Goal: Task Accomplishment & Management: Complete application form

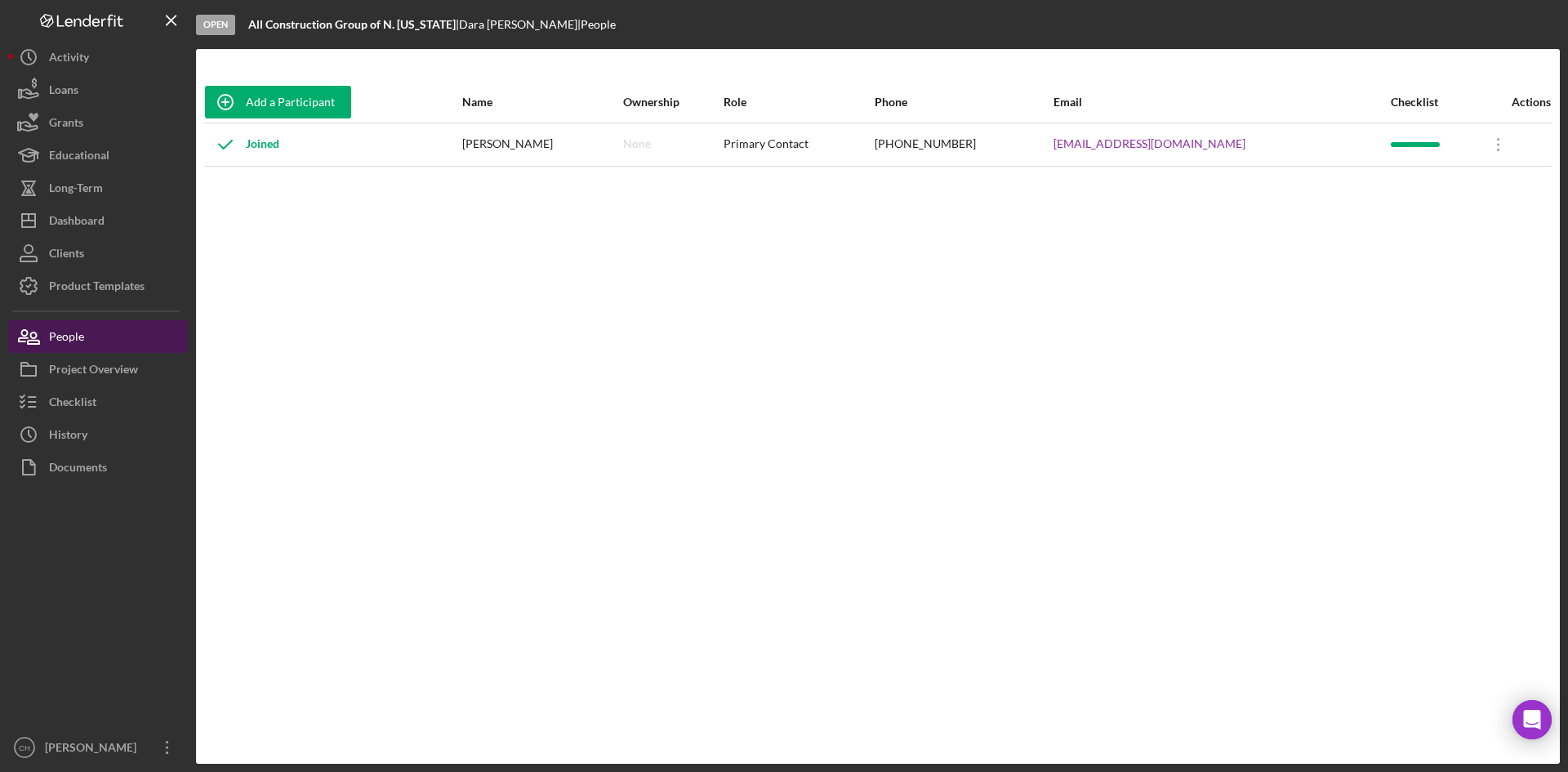
click at [92, 330] on button "People" at bounding box center [98, 337] width 180 height 33
click at [102, 338] on button "People" at bounding box center [98, 337] width 180 height 33
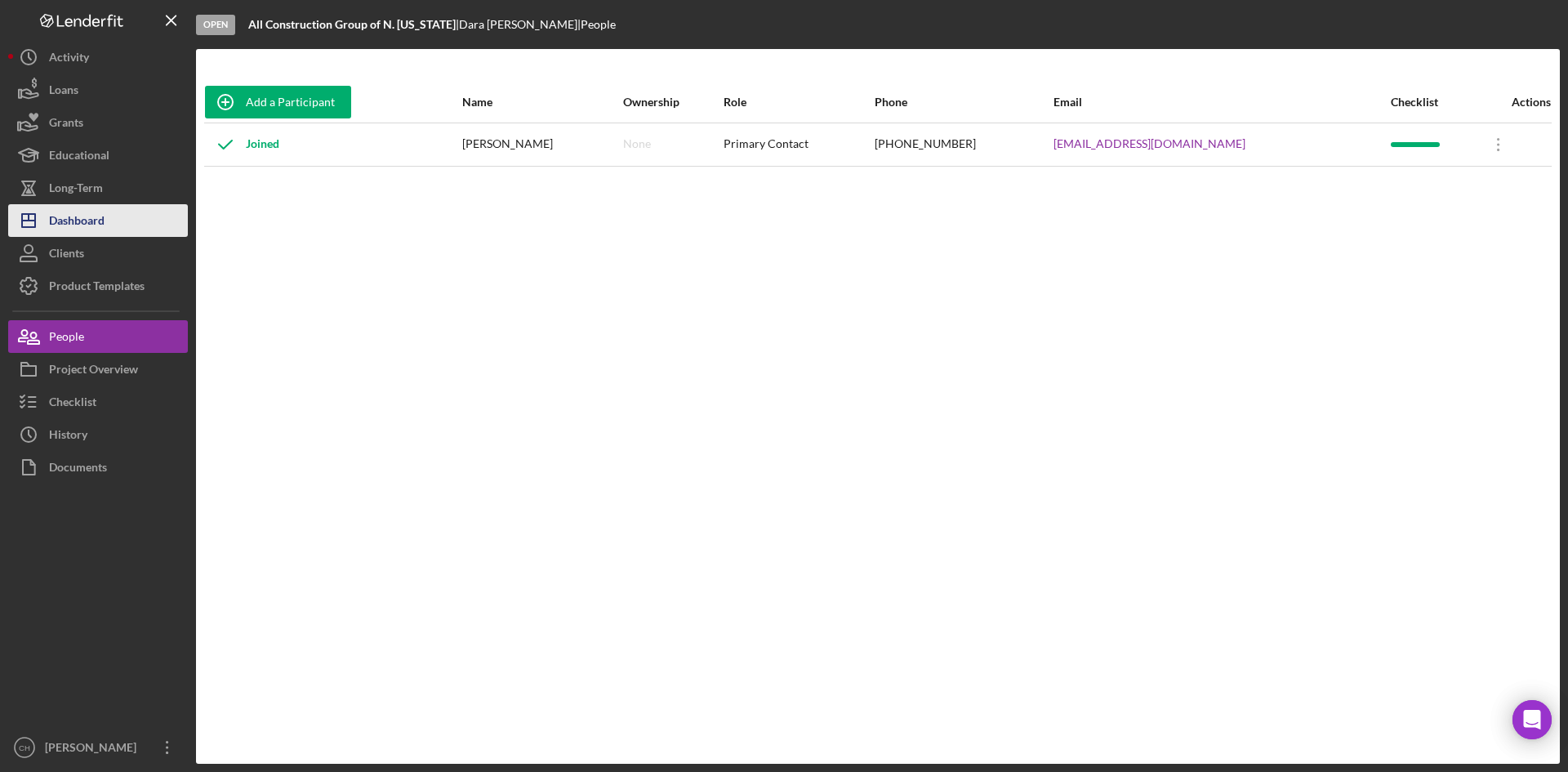
click at [111, 216] on button "Icon/Dashboard Dashboard" at bounding box center [98, 220] width 180 height 33
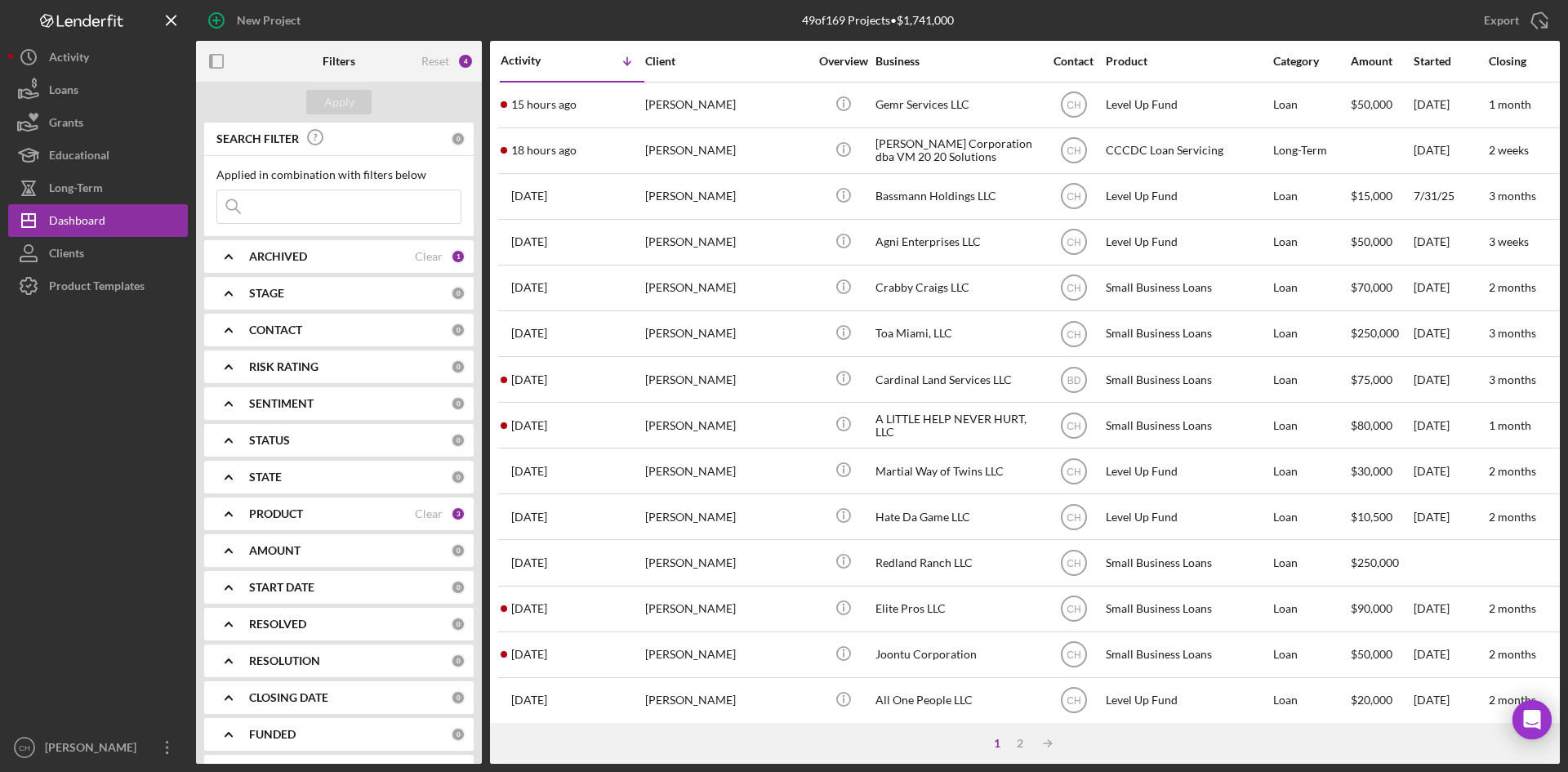
click at [341, 508] on div "PRODUCT" at bounding box center [332, 513] width 166 height 13
click at [226, 604] on input "CCCDC Loan Servicing" at bounding box center [225, 606] width 16 height 16
checkbox input "false"
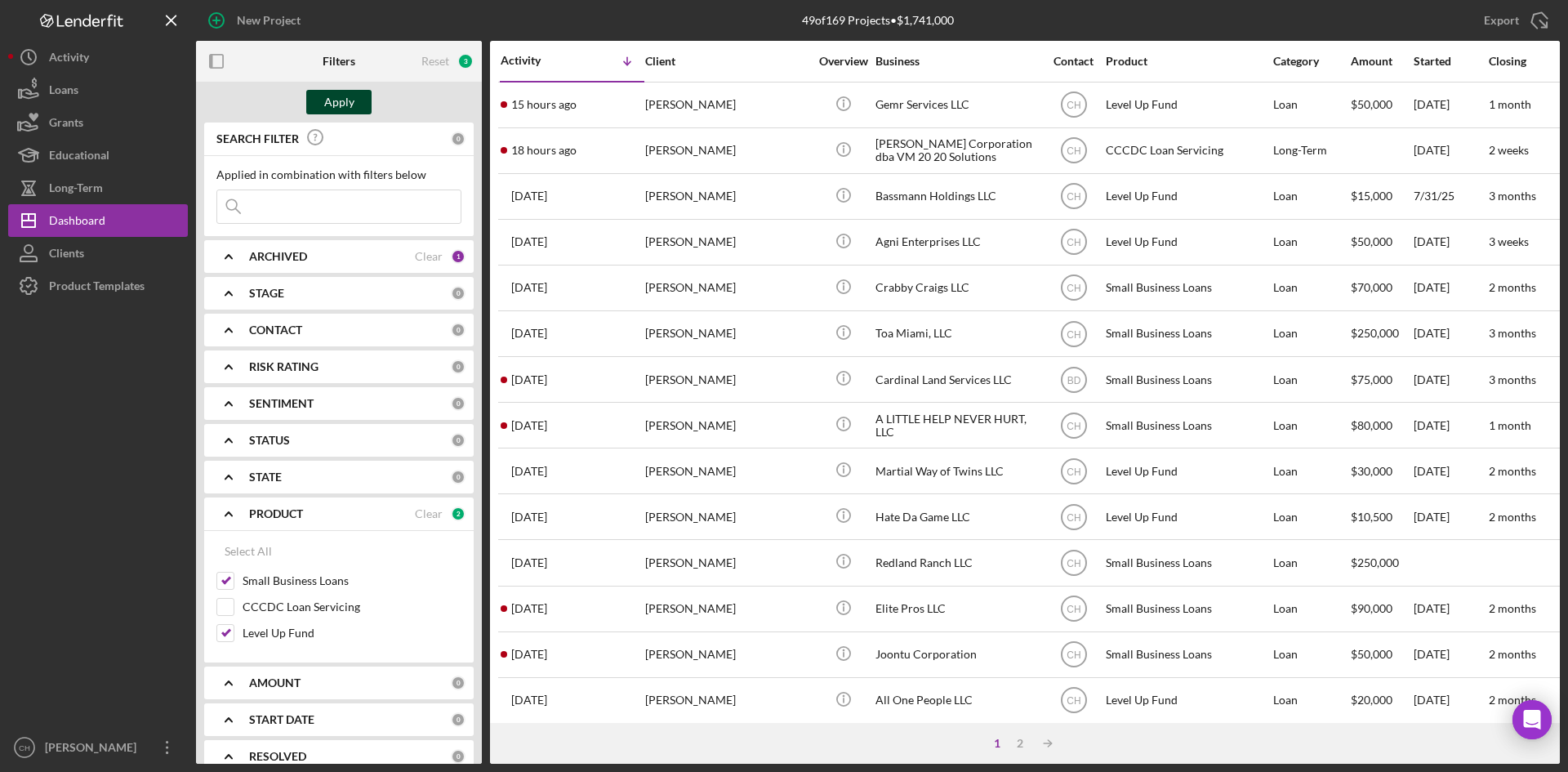
click at [339, 96] on div "Apply" at bounding box center [340, 102] width 30 height 25
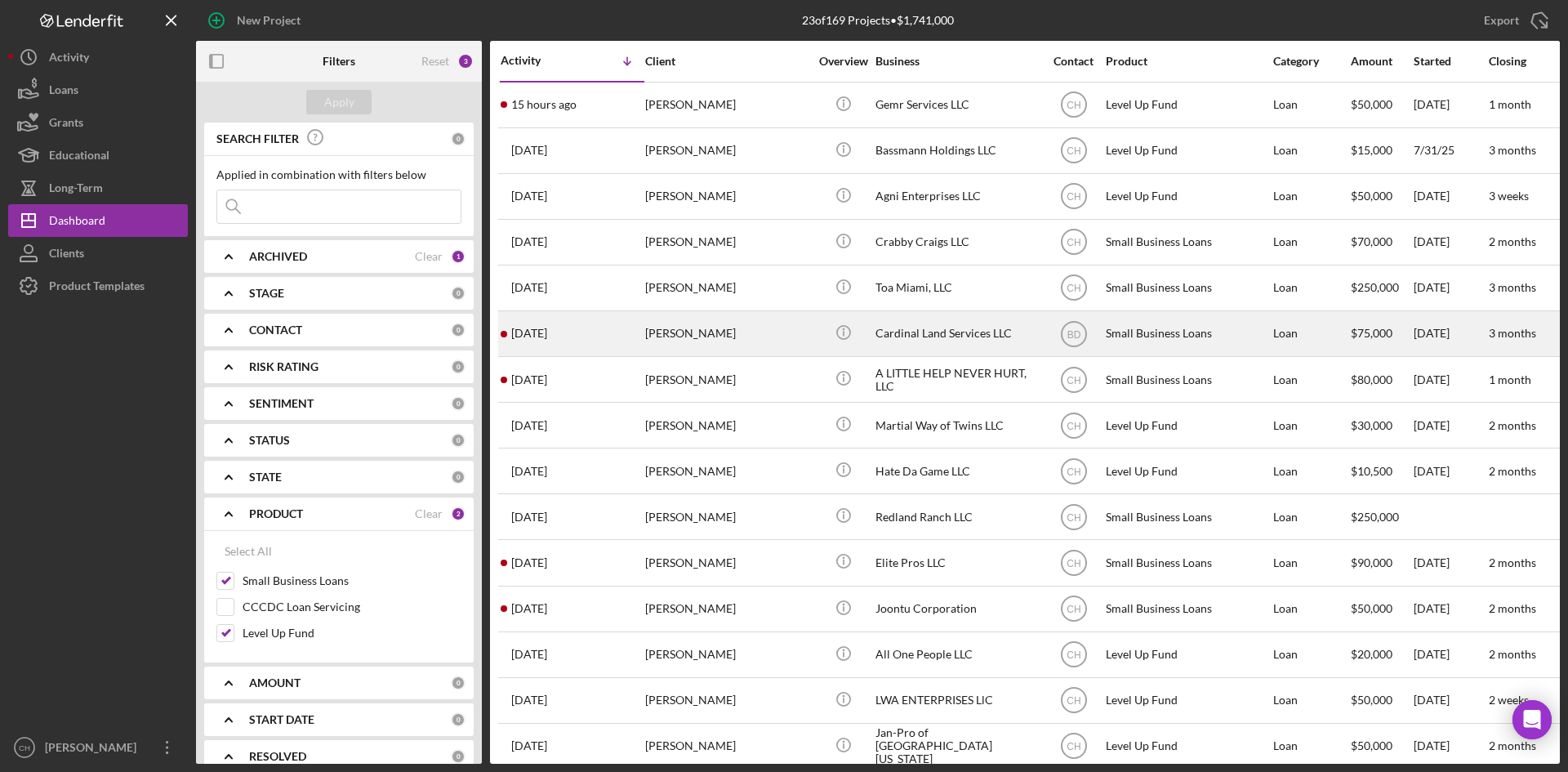
click at [565, 337] on div "[DATE] [PERSON_NAME]" at bounding box center [571, 333] width 143 height 43
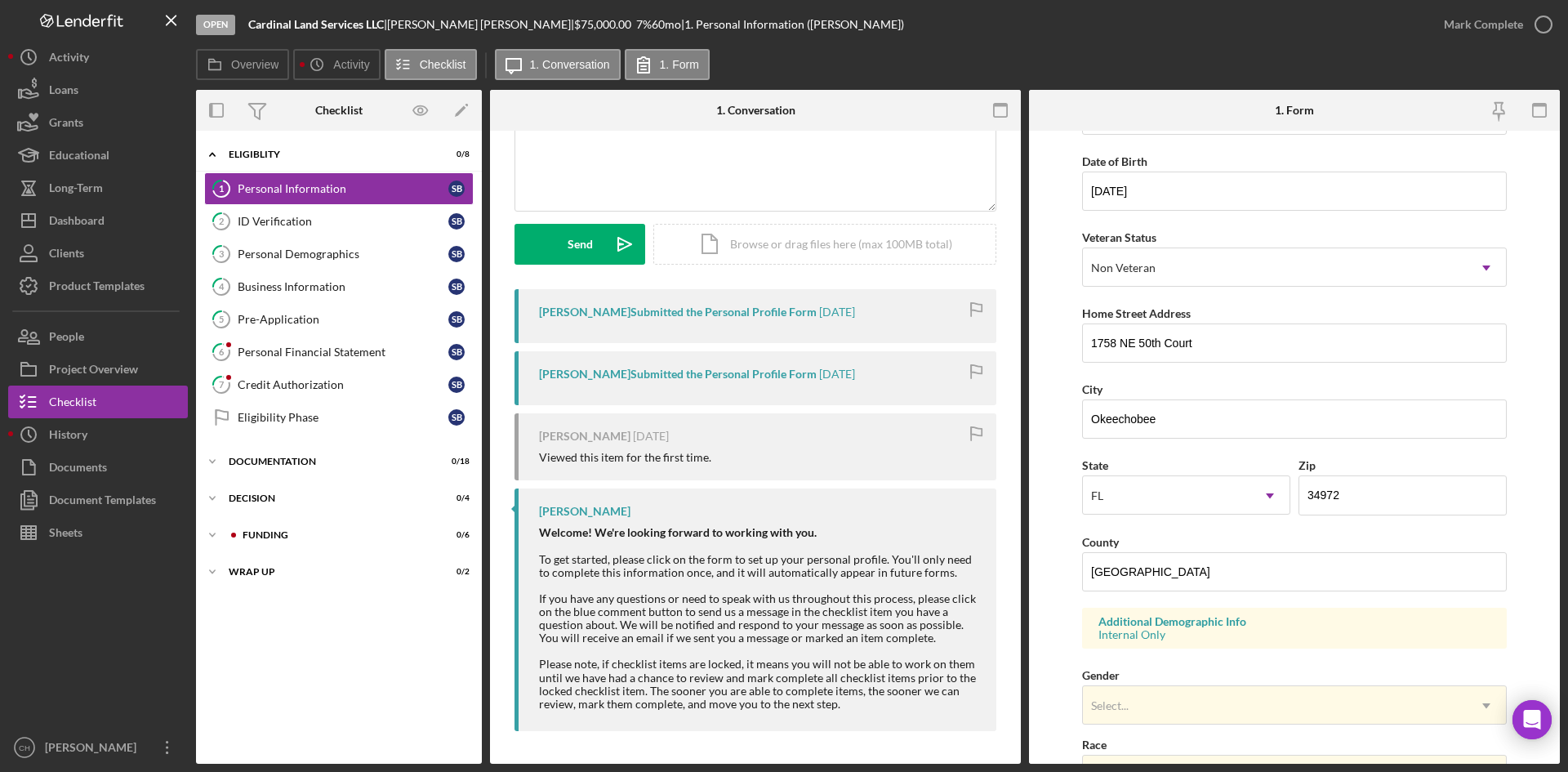
scroll to position [164, 0]
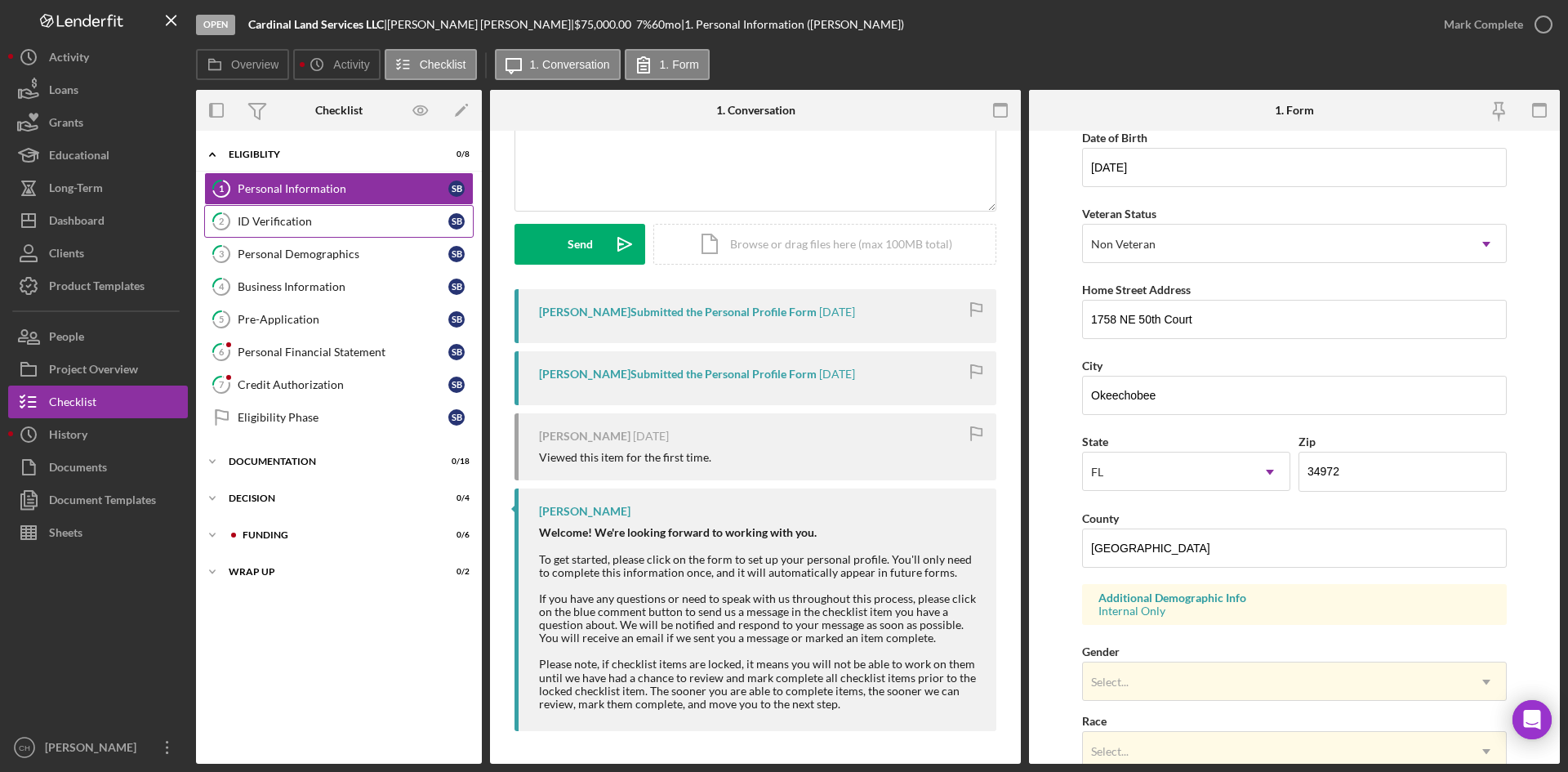
click at [325, 231] on link "2 ID Verification S B" at bounding box center [339, 221] width 270 height 33
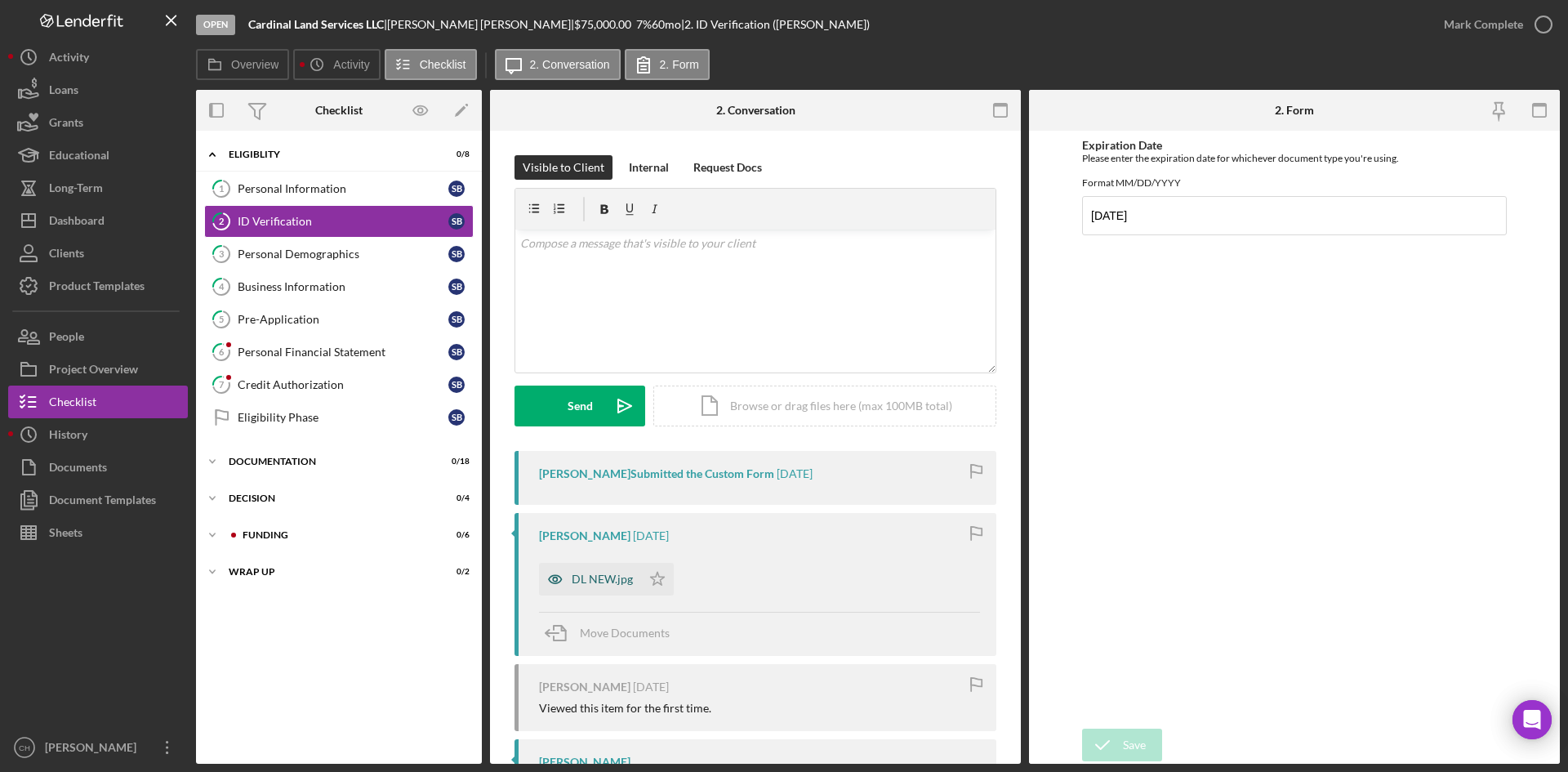
click at [613, 579] on div "DL NEW.jpg" at bounding box center [601, 578] width 61 height 13
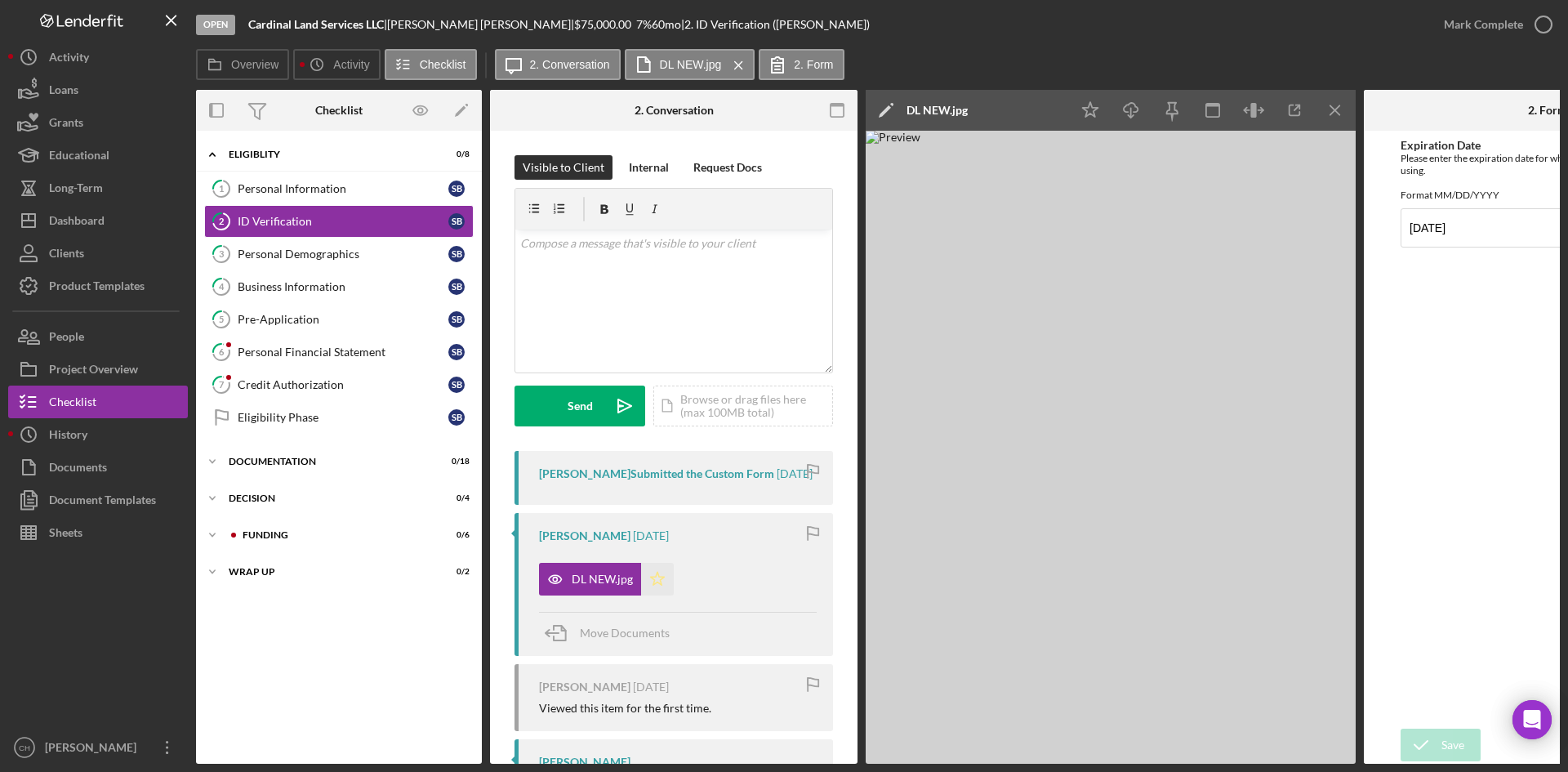
click at [659, 584] on polygon "button" at bounding box center [658, 577] width 14 height 13
click at [280, 216] on div "ID Verification" at bounding box center [343, 221] width 211 height 13
click at [311, 253] on div "Personal Demographics" at bounding box center [343, 254] width 211 height 13
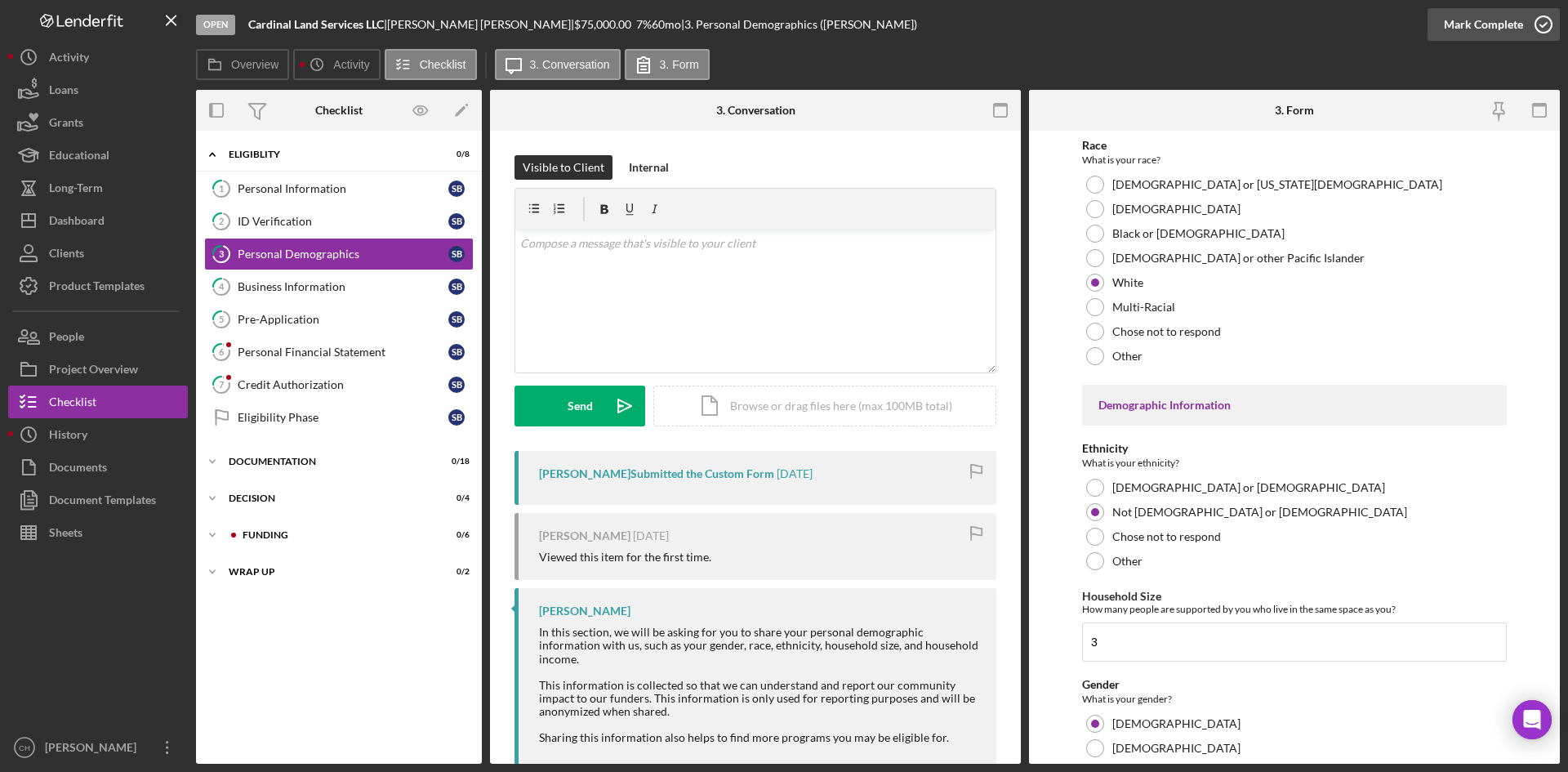
click at [1489, 12] on div "Mark Complete" at bounding box center [1483, 24] width 79 height 33
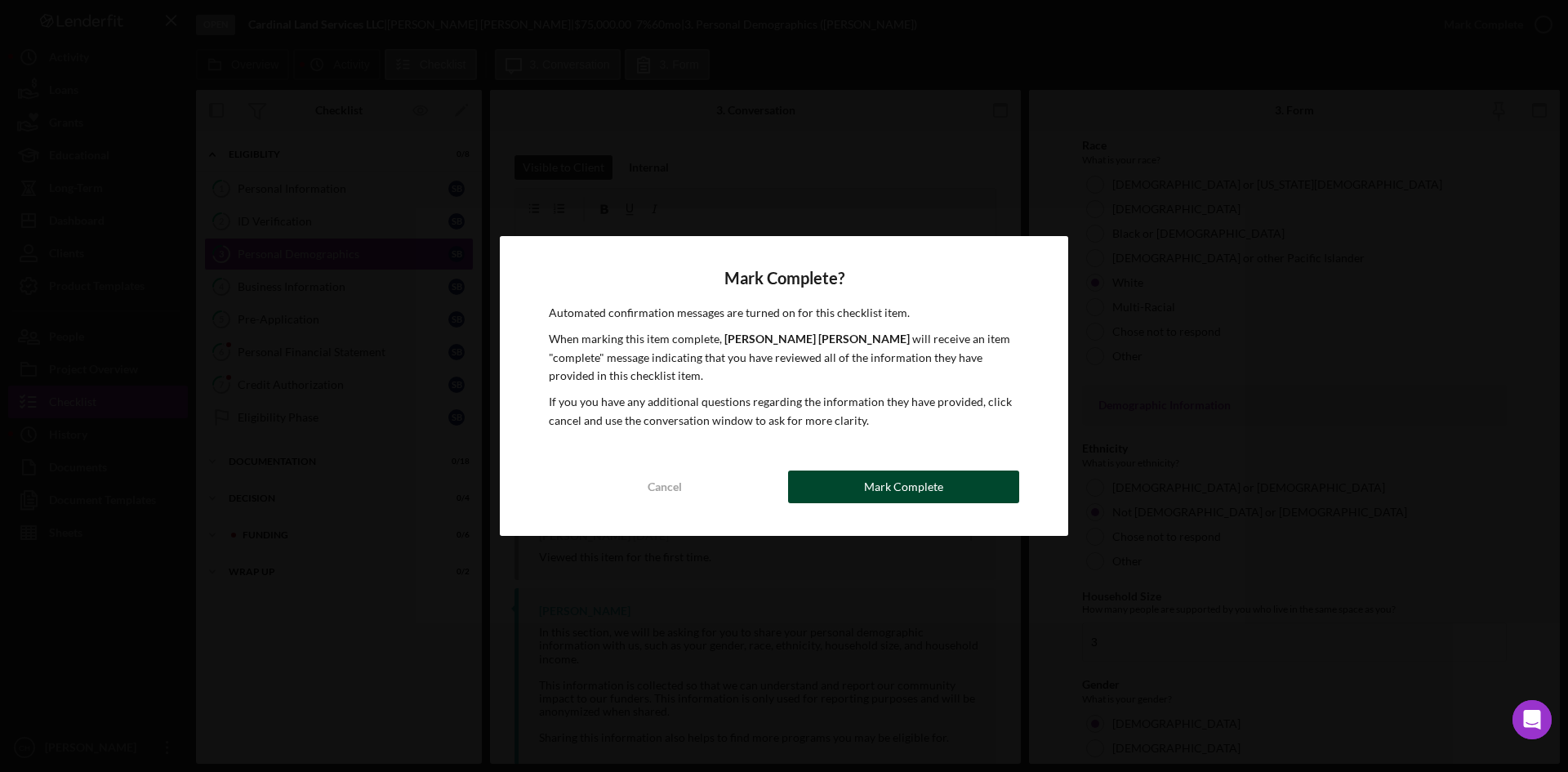
click at [901, 476] on div "Mark Complete" at bounding box center [903, 486] width 79 height 33
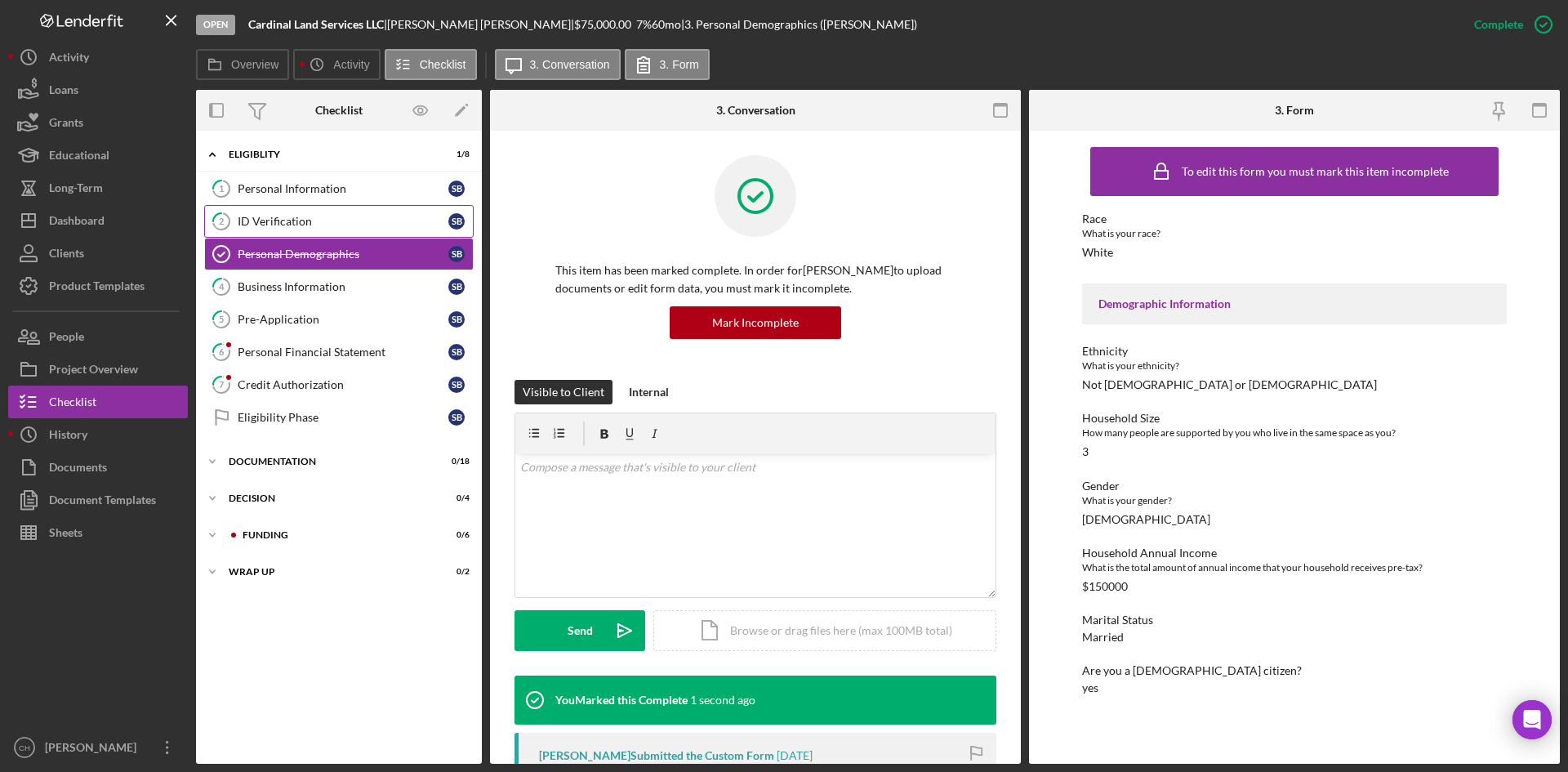
click at [266, 217] on div "ID Verification" at bounding box center [343, 221] width 211 height 13
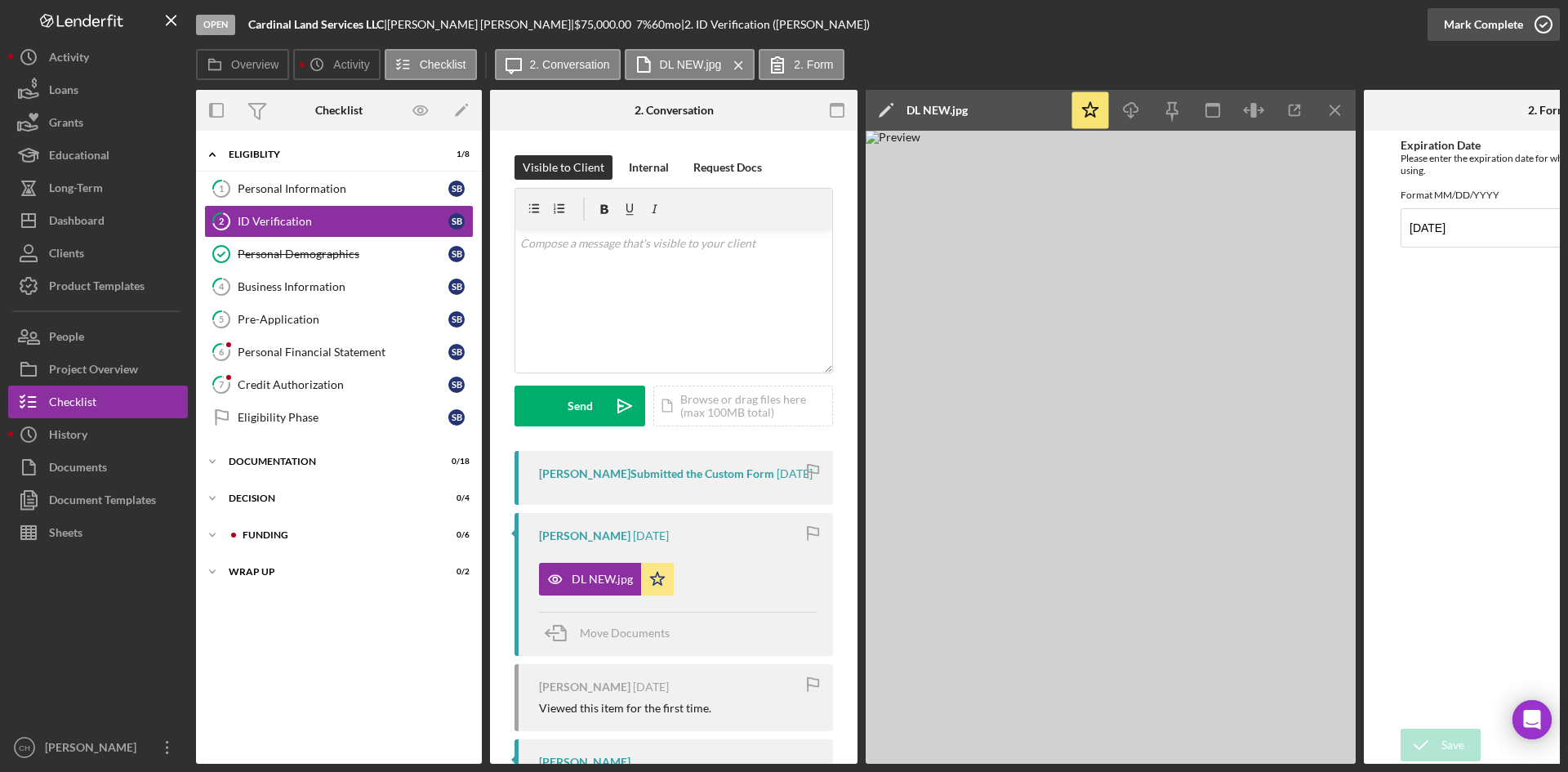
click at [1472, 18] on div "Mark Complete" at bounding box center [1483, 24] width 79 height 33
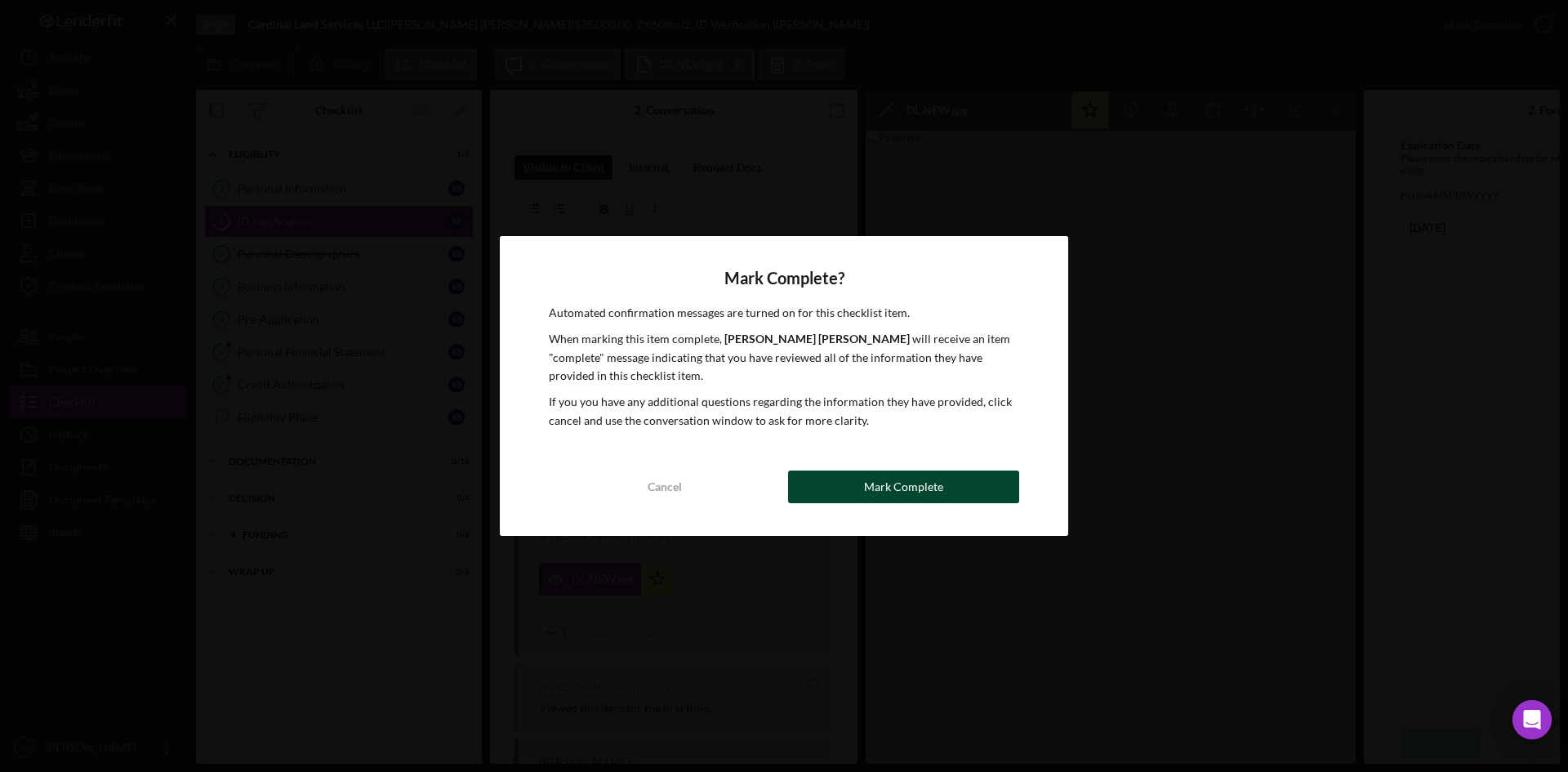
click at [857, 485] on button "Mark Complete" at bounding box center [903, 486] width 231 height 33
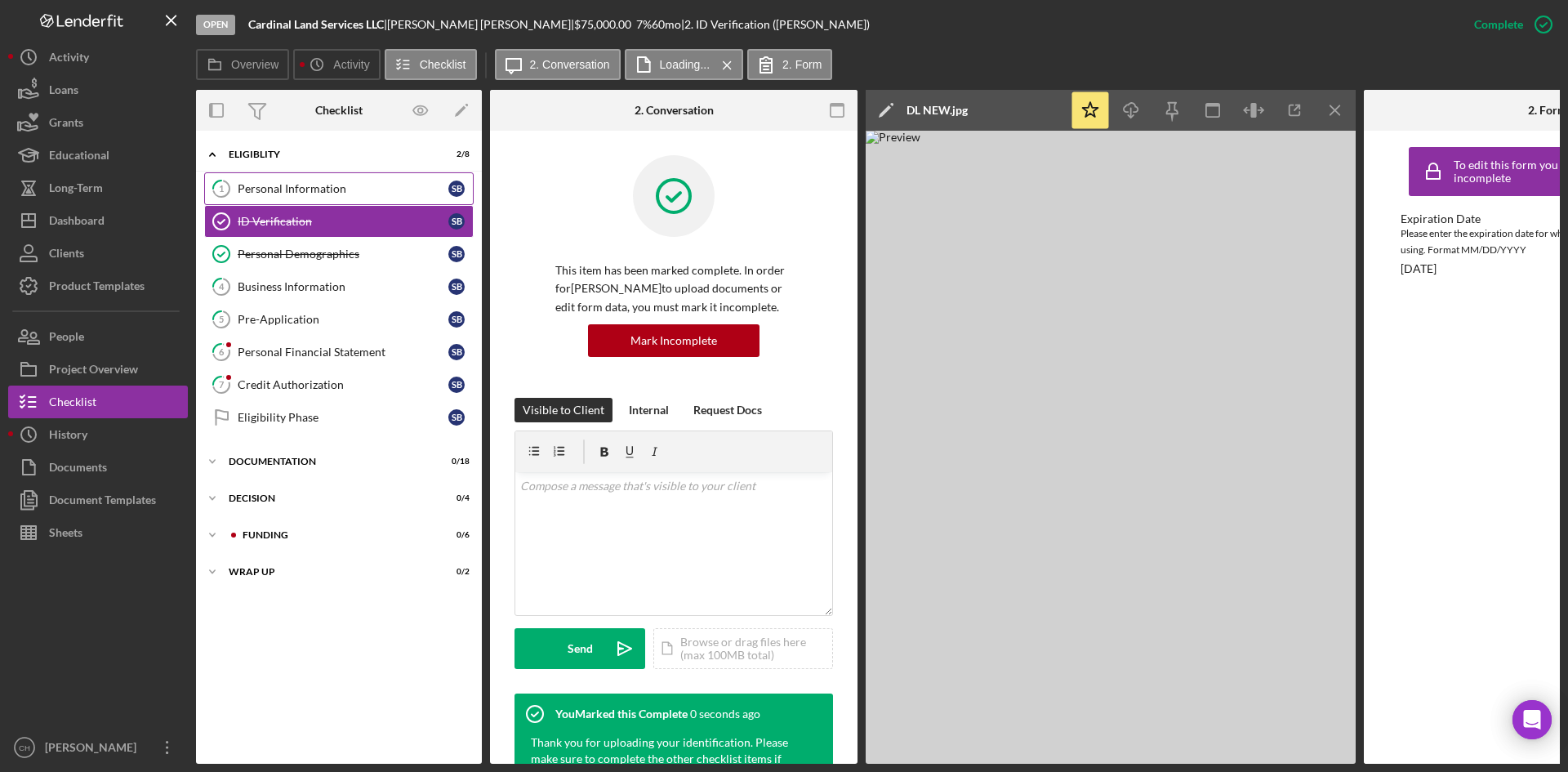
click at [311, 188] on div "Personal Information" at bounding box center [343, 188] width 211 height 13
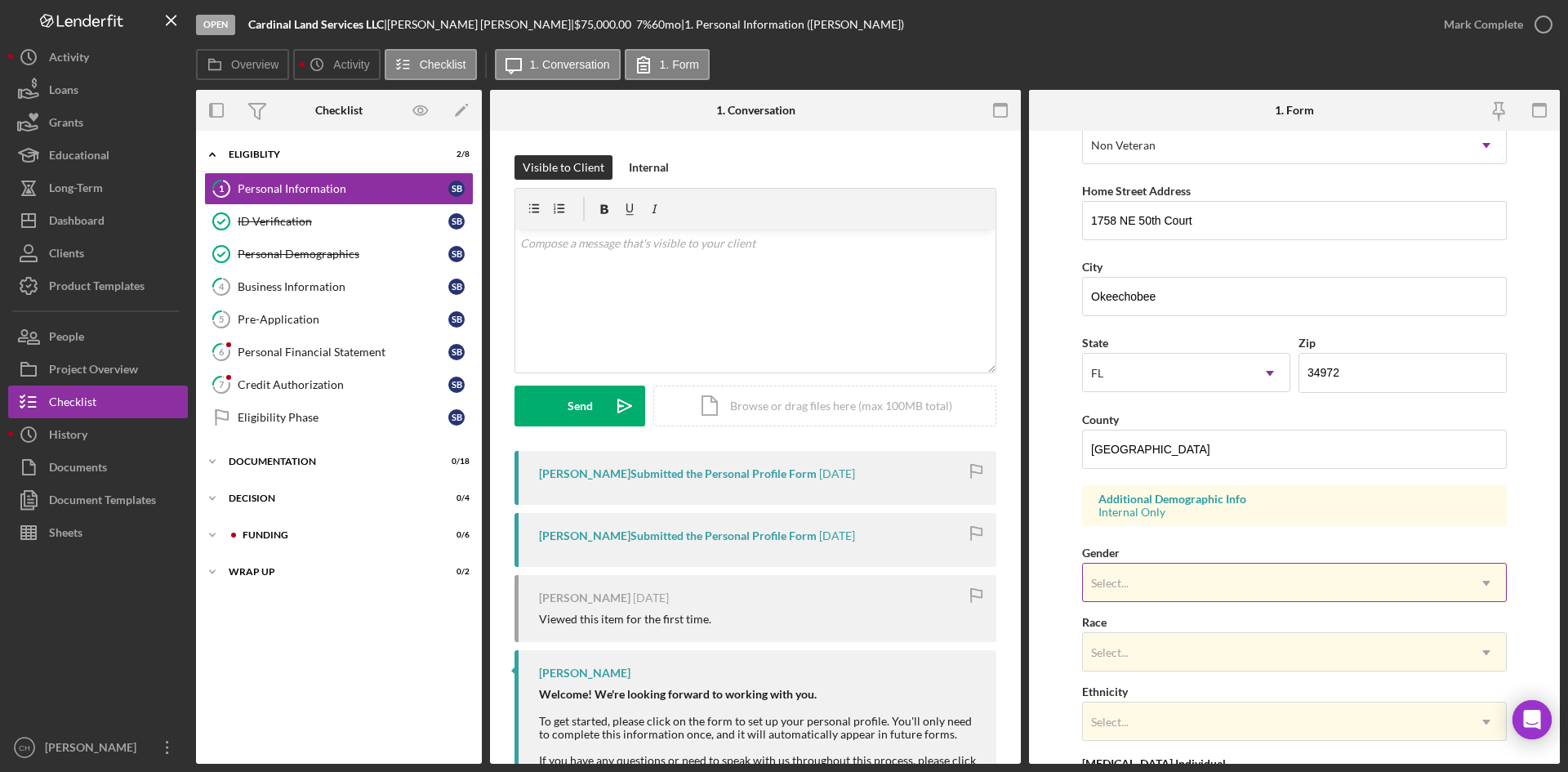
scroll to position [408, 0]
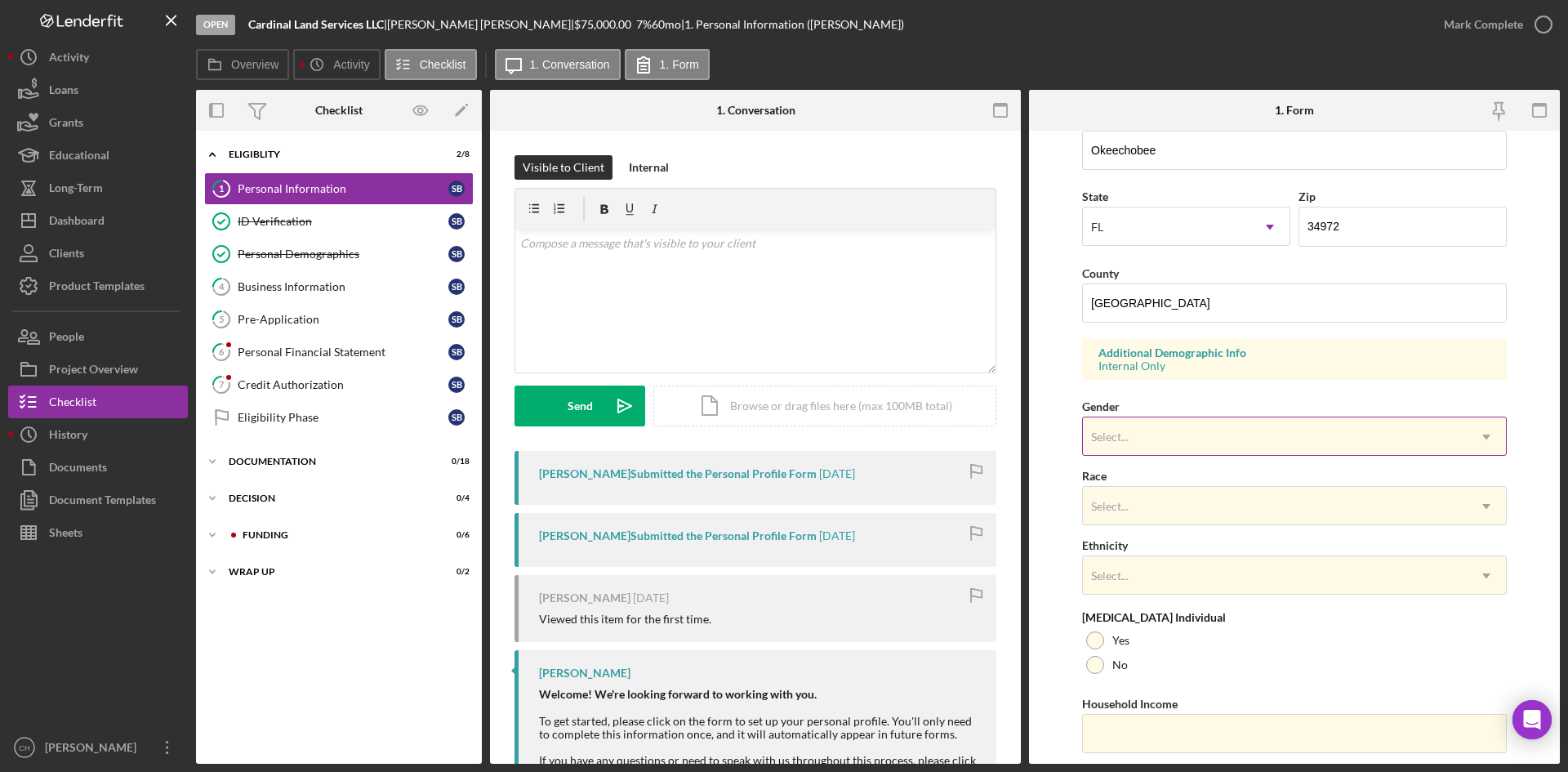
click at [1162, 432] on div "Select..." at bounding box center [1274, 437] width 384 height 38
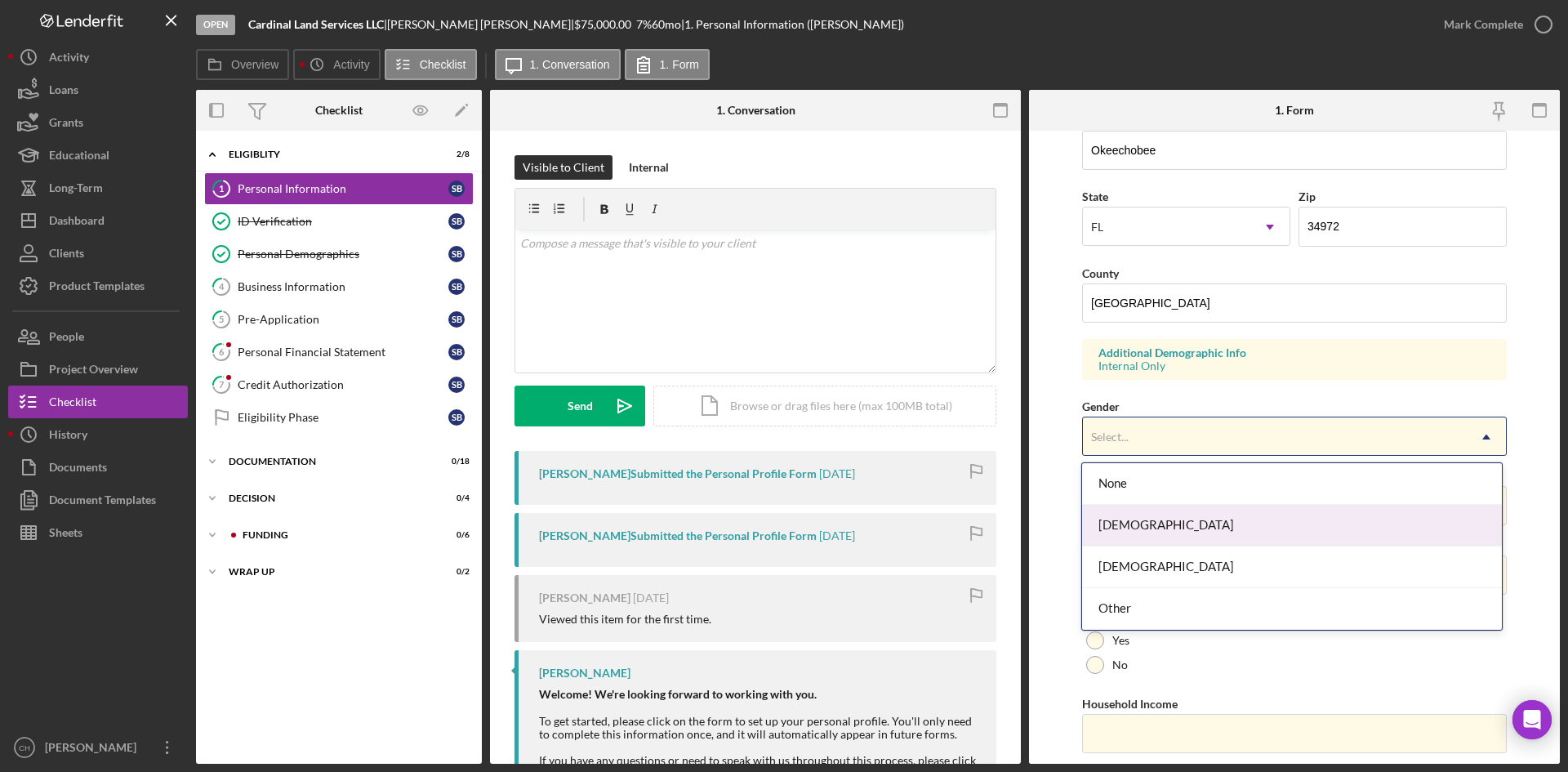
drag, startPoint x: 1162, startPoint y: 522, endPoint x: 1177, endPoint y: 541, distance: 24.2
click at [1162, 521] on div "[DEMOGRAPHIC_DATA]" at bounding box center [1290, 525] width 418 height 42
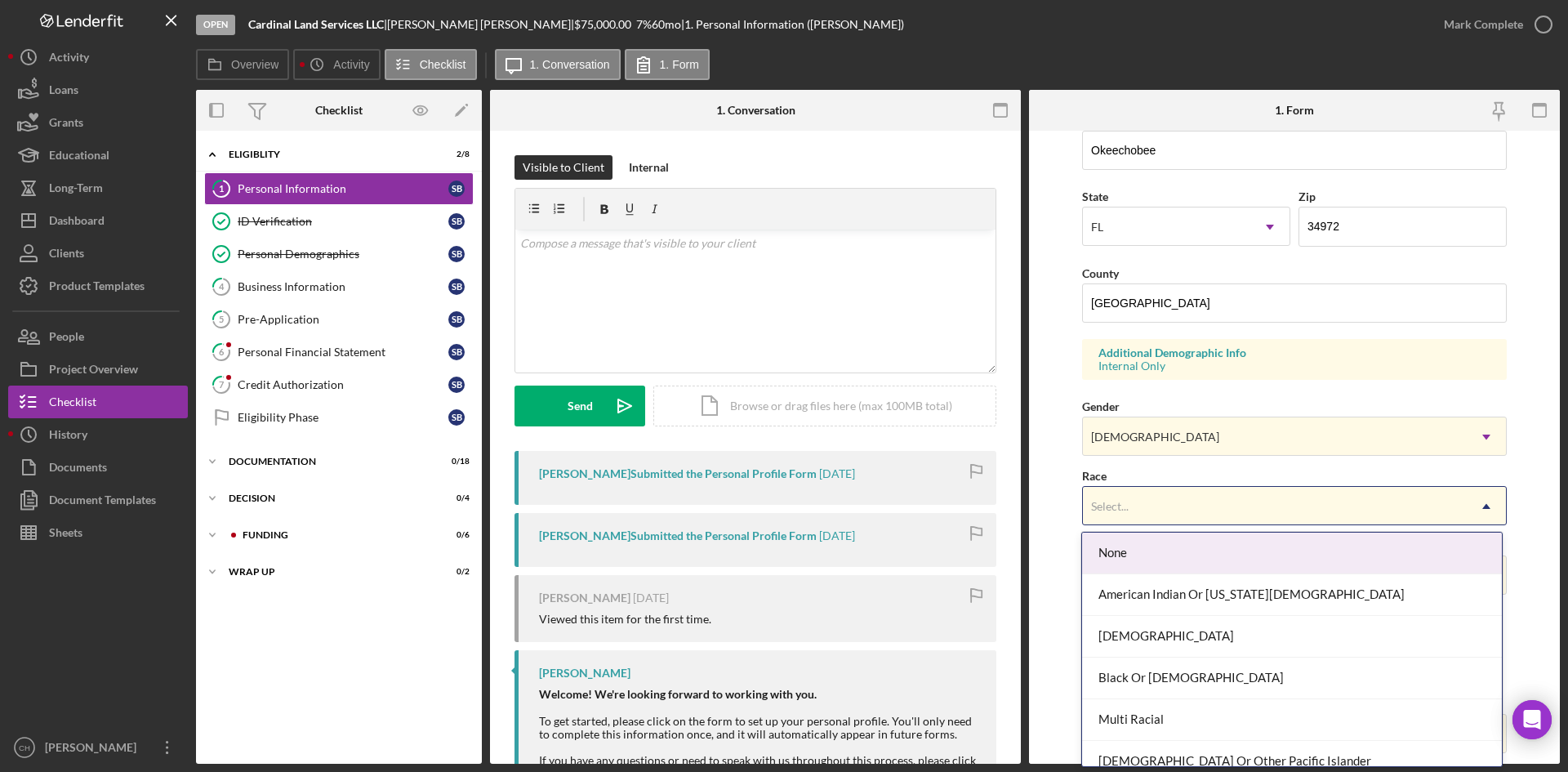
click at [1149, 505] on div "Select..." at bounding box center [1274, 506] width 384 height 38
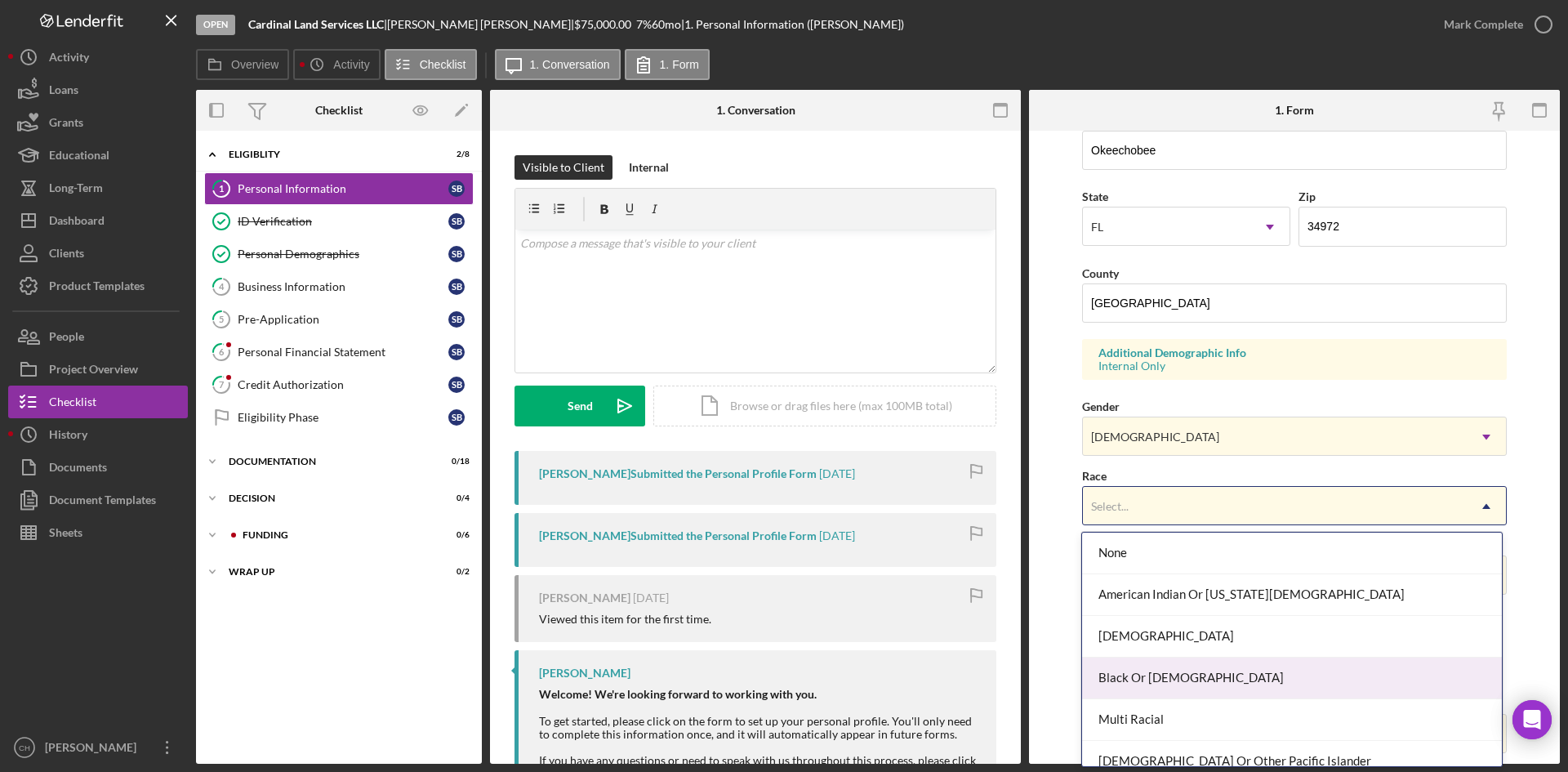
scroll to position [100, 0]
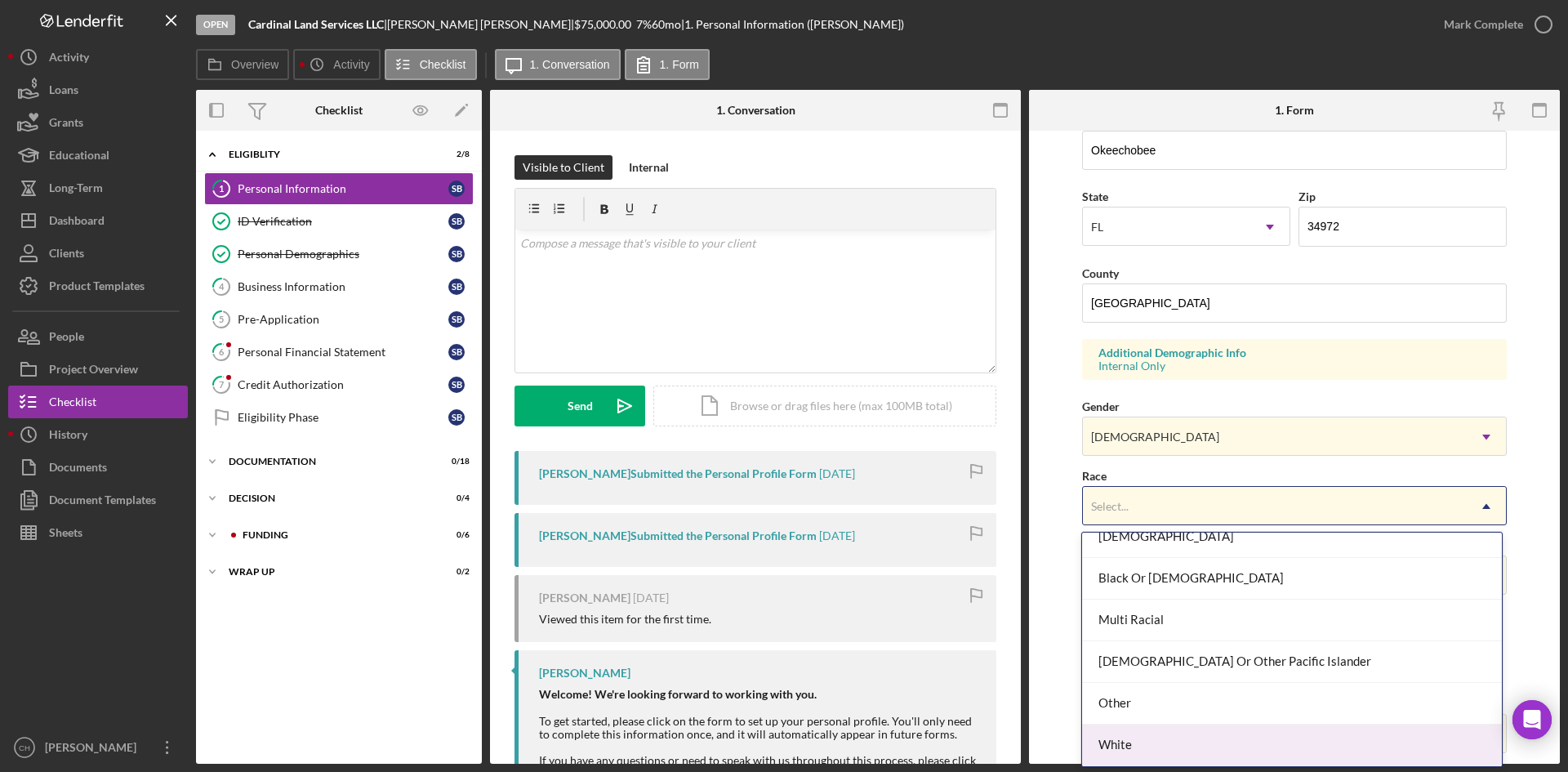
click at [1158, 740] on div "White" at bounding box center [1290, 745] width 418 height 42
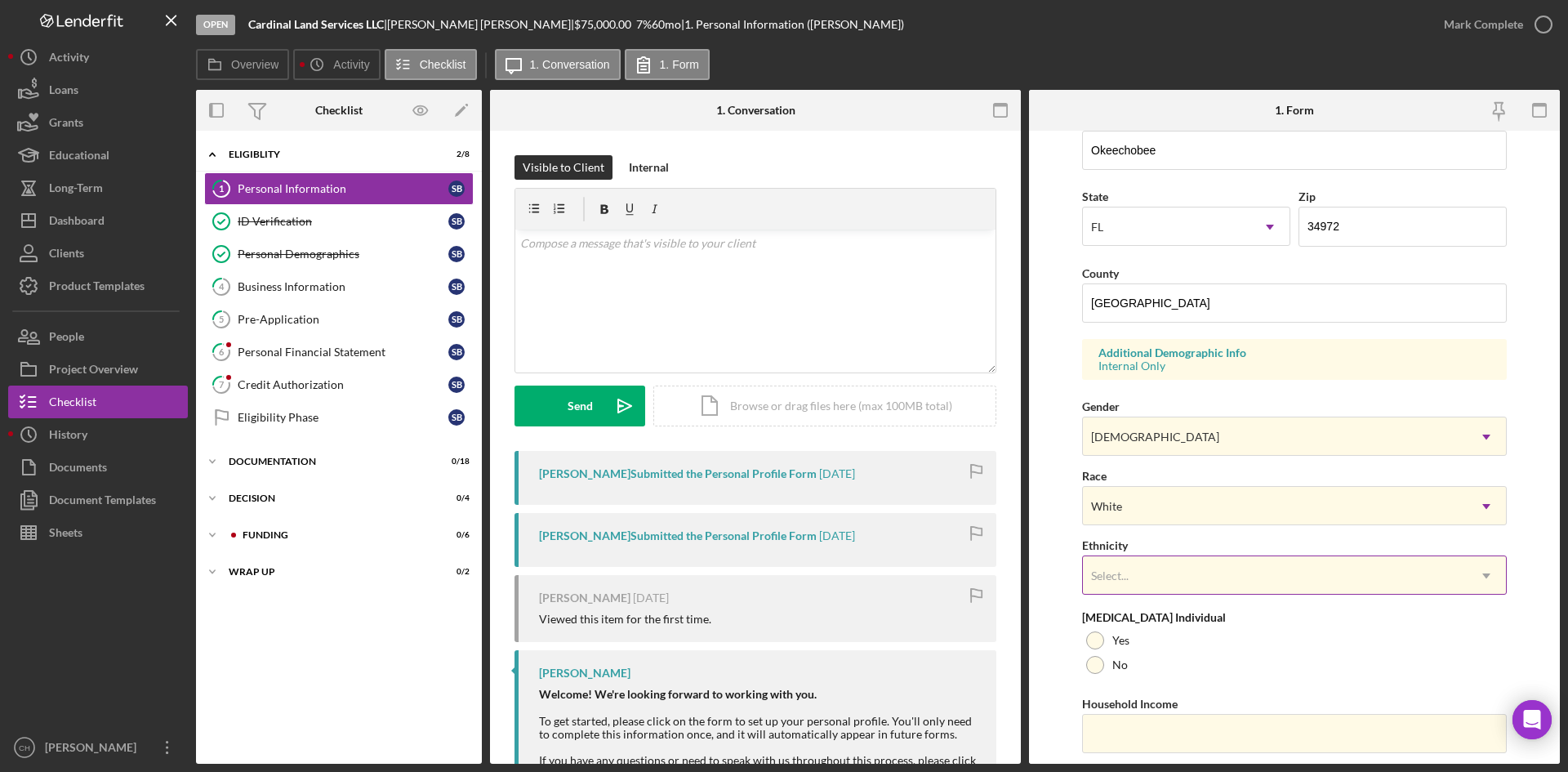
click at [1129, 574] on div "Select..." at bounding box center [1111, 575] width 42 height 13
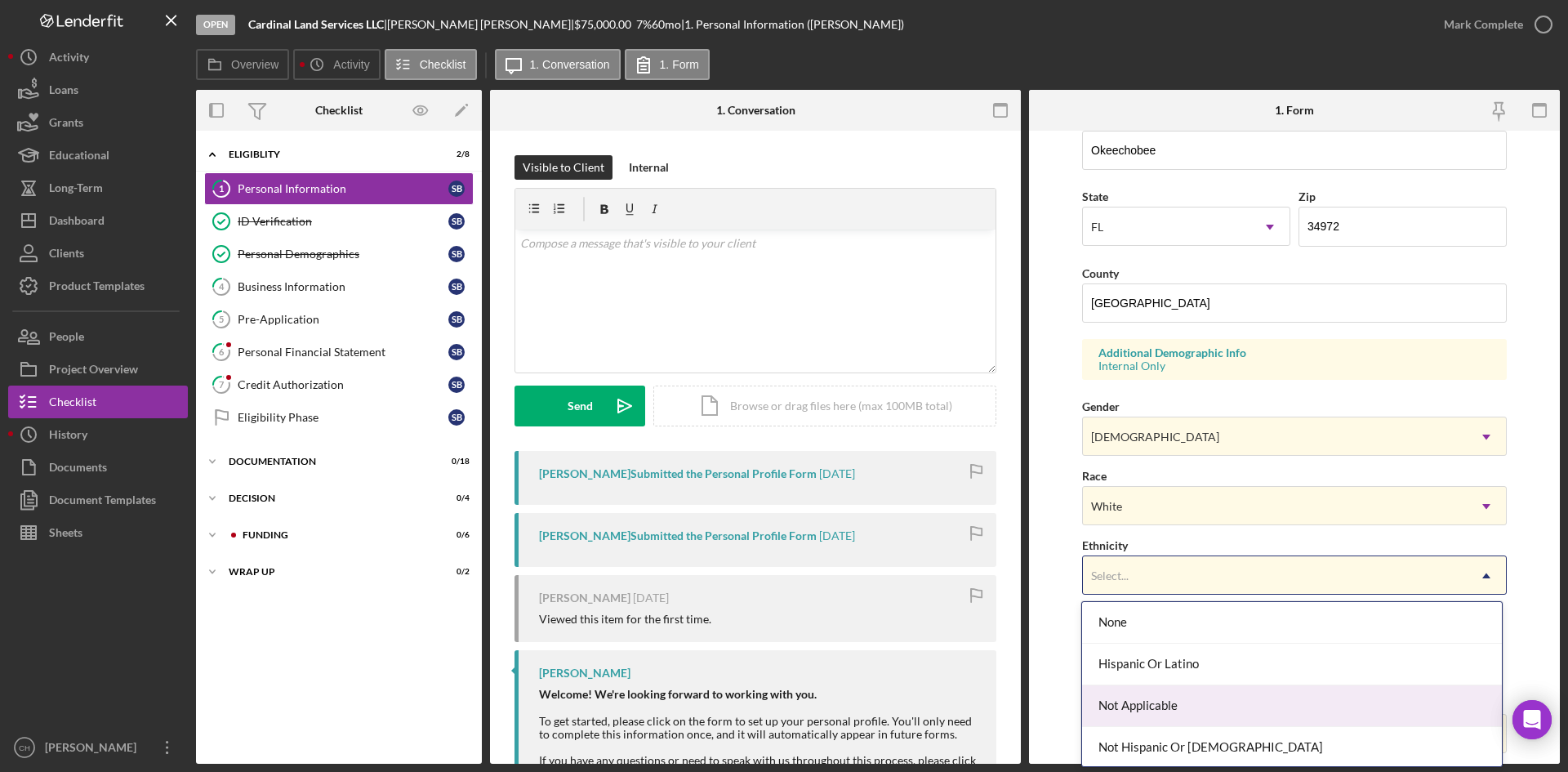
scroll to position [44, 0]
click at [1221, 692] on div "Not Hispanic Or [DEMOGRAPHIC_DATA]" at bounding box center [1290, 704] width 418 height 42
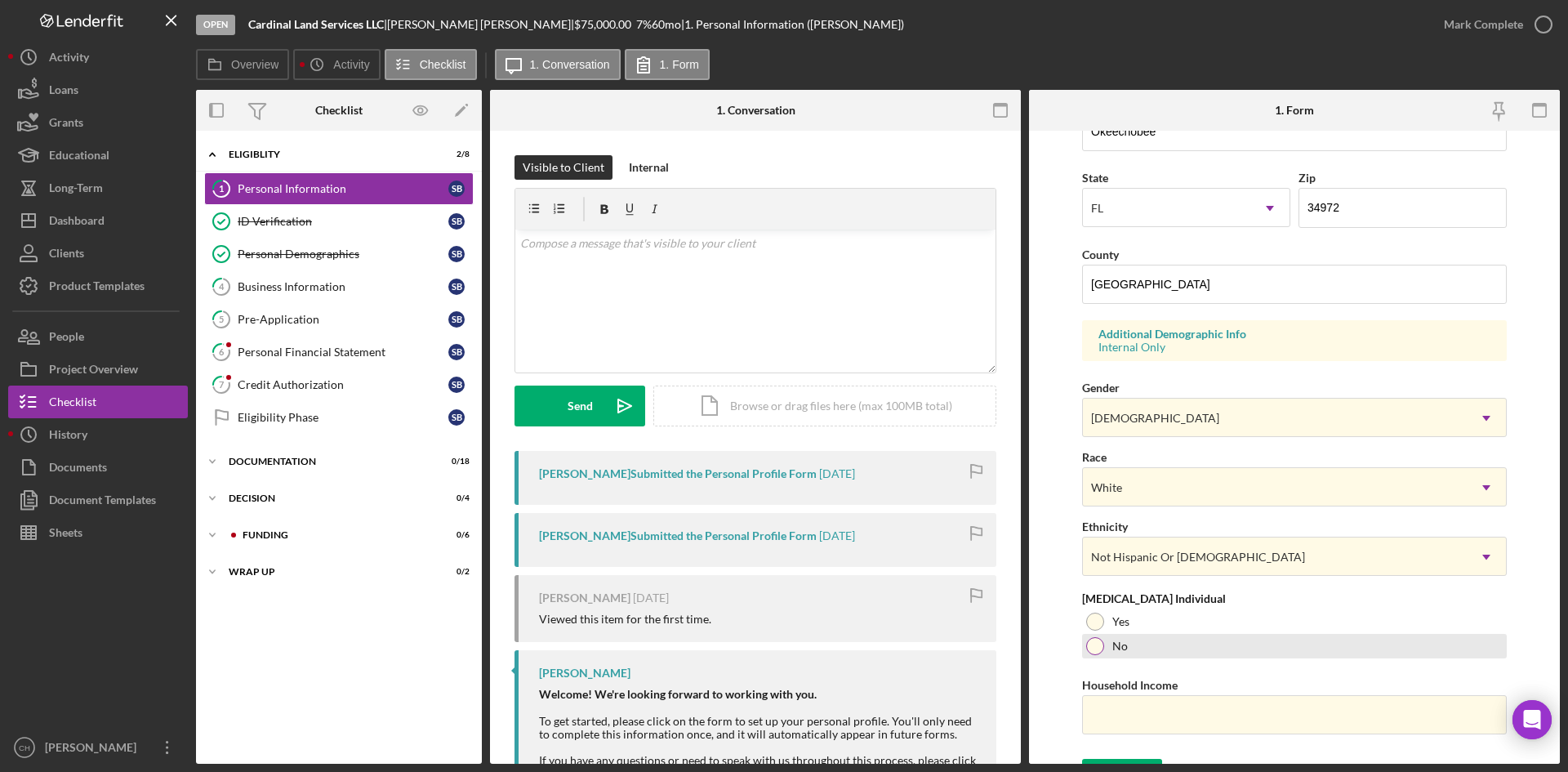
scroll to position [457, 0]
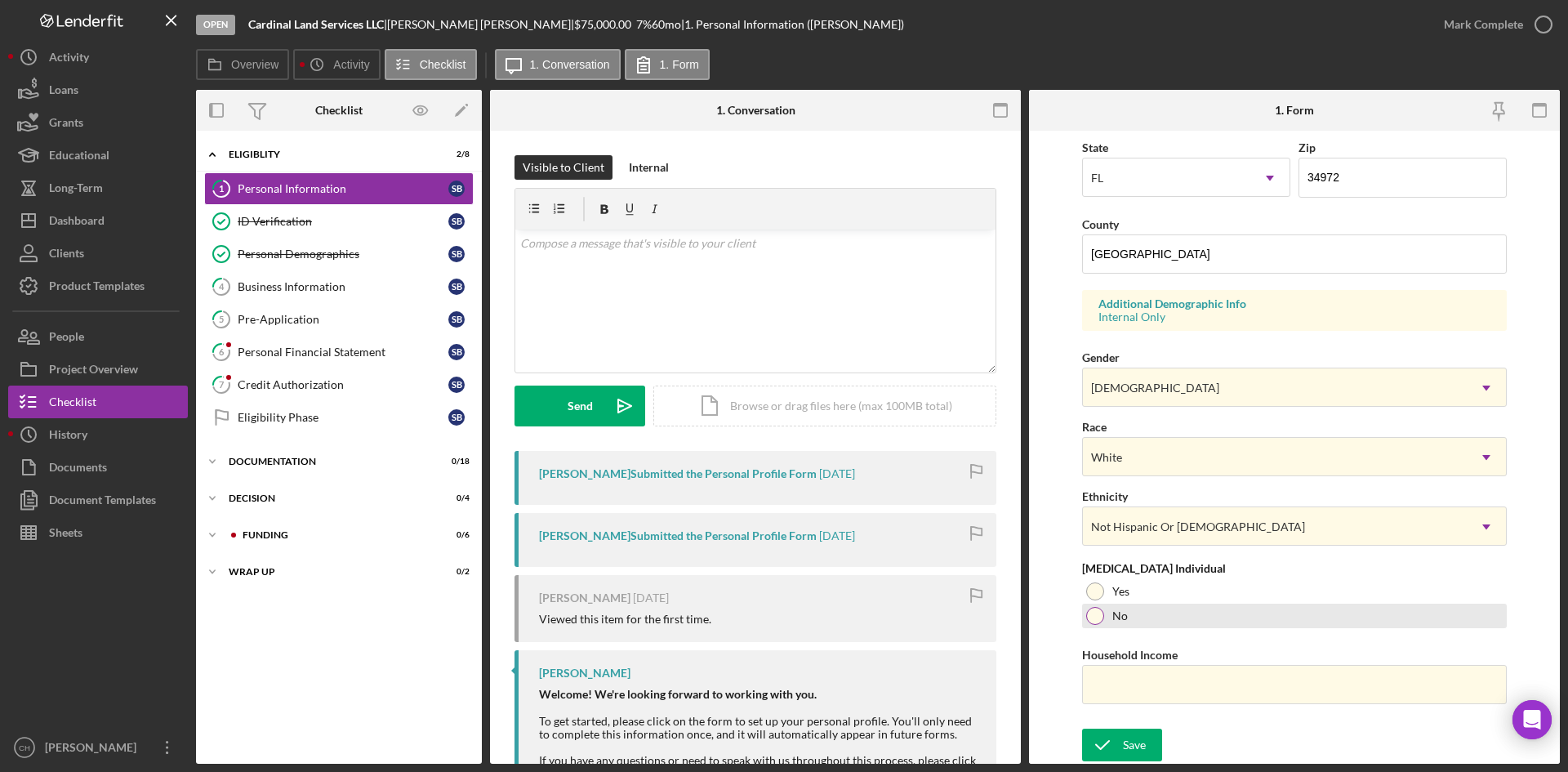
click at [1098, 619] on div at bounding box center [1095, 615] width 18 height 18
click at [1126, 747] on div "Save" at bounding box center [1134, 744] width 23 height 33
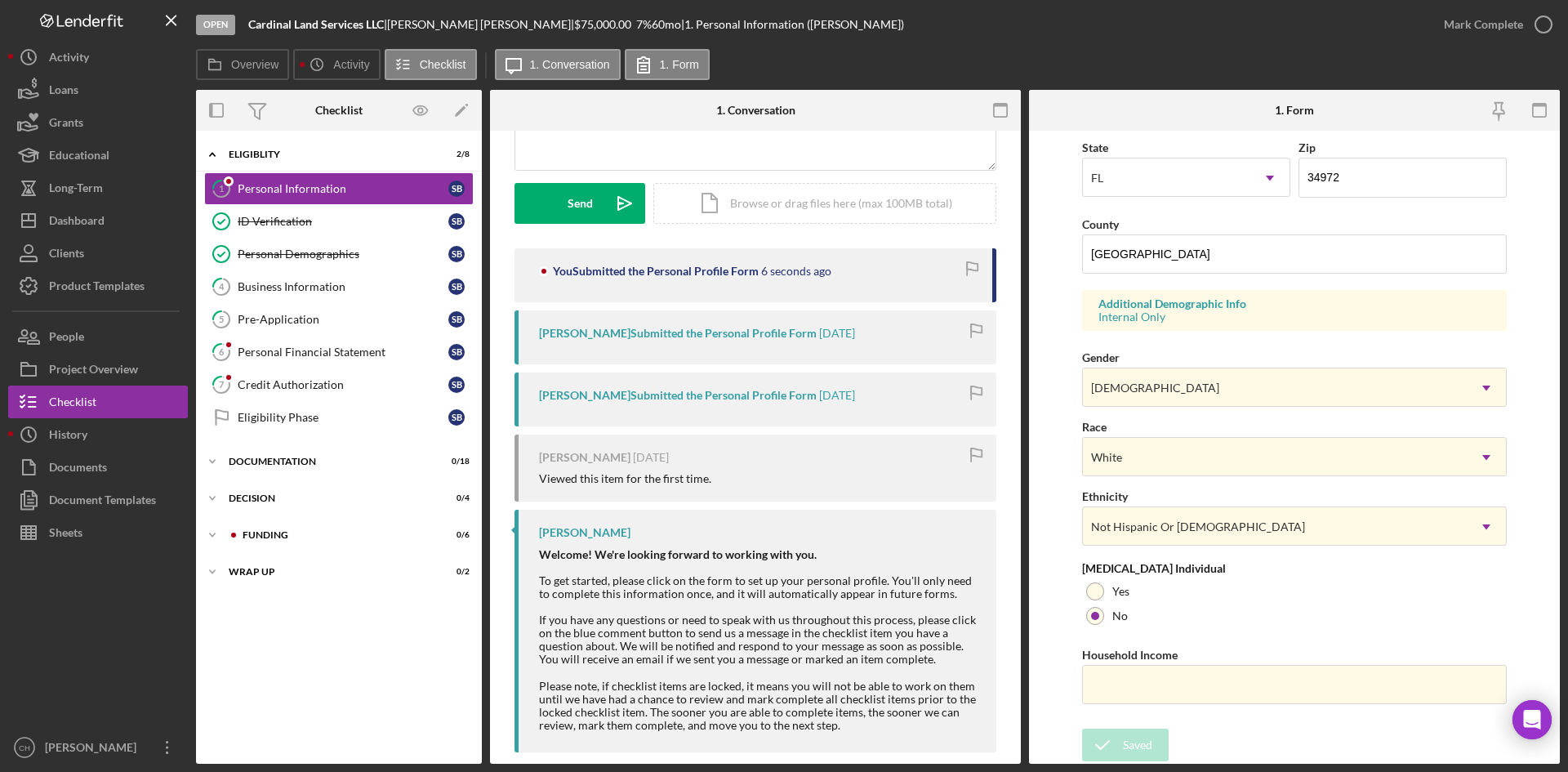
scroll to position [224, 0]
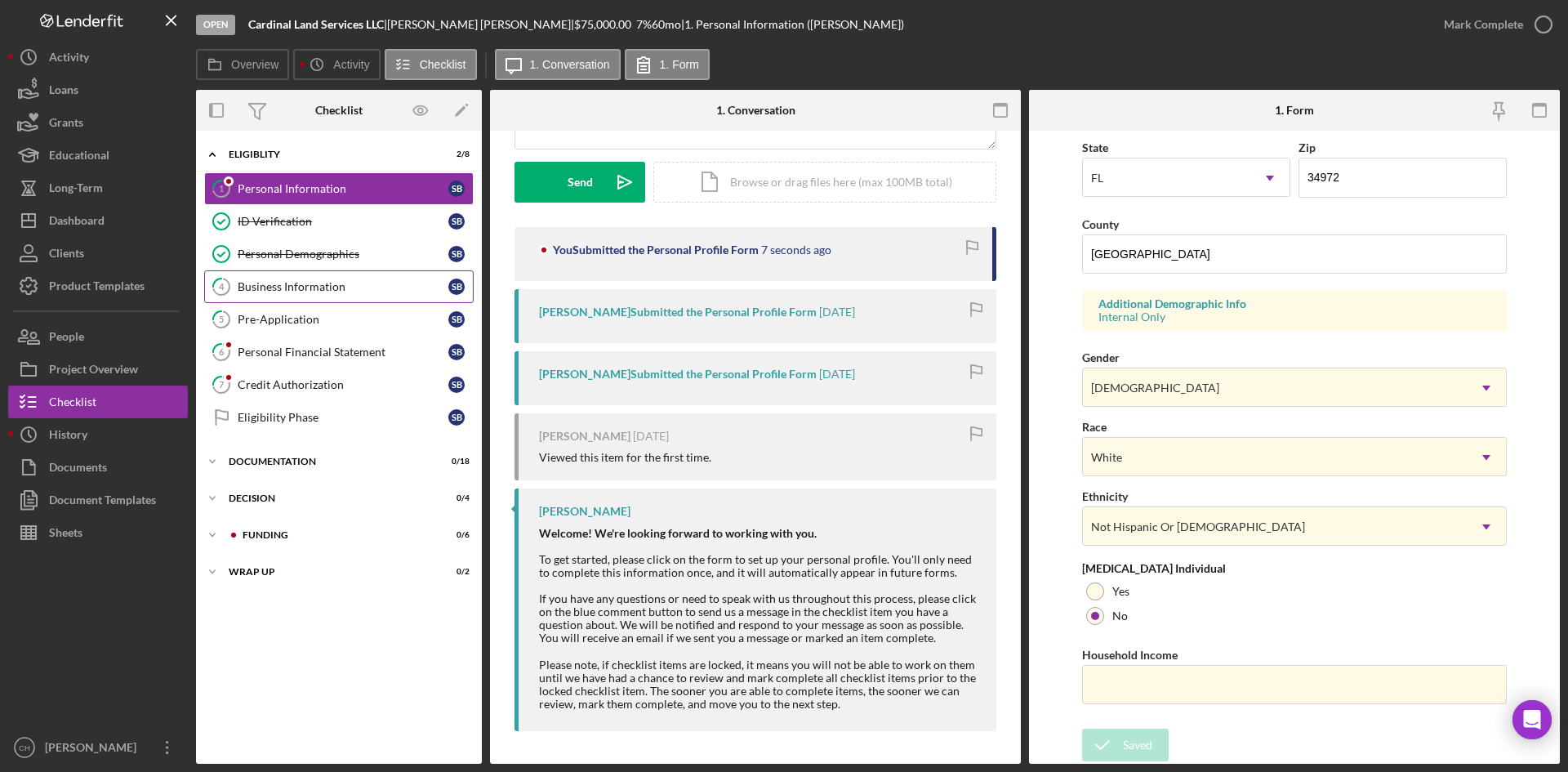
click at [343, 280] on div "Business Information" at bounding box center [343, 286] width 211 height 13
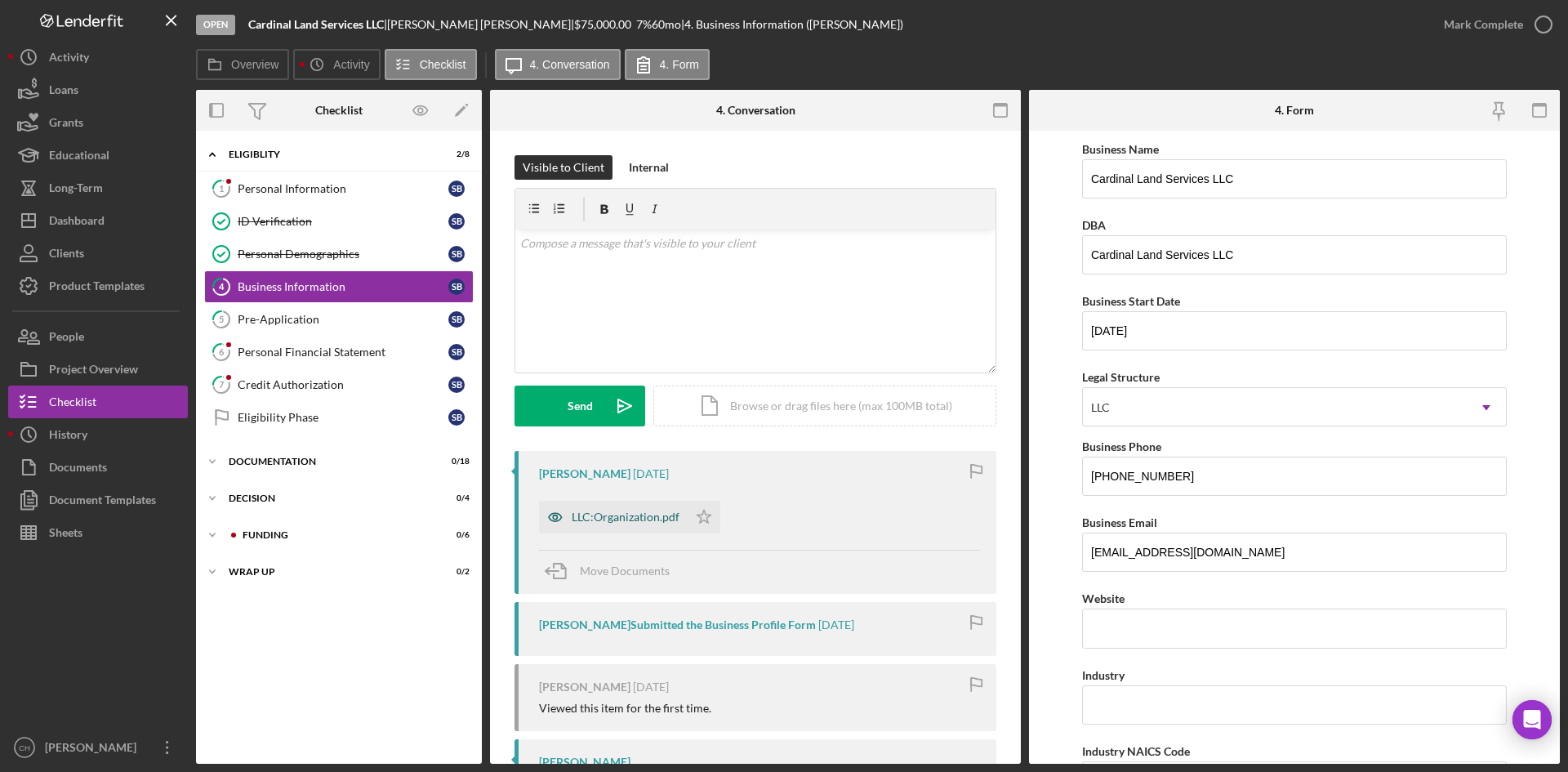
click at [642, 511] on div "LLC:Organization.pdf" at bounding box center [625, 516] width 108 height 13
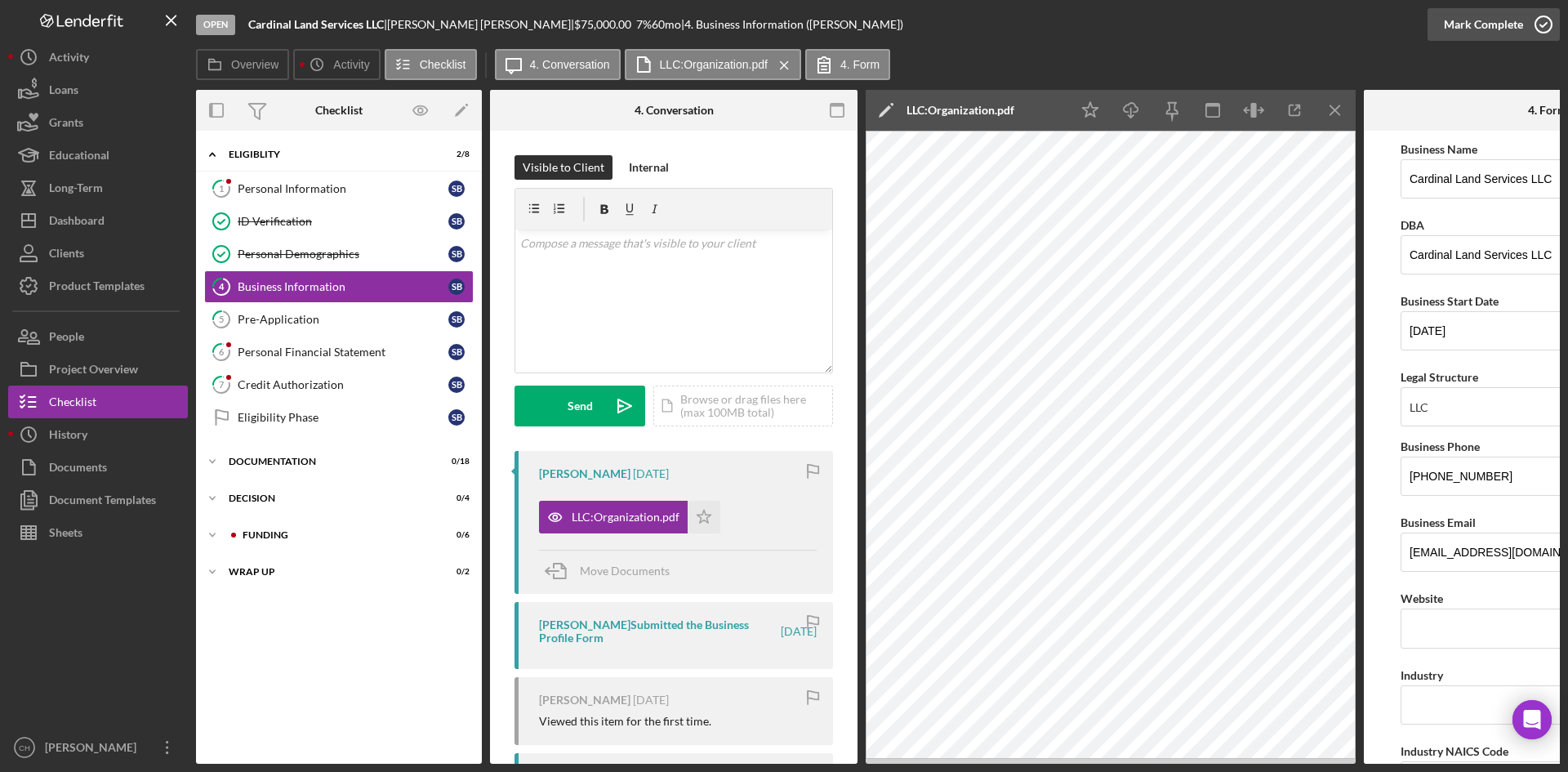
click at [1466, 21] on div "Mark Complete" at bounding box center [1483, 24] width 79 height 33
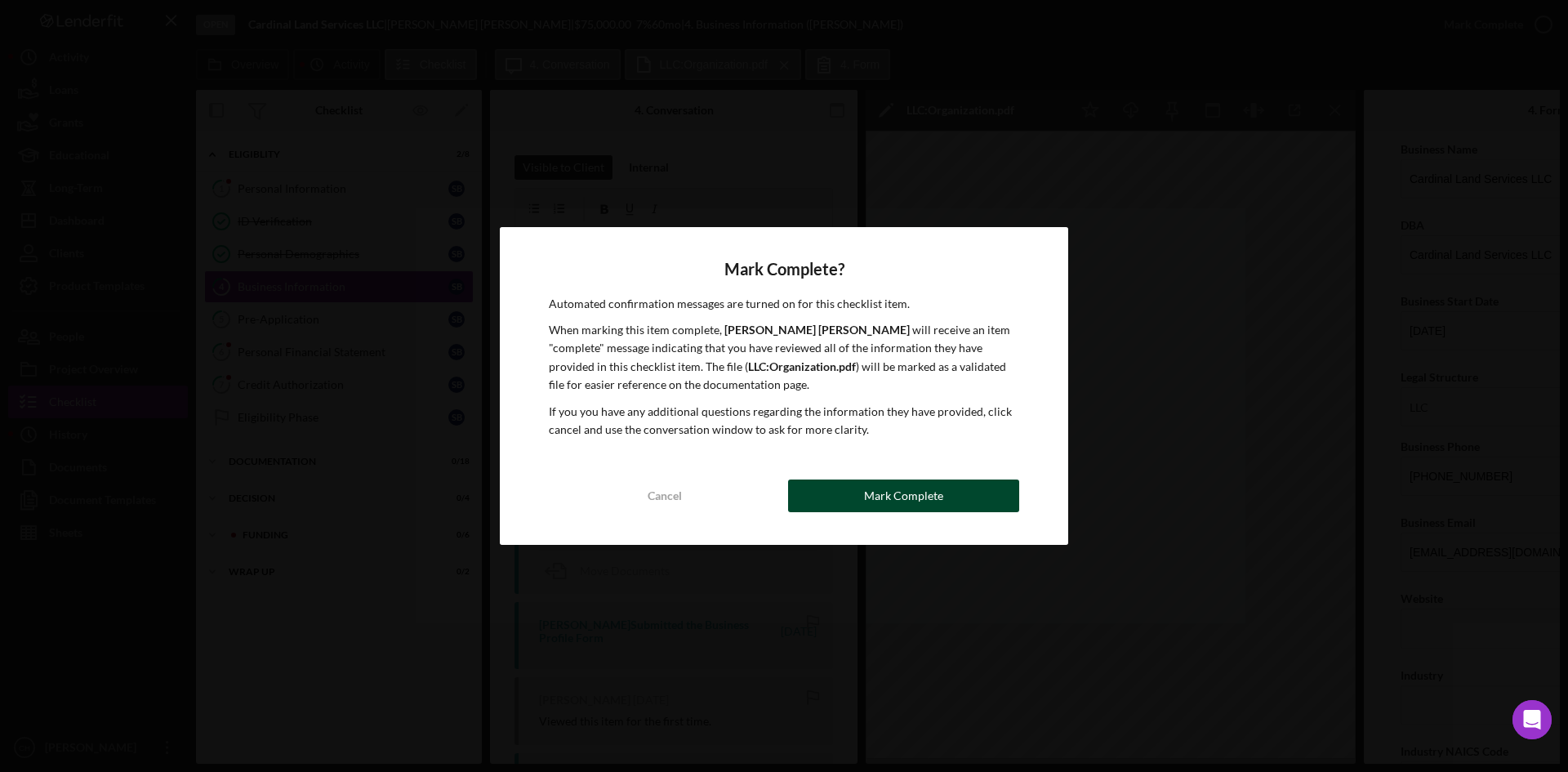
click at [889, 490] on div "Mark Complete" at bounding box center [903, 495] width 79 height 33
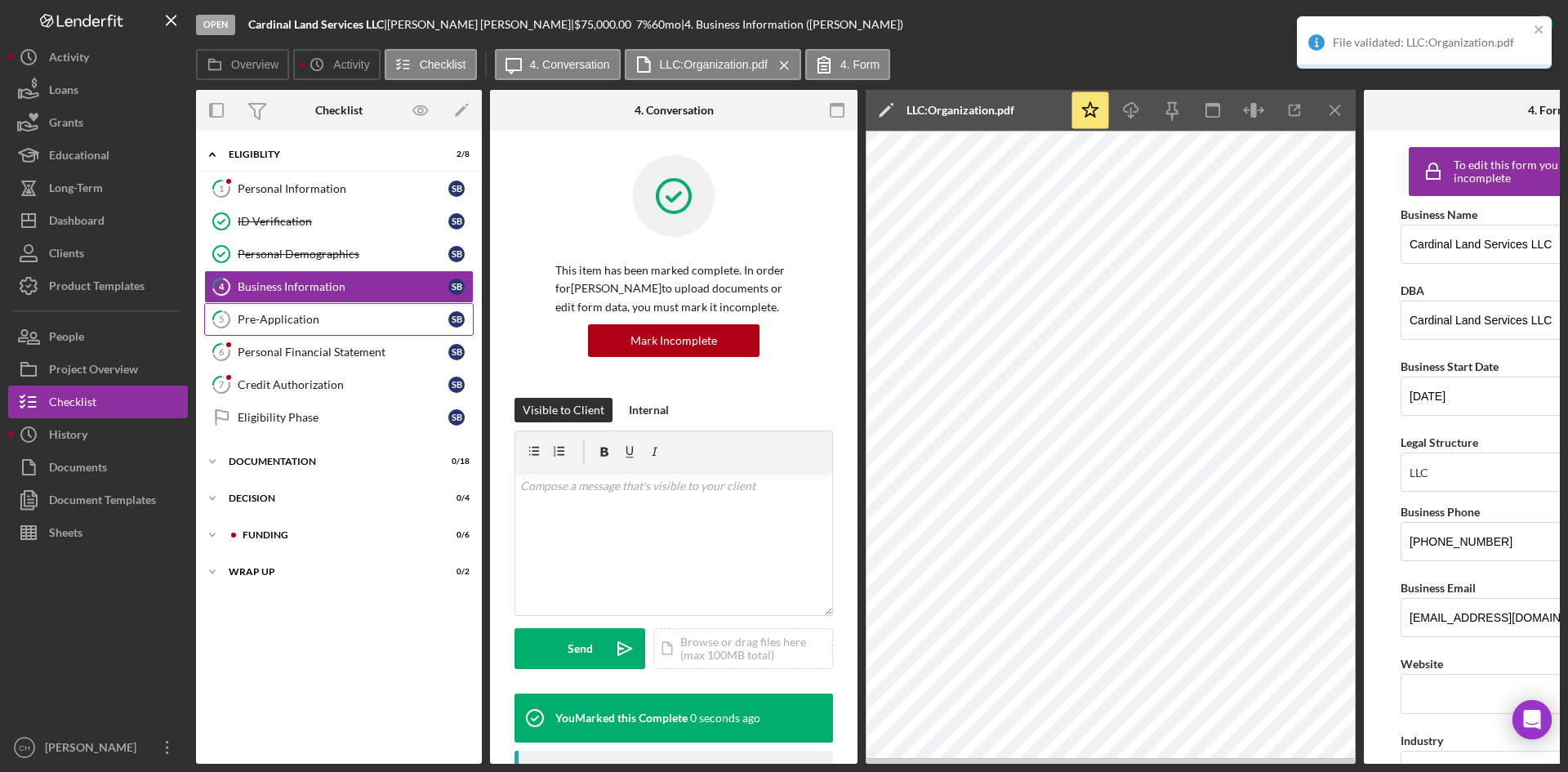
click at [279, 324] on div "Pre-Application" at bounding box center [343, 319] width 211 height 13
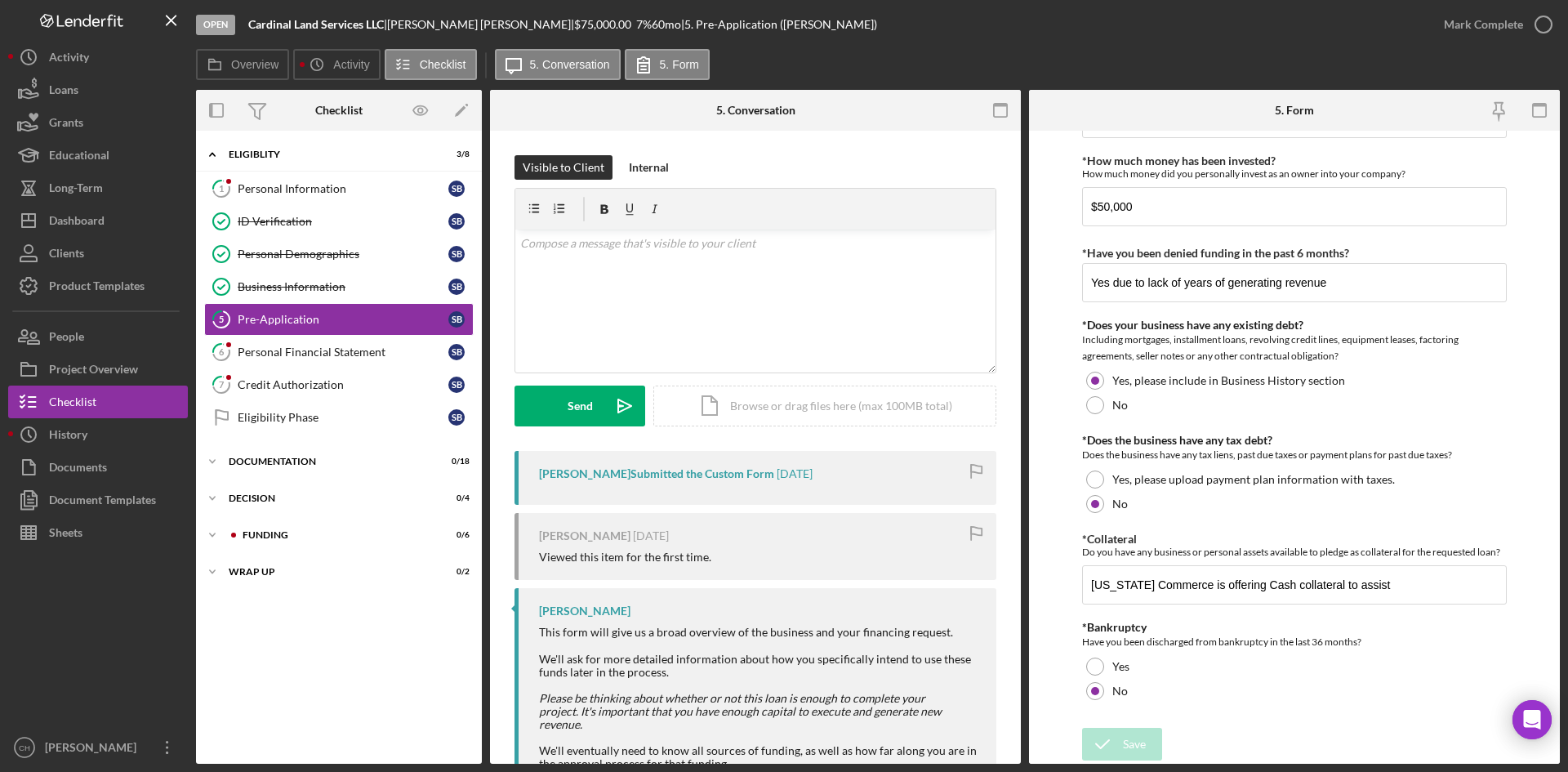
scroll to position [1558, 0]
click at [1480, 30] on div "Mark Complete" at bounding box center [1483, 24] width 79 height 33
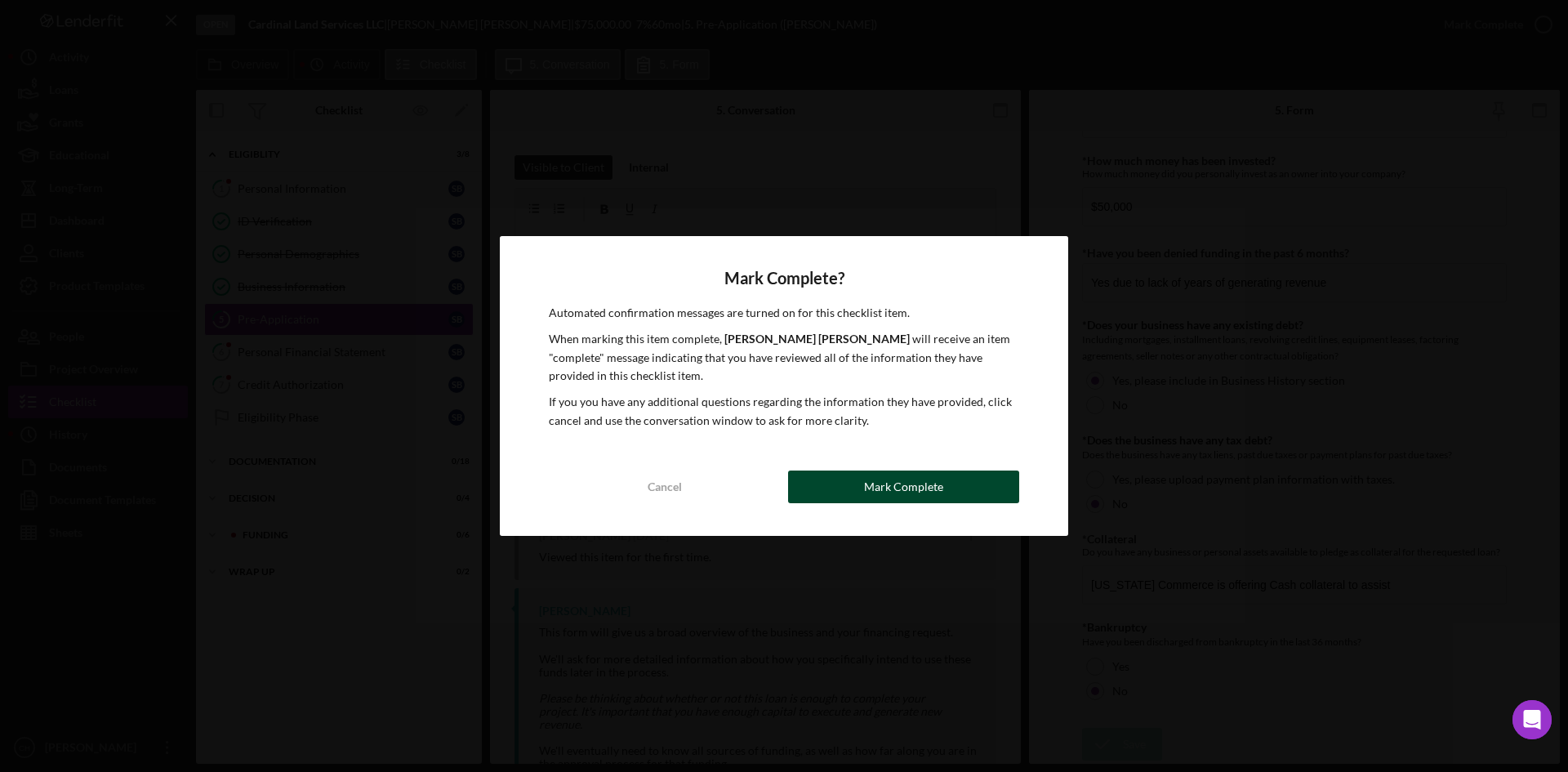
click at [910, 489] on div "Mark Complete" at bounding box center [903, 486] width 79 height 33
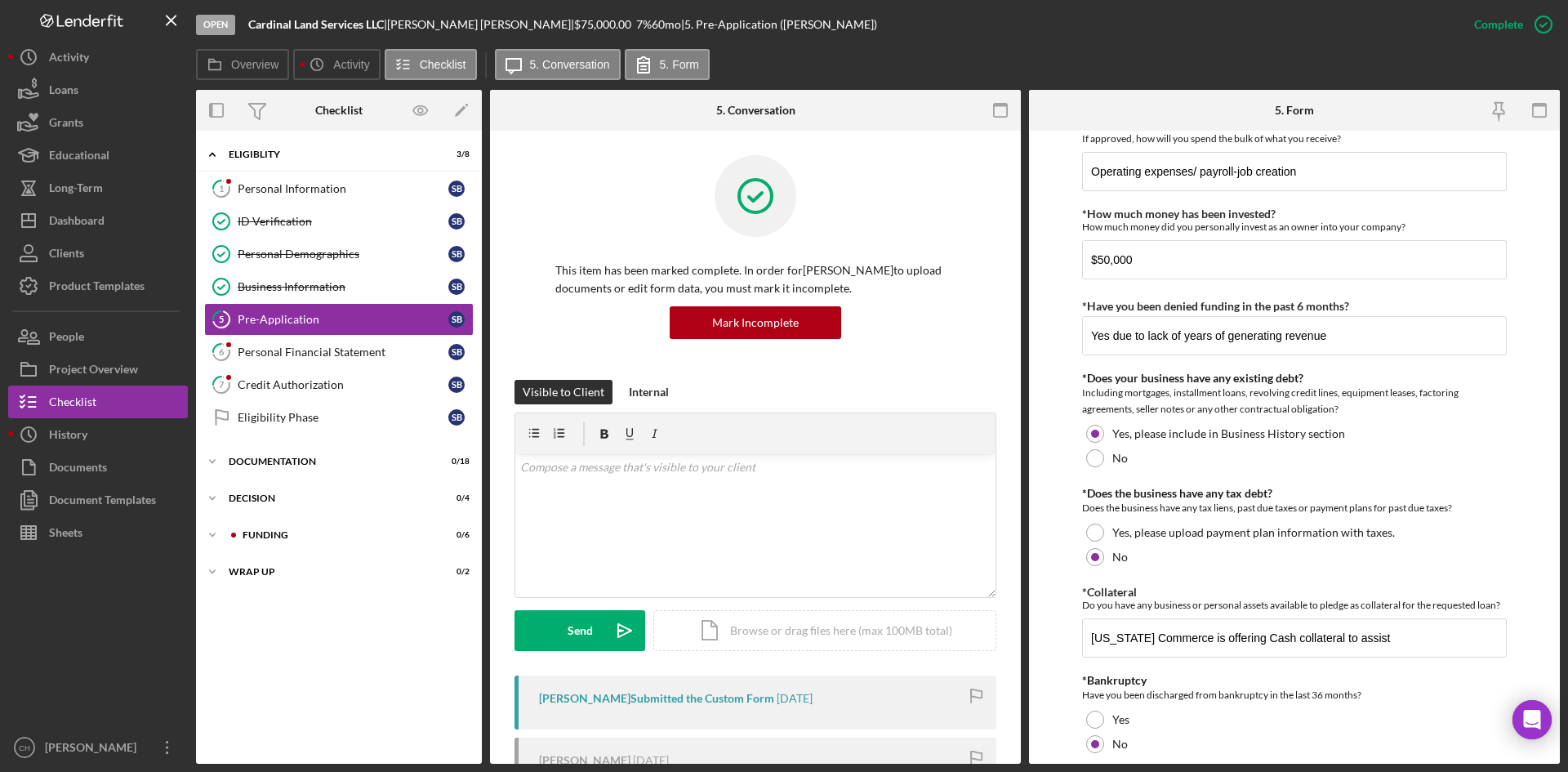
scroll to position [1623, 0]
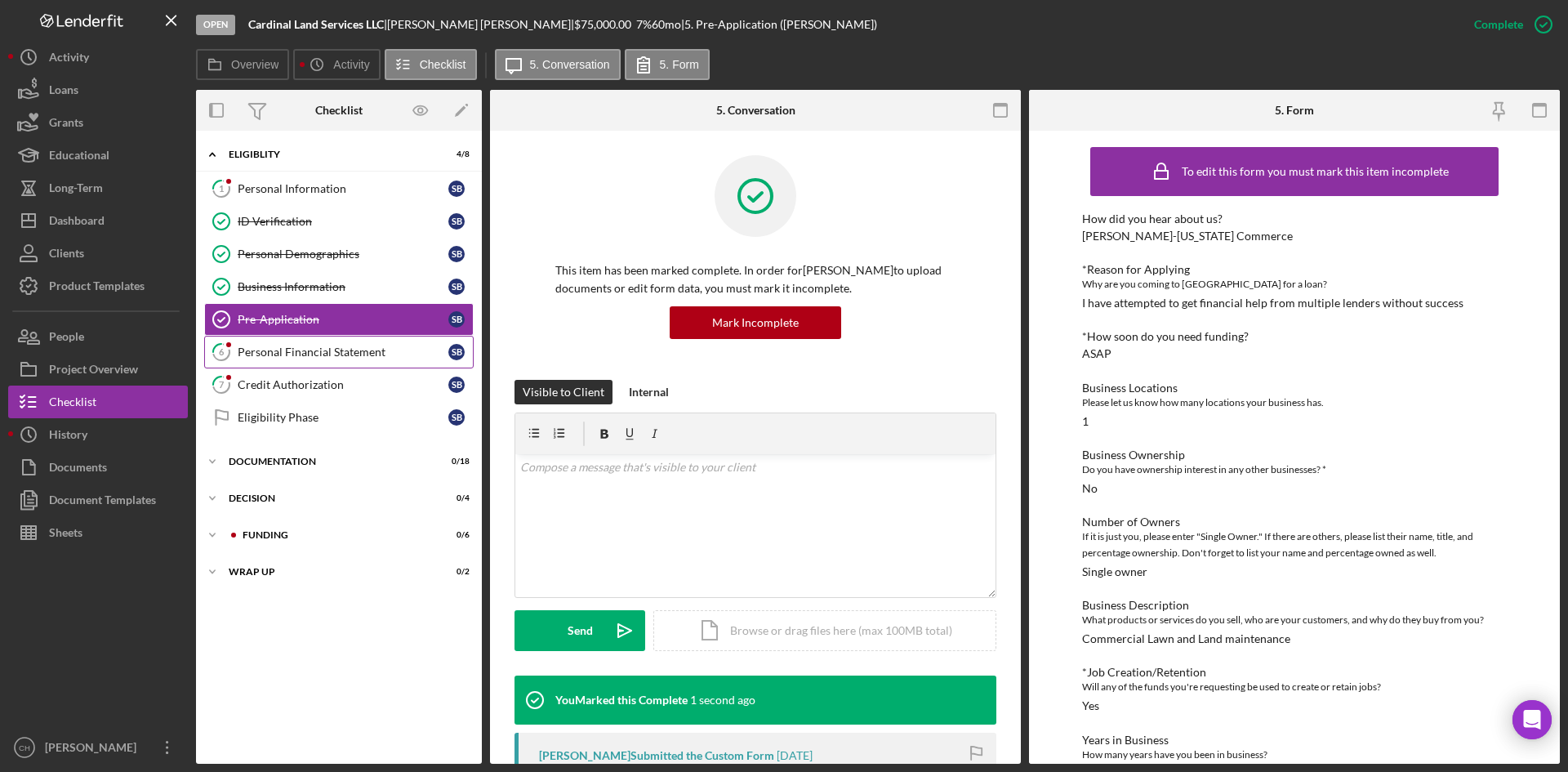
click at [350, 343] on link "6 Personal Financial Statement S B" at bounding box center [339, 352] width 270 height 33
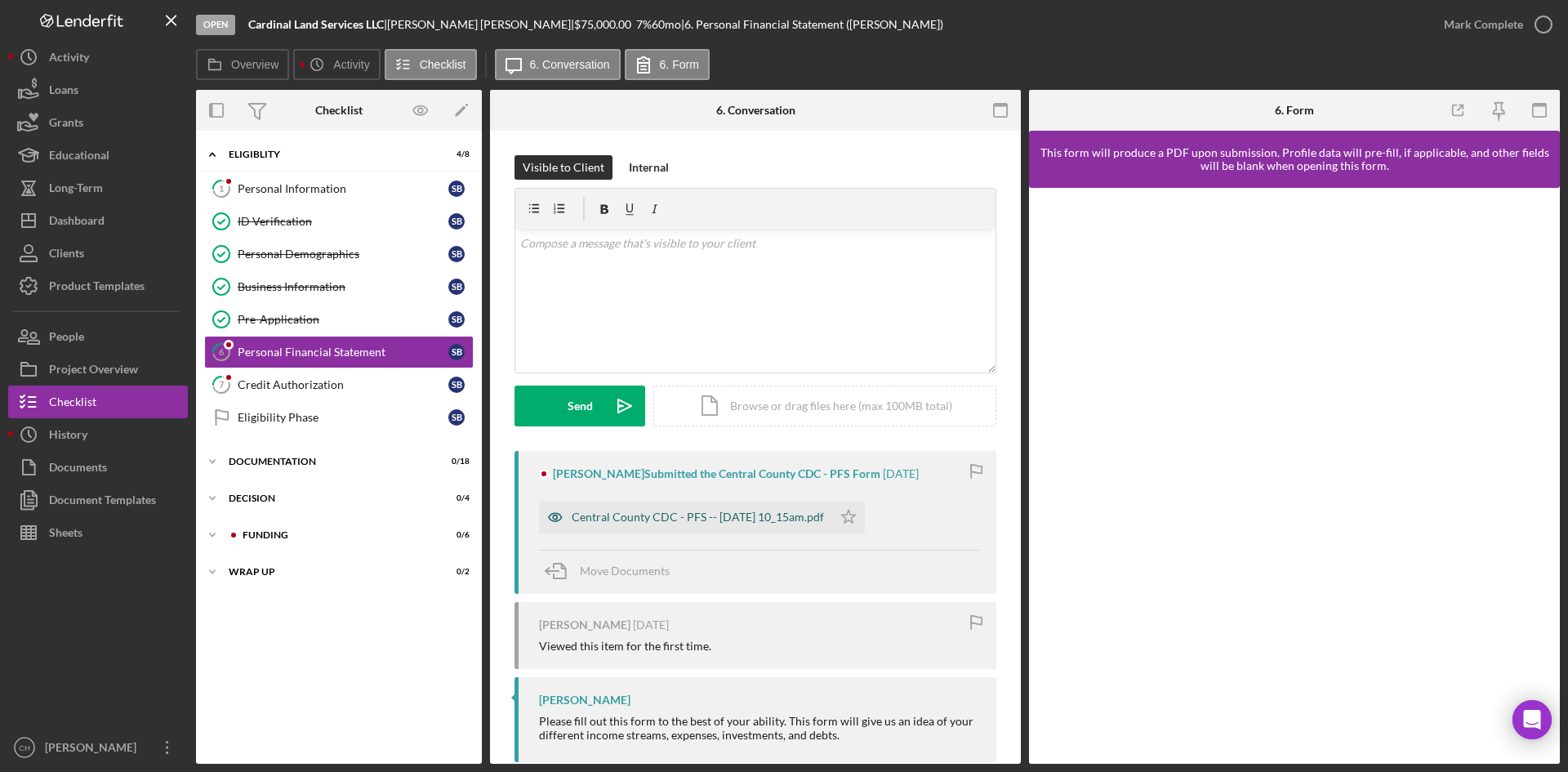
click at [687, 521] on div "Central County CDC - PFS -- [DATE] 10_15am.pdf" at bounding box center [697, 516] width 253 height 13
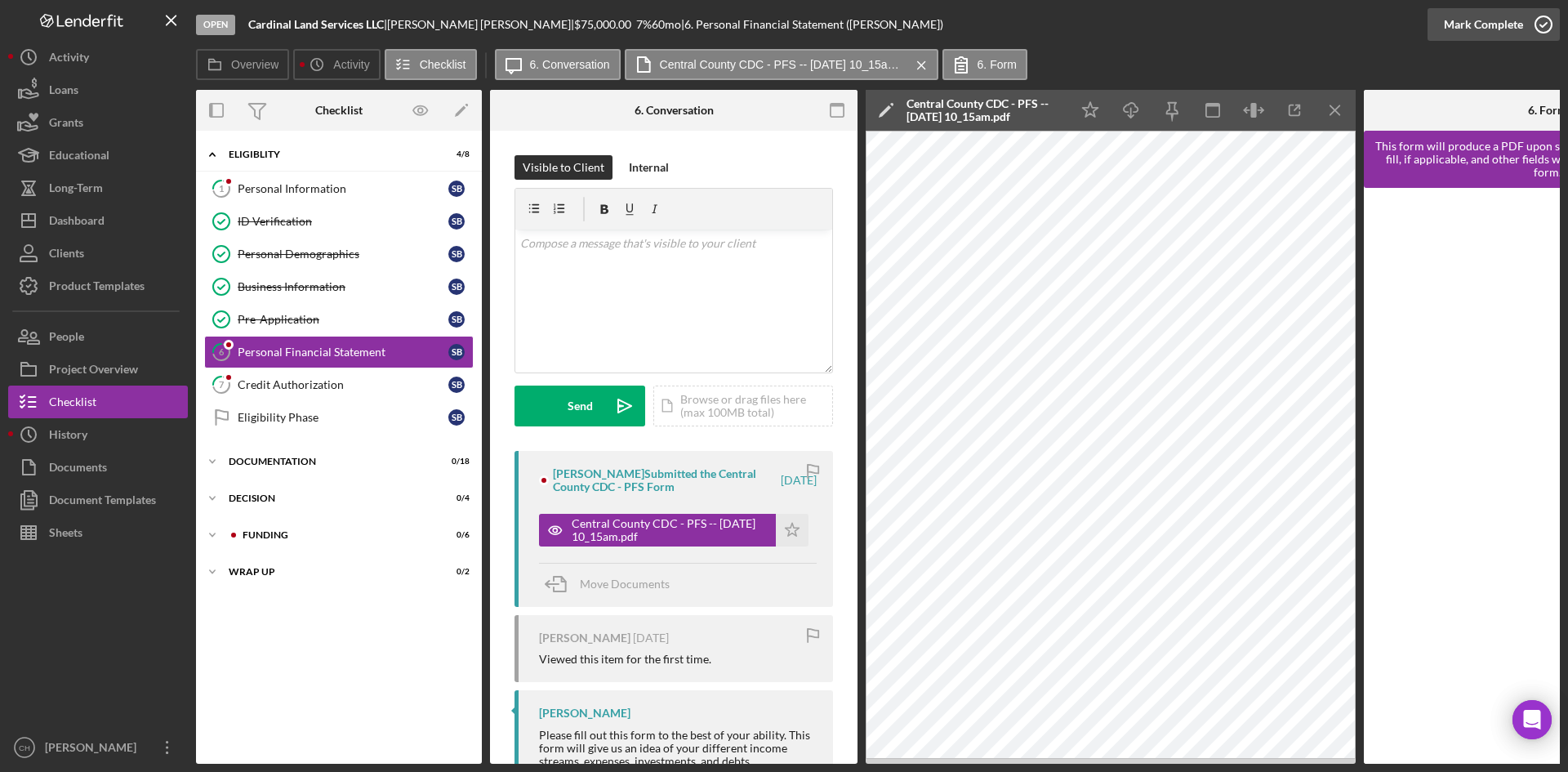
click at [1467, 21] on div "Mark Complete" at bounding box center [1483, 24] width 79 height 33
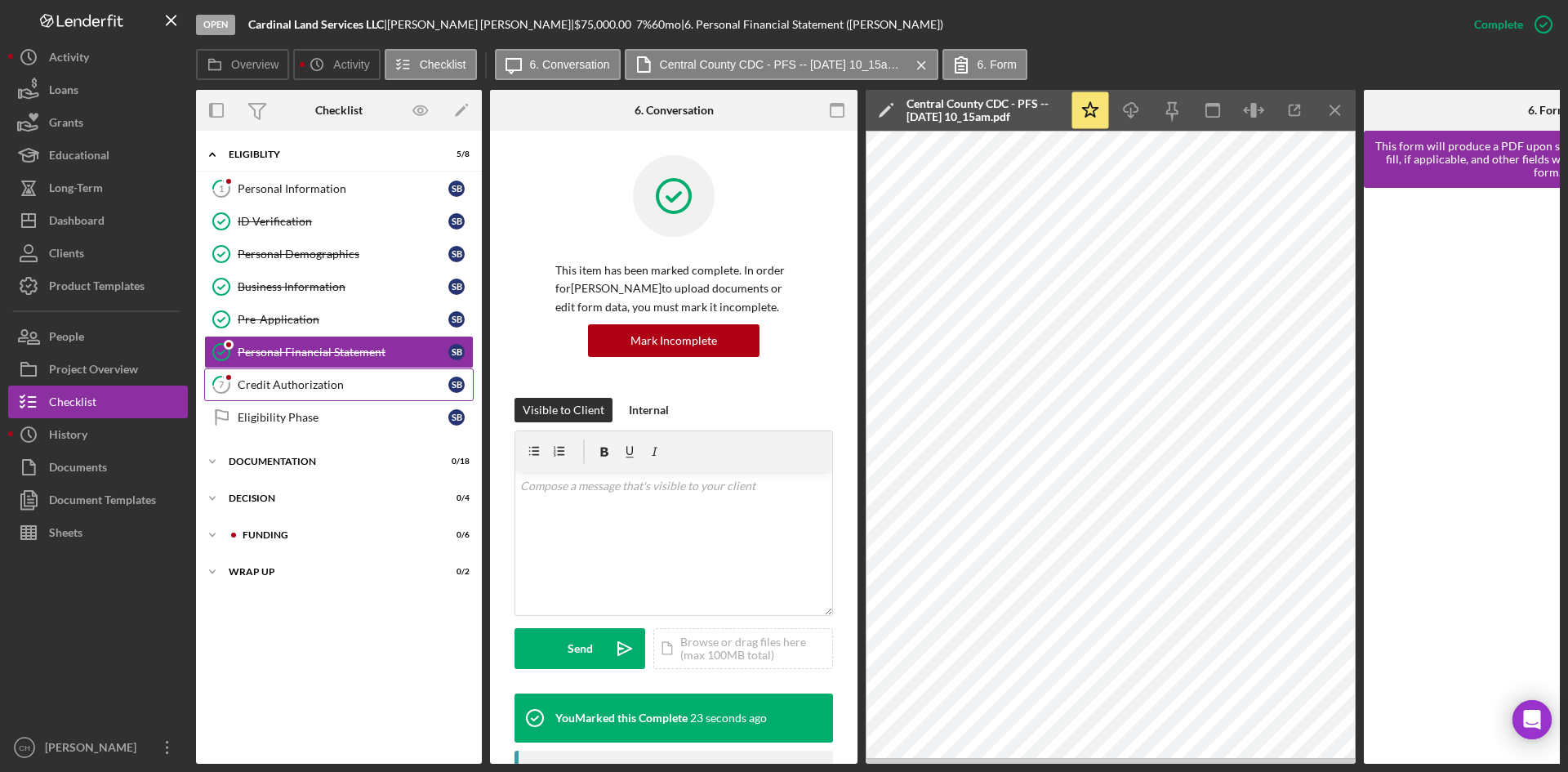
click at [292, 380] on div "Credit Authorization" at bounding box center [343, 385] width 211 height 13
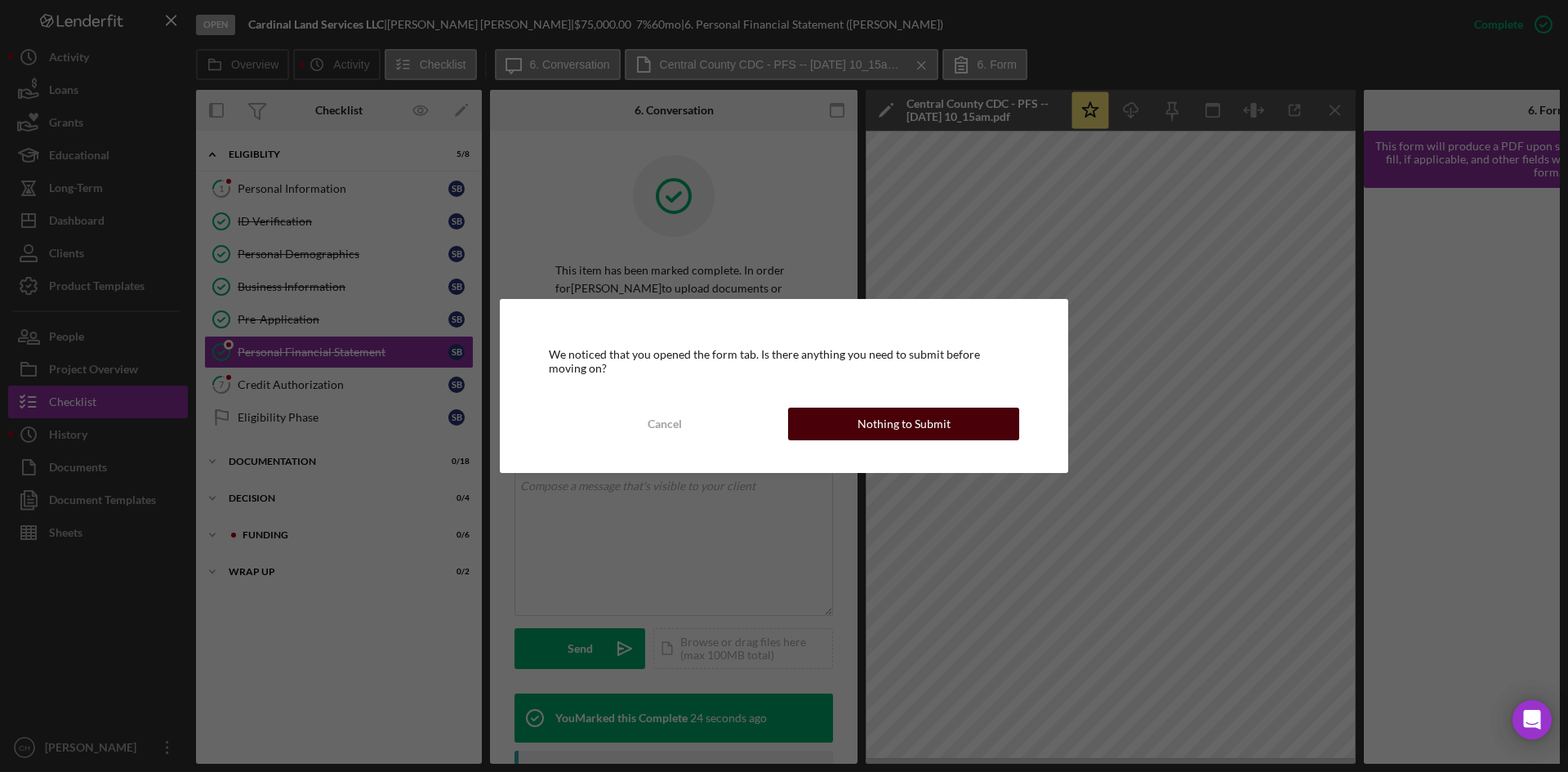
click at [880, 423] on div "Nothing to Submit" at bounding box center [903, 423] width 93 height 33
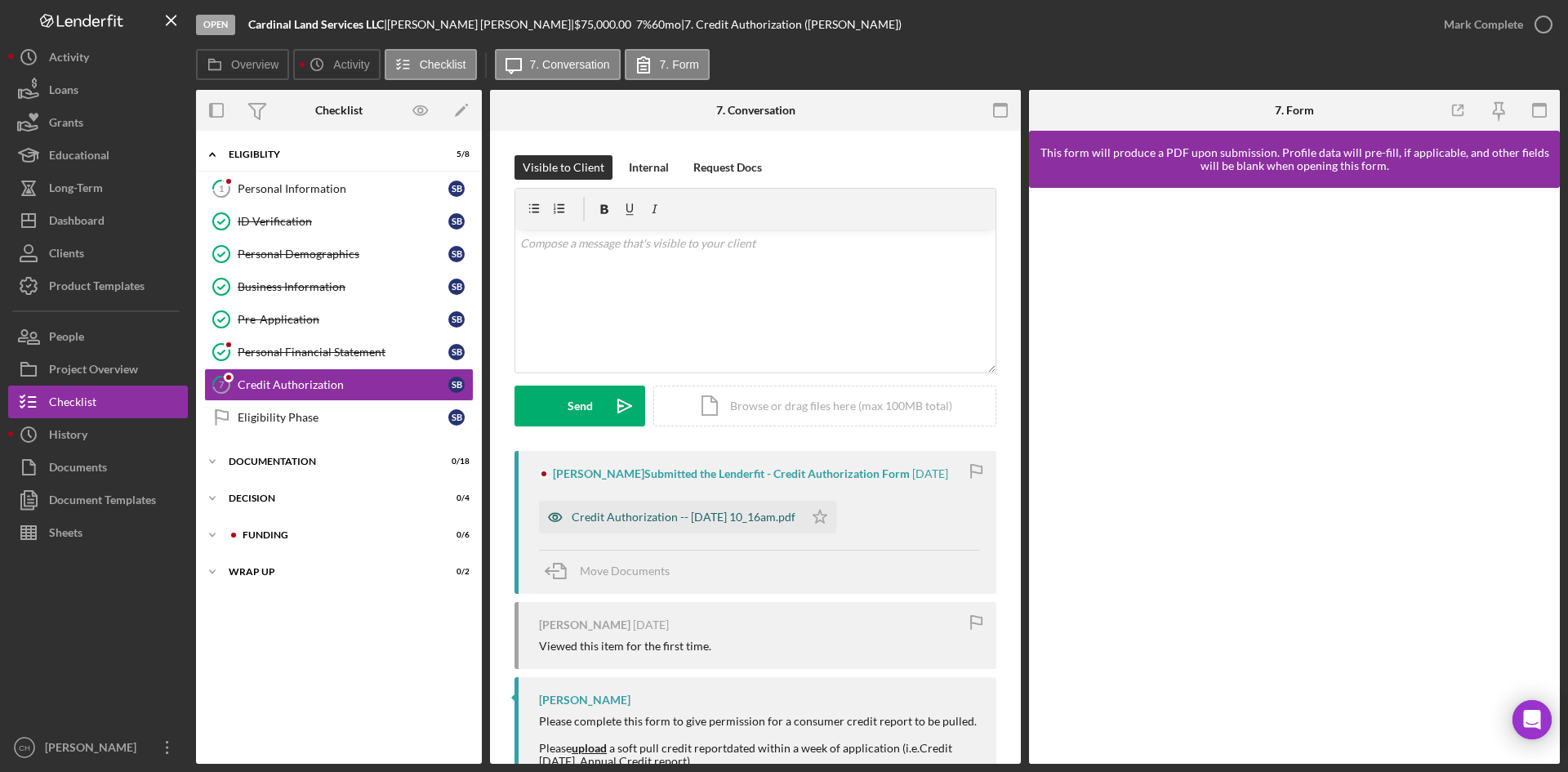
click at [732, 519] on div "Credit Authorization -- [DATE] 10_16am.pdf" at bounding box center [683, 516] width 224 height 13
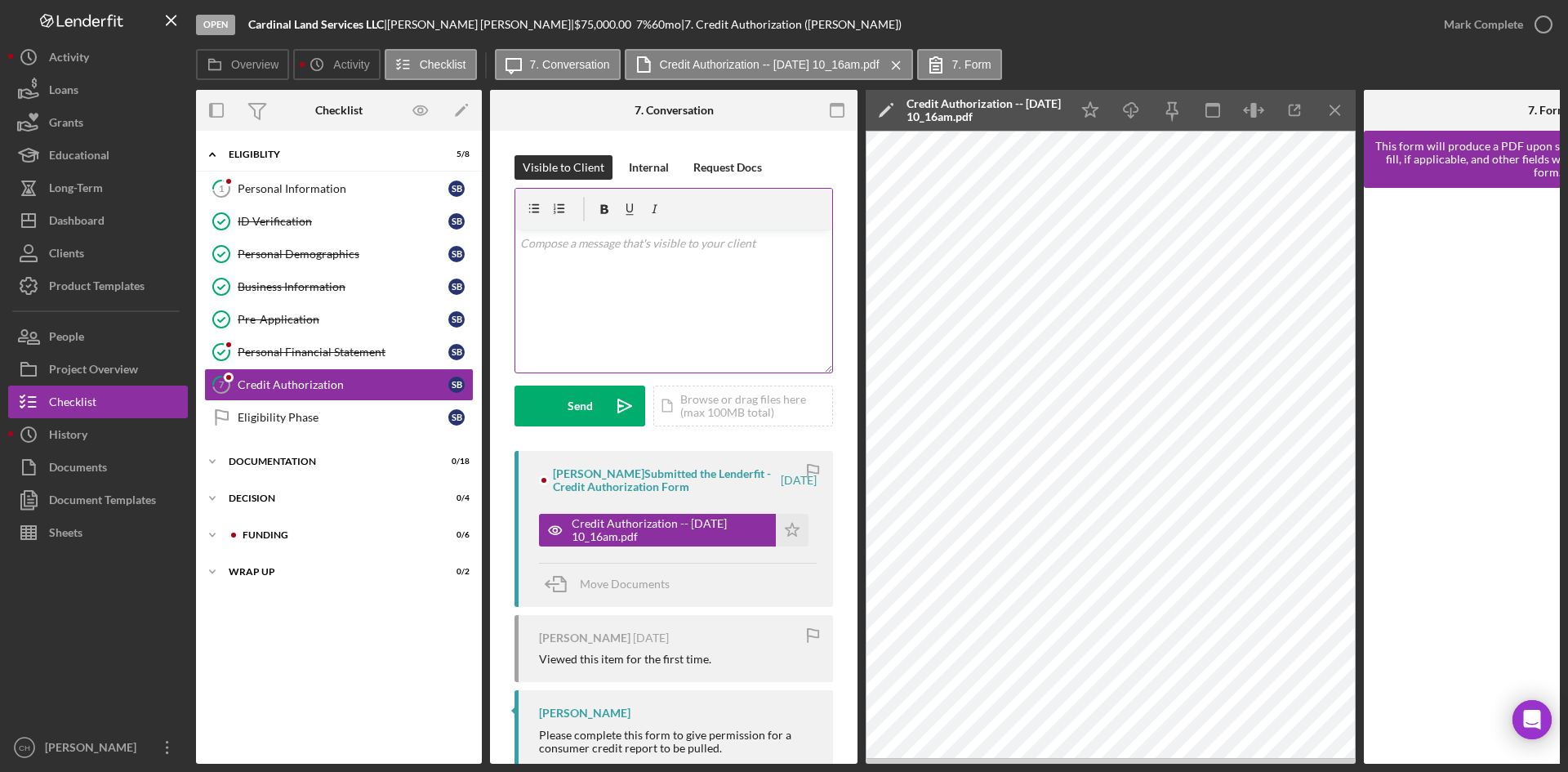
click at [579, 262] on div "v Color teal Color pink Remove color Add row above Add row below Add column bef…" at bounding box center [673, 301] width 317 height 143
click at [618, 262] on p "plese upload a copy of your full credit report. i.e. Credit [PERSON_NAME], Eqif…" at bounding box center [674, 253] width 308 height 37
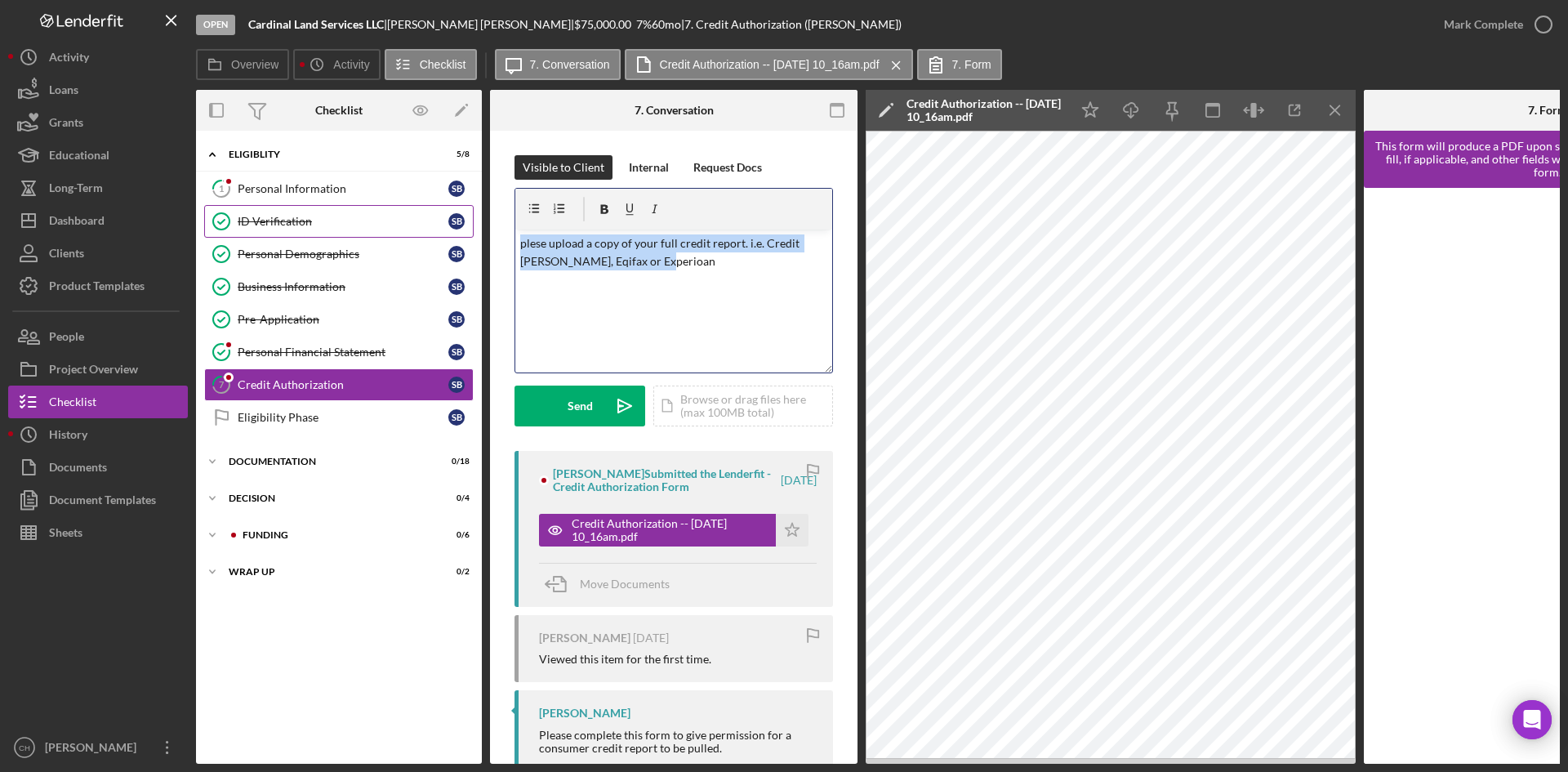
drag, startPoint x: 687, startPoint y: 271, endPoint x: 377, endPoint y: 230, distance: 312.7
click at [377, 230] on div "Overview Internal Workflow Stage Open Icon/Dropdown Arrow Archive (can unarchiv…" at bounding box center [877, 426] width 1363 height 674
copy p "plese upload a copy of your full credit report. i.e. Credit [PERSON_NAME], Eqif…"
click at [701, 276] on div "v Color teal Color pink Remove color Add row above Add row below Add column bef…" at bounding box center [673, 301] width 317 height 143
drag, startPoint x: 660, startPoint y: 261, endPoint x: 496, endPoint y: 236, distance: 165.9
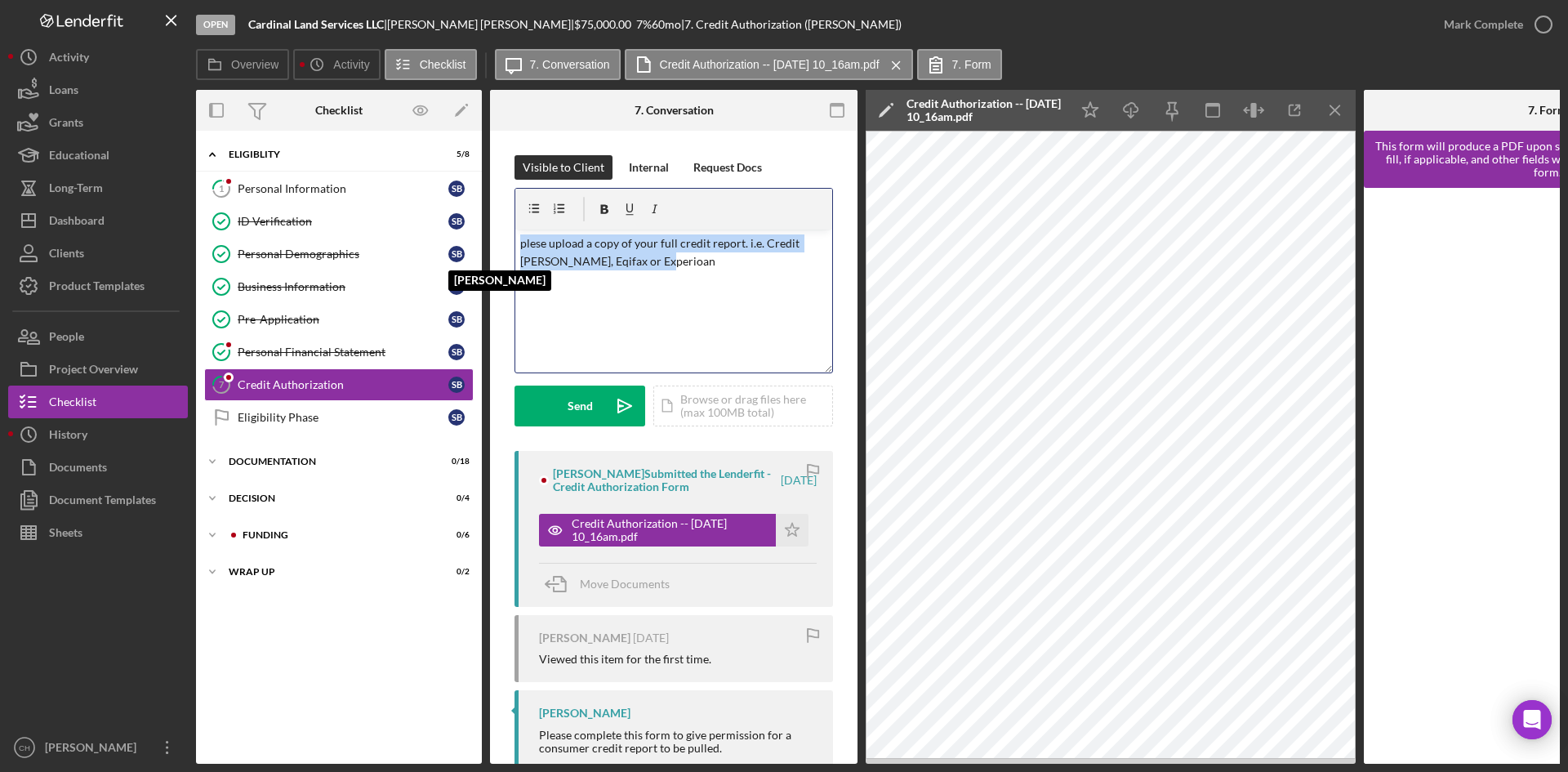
click at [466, 247] on div "Overview Internal Workflow Stage Open Icon/Dropdown Arrow Archive (can unarchiv…" at bounding box center [877, 426] width 1363 height 674
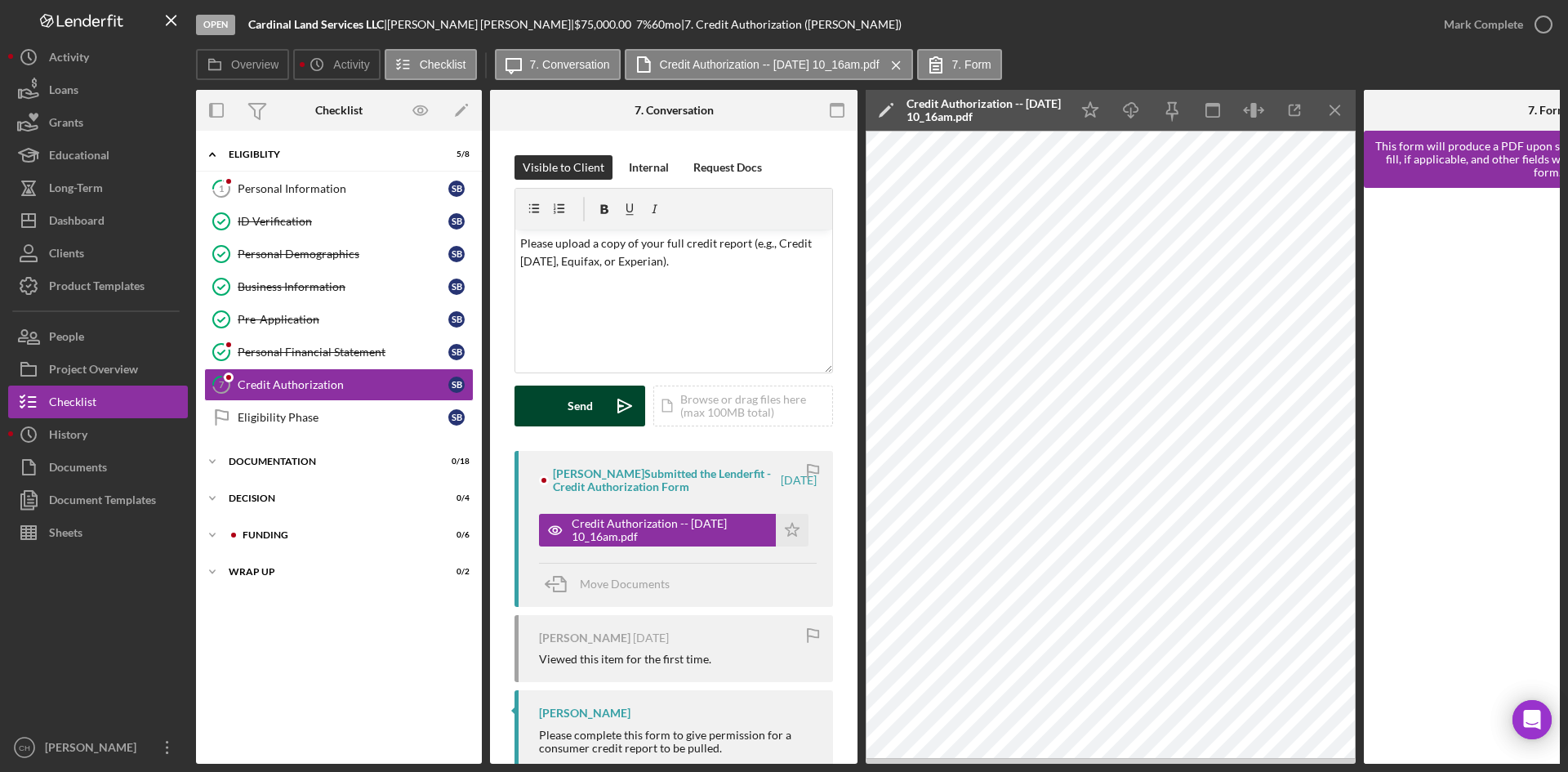
click at [566, 402] on button "Send Icon/icon-invite-send" at bounding box center [579, 405] width 131 height 41
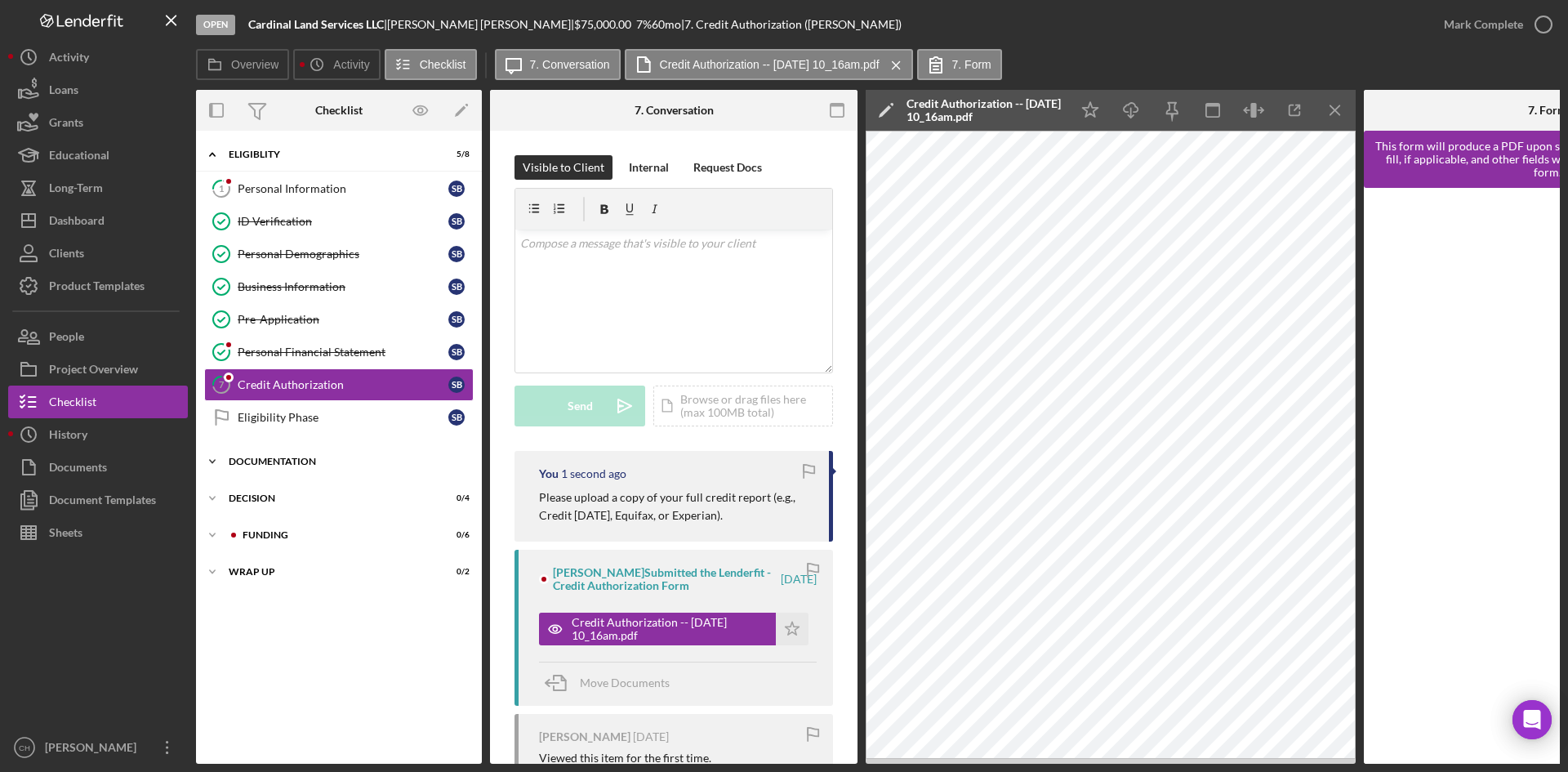
click at [297, 453] on div "Icon/Expander Documentation 0 / 18" at bounding box center [339, 461] width 286 height 33
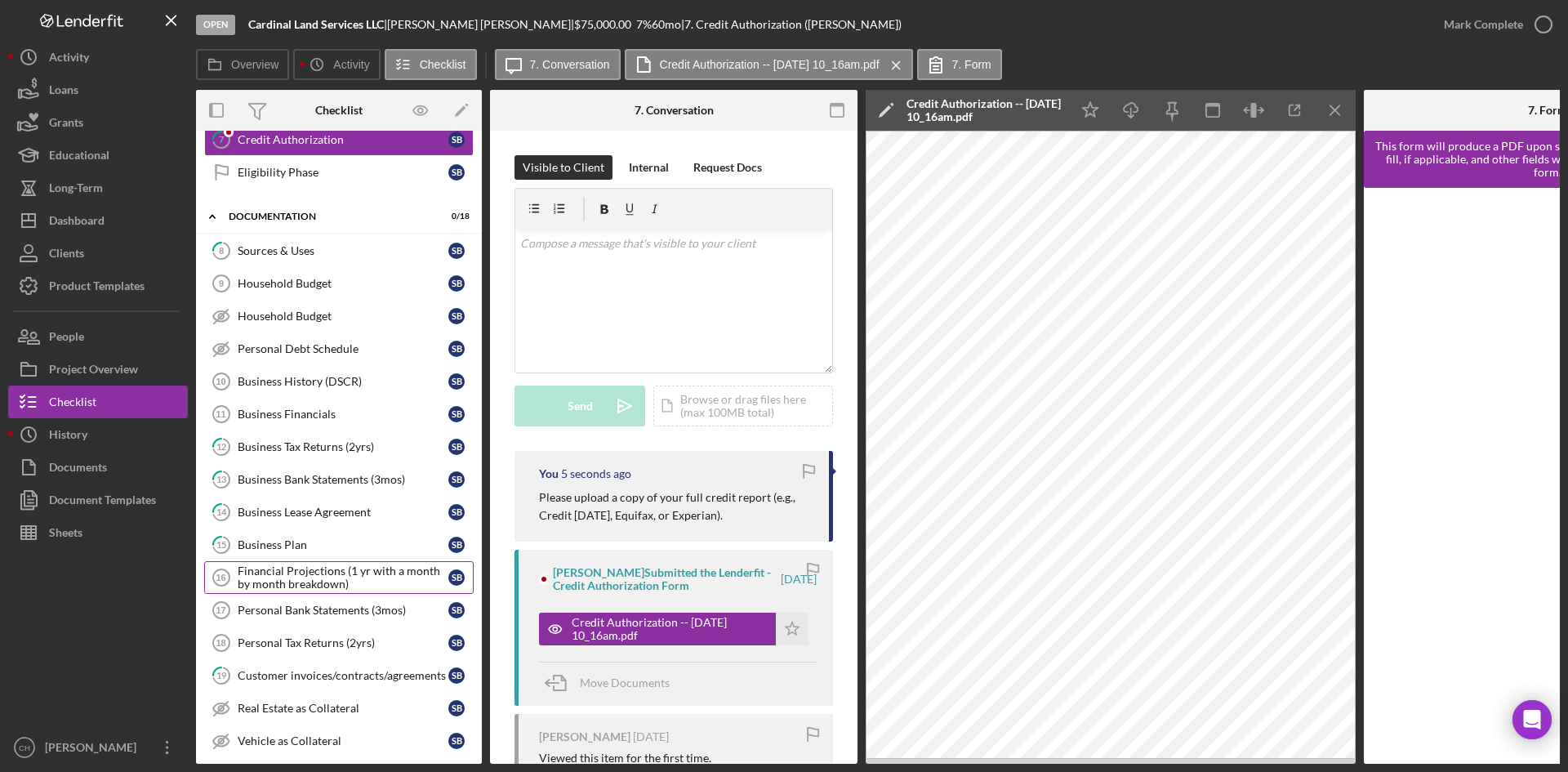
scroll to position [164, 0]
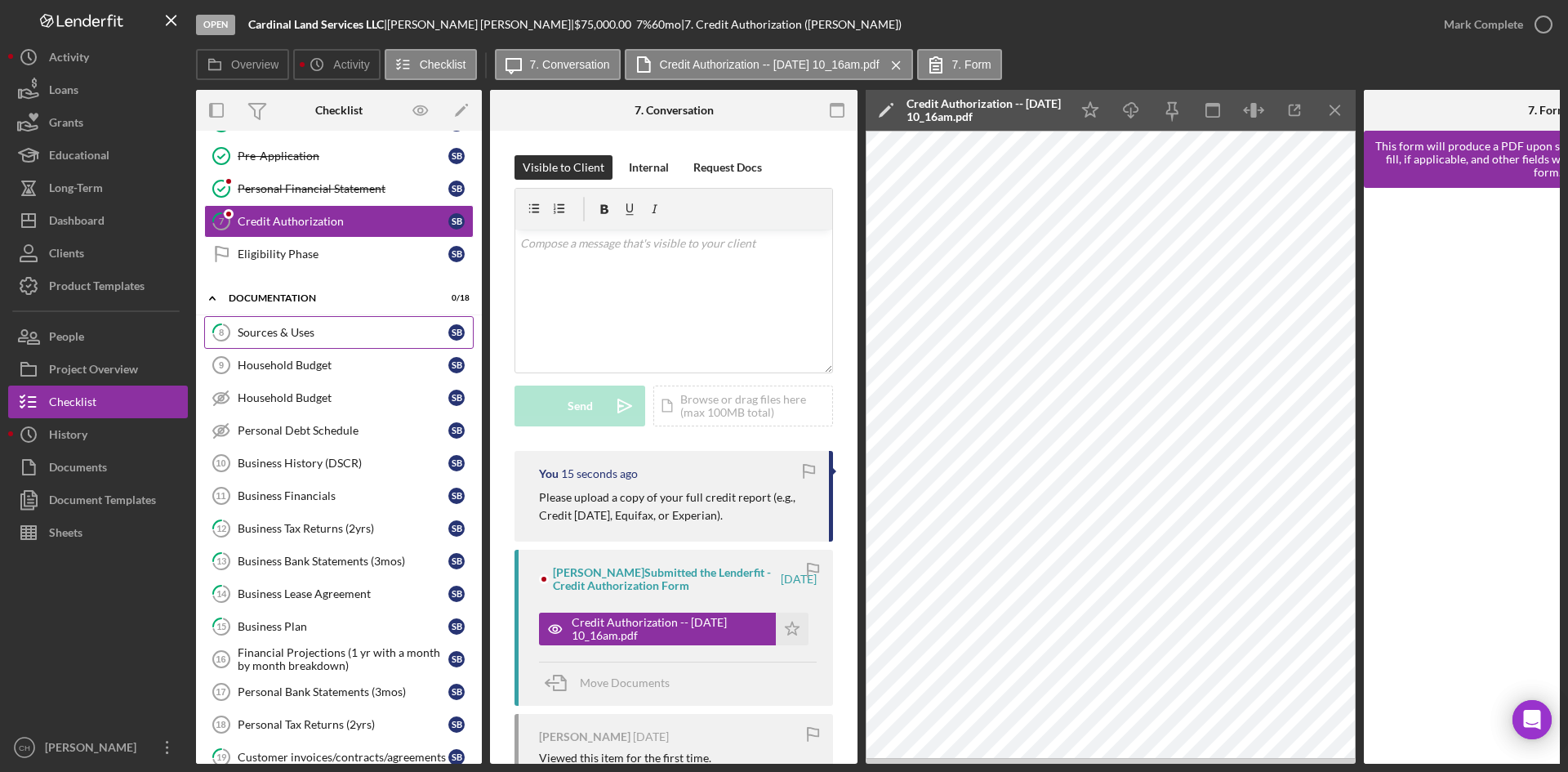
click at [315, 324] on link "8 Sources & Uses S B" at bounding box center [339, 332] width 270 height 33
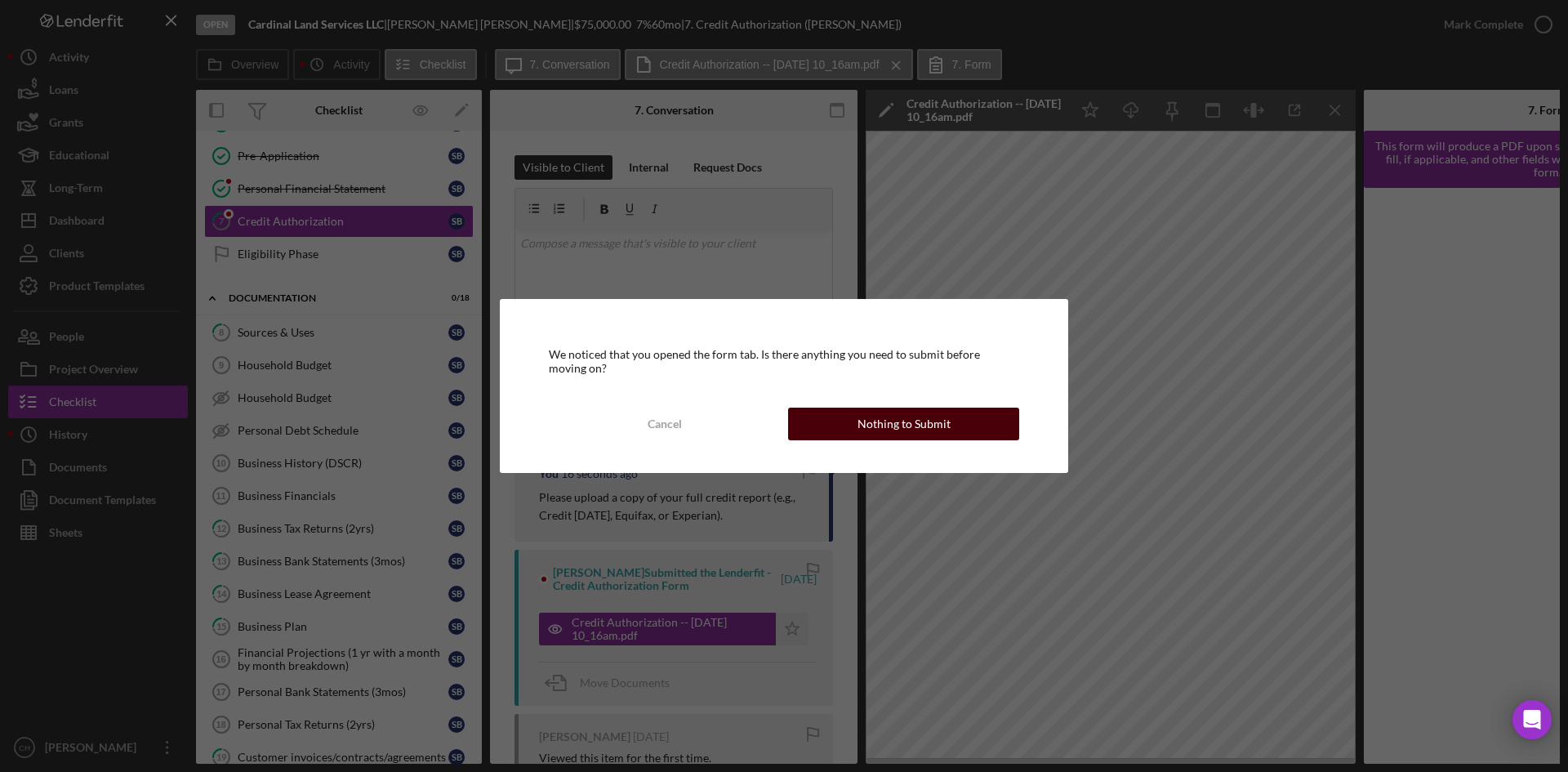
click at [833, 423] on button "Nothing to Submit" at bounding box center [903, 423] width 231 height 33
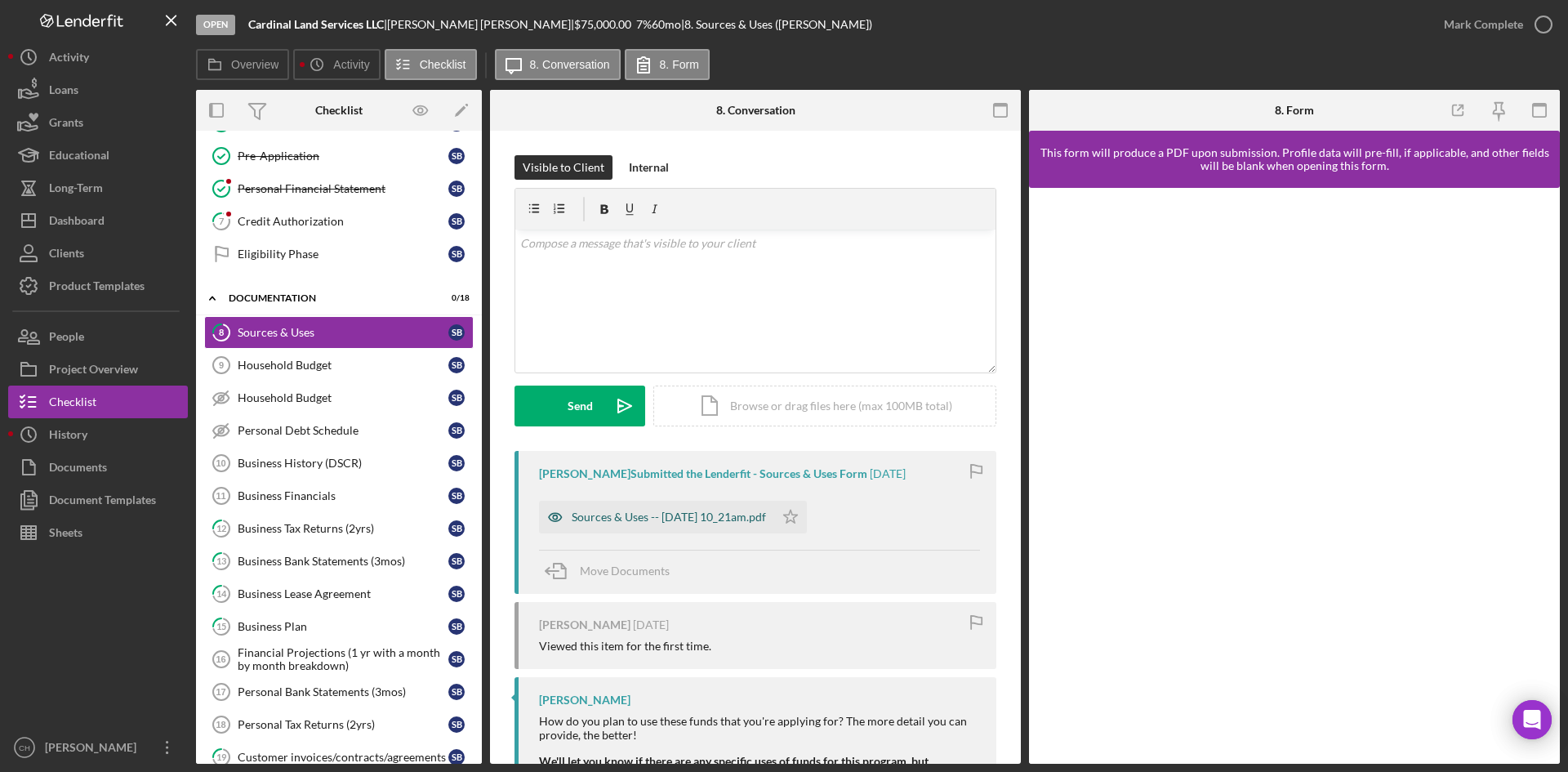
click at [683, 516] on div "Sources & Uses -- [DATE] 10_21am.pdf" at bounding box center [668, 516] width 195 height 13
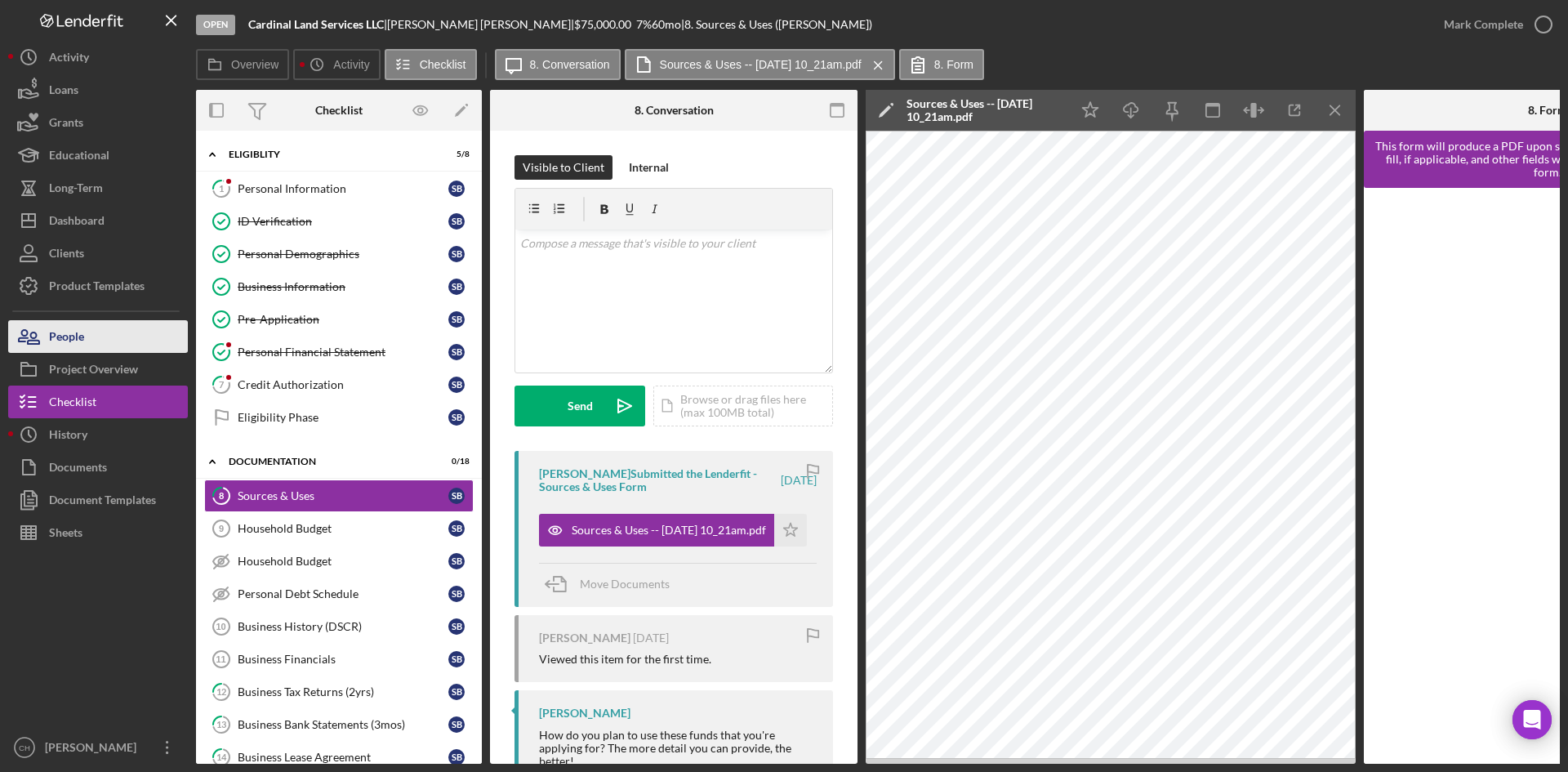
click at [99, 334] on button "People" at bounding box center [98, 337] width 180 height 33
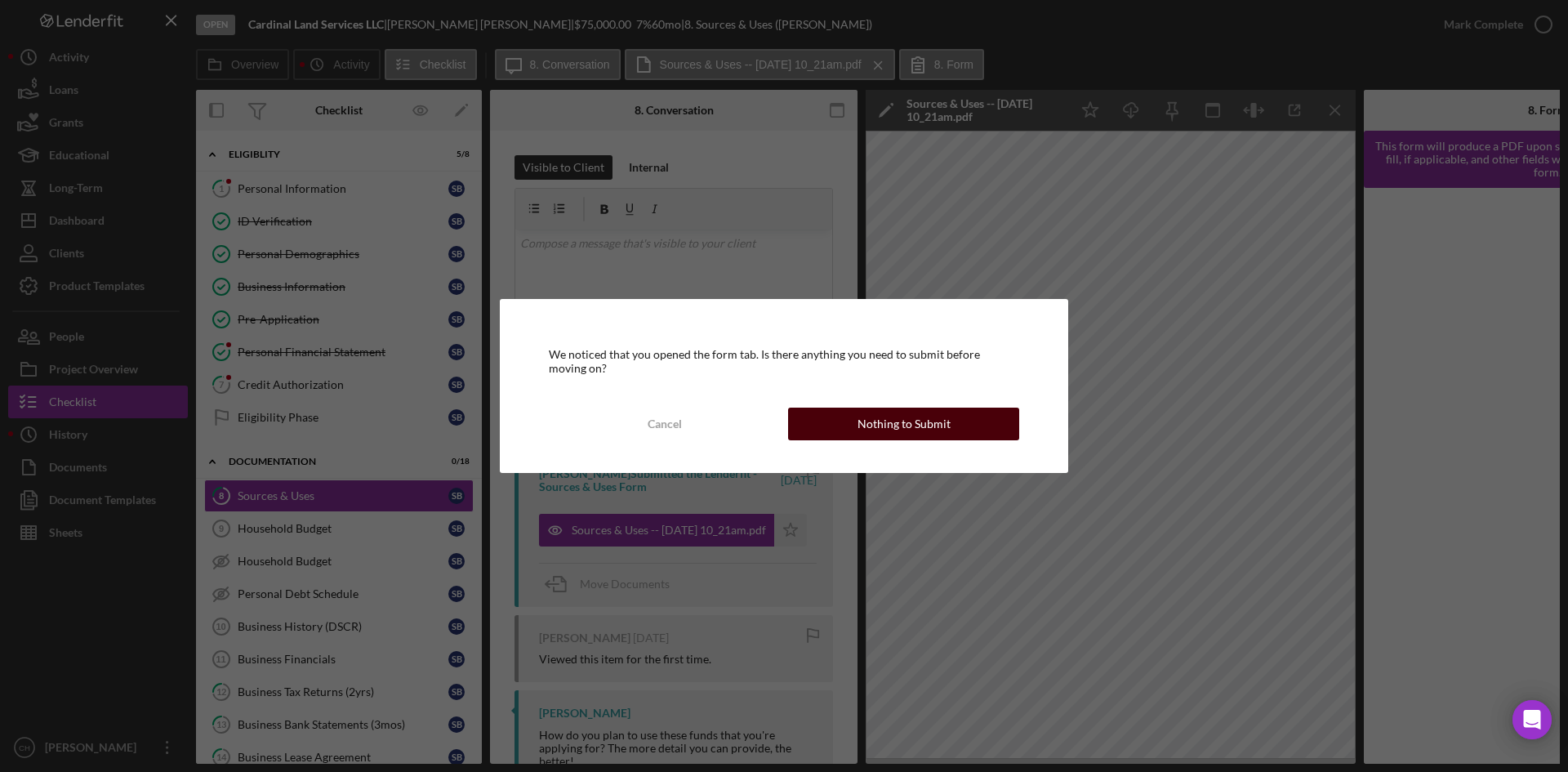
click at [844, 421] on button "Nothing to Submit" at bounding box center [903, 423] width 231 height 33
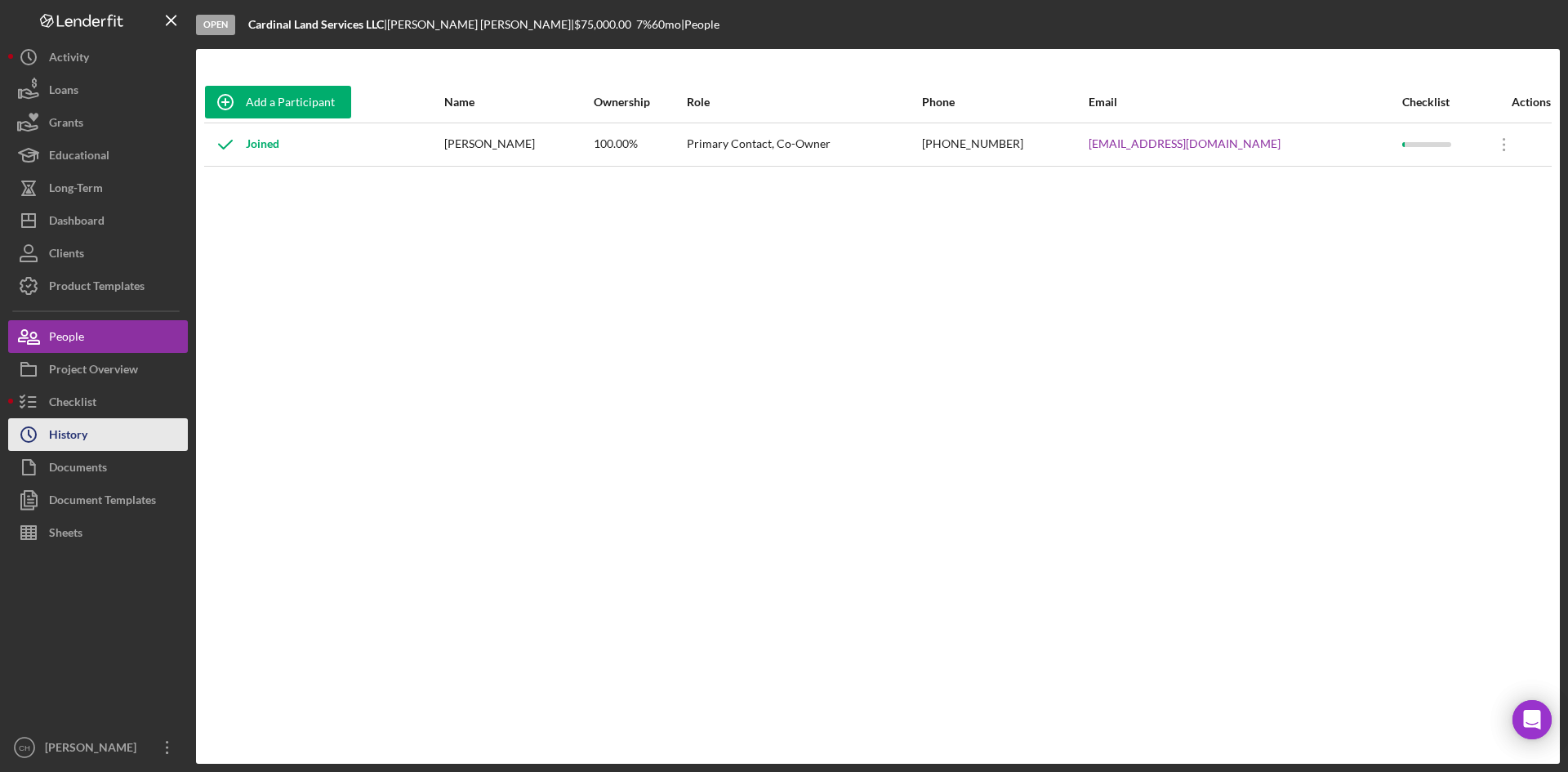
click at [82, 440] on div "History" at bounding box center [68, 436] width 38 height 37
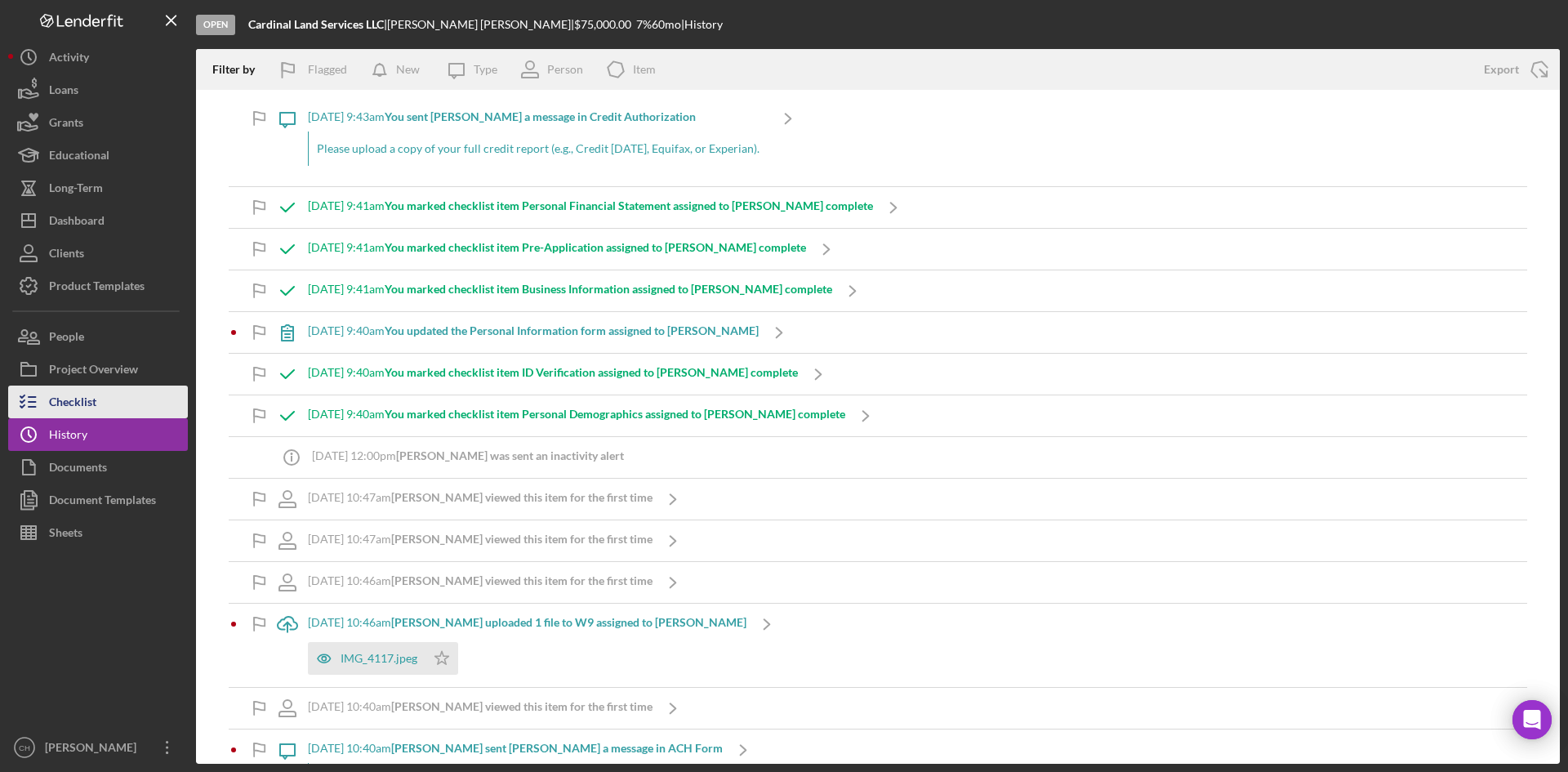
click at [96, 403] on div "Checklist" at bounding box center [72, 403] width 47 height 37
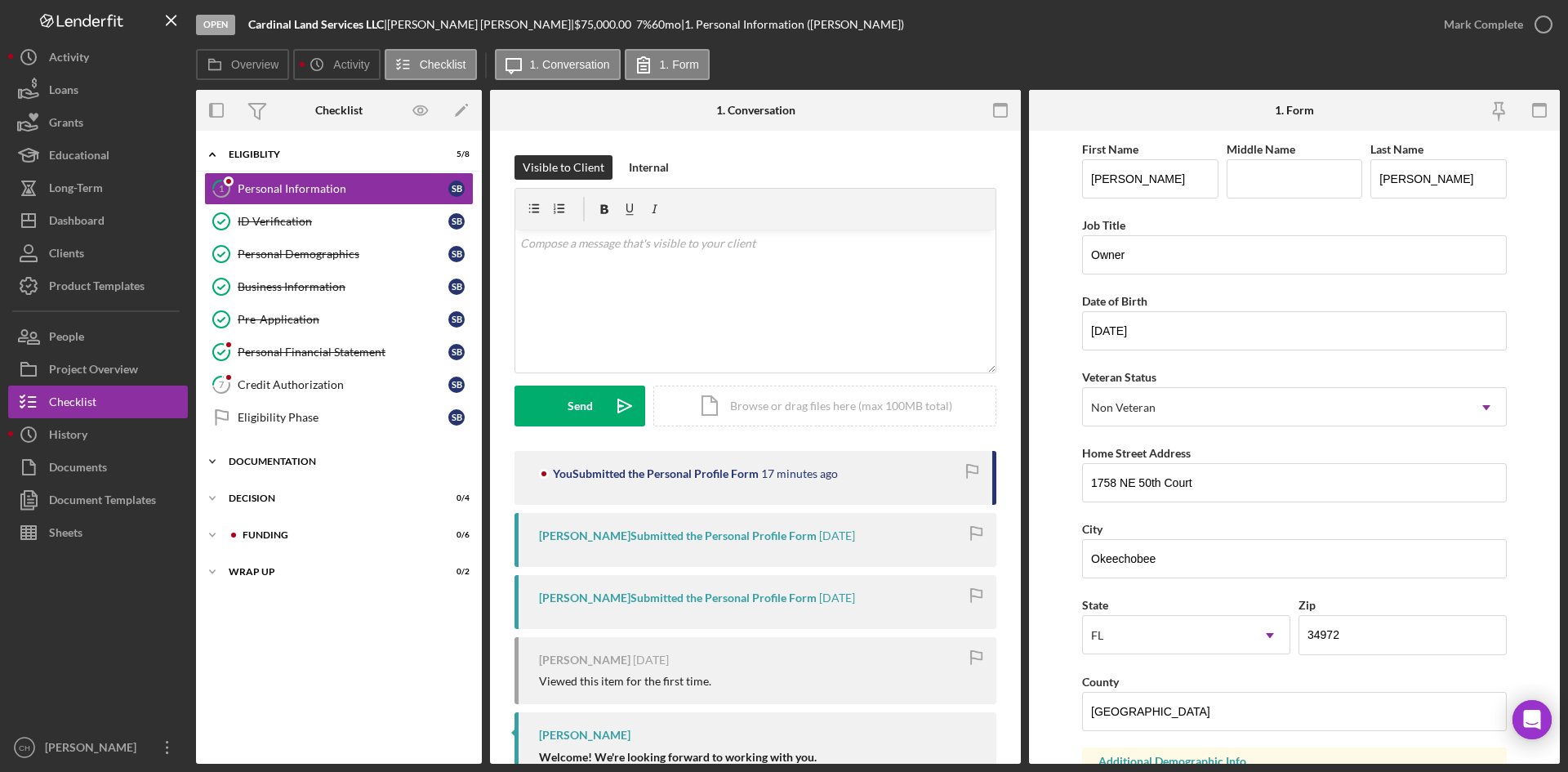
click at [283, 462] on div "Documentation" at bounding box center [345, 461] width 233 height 10
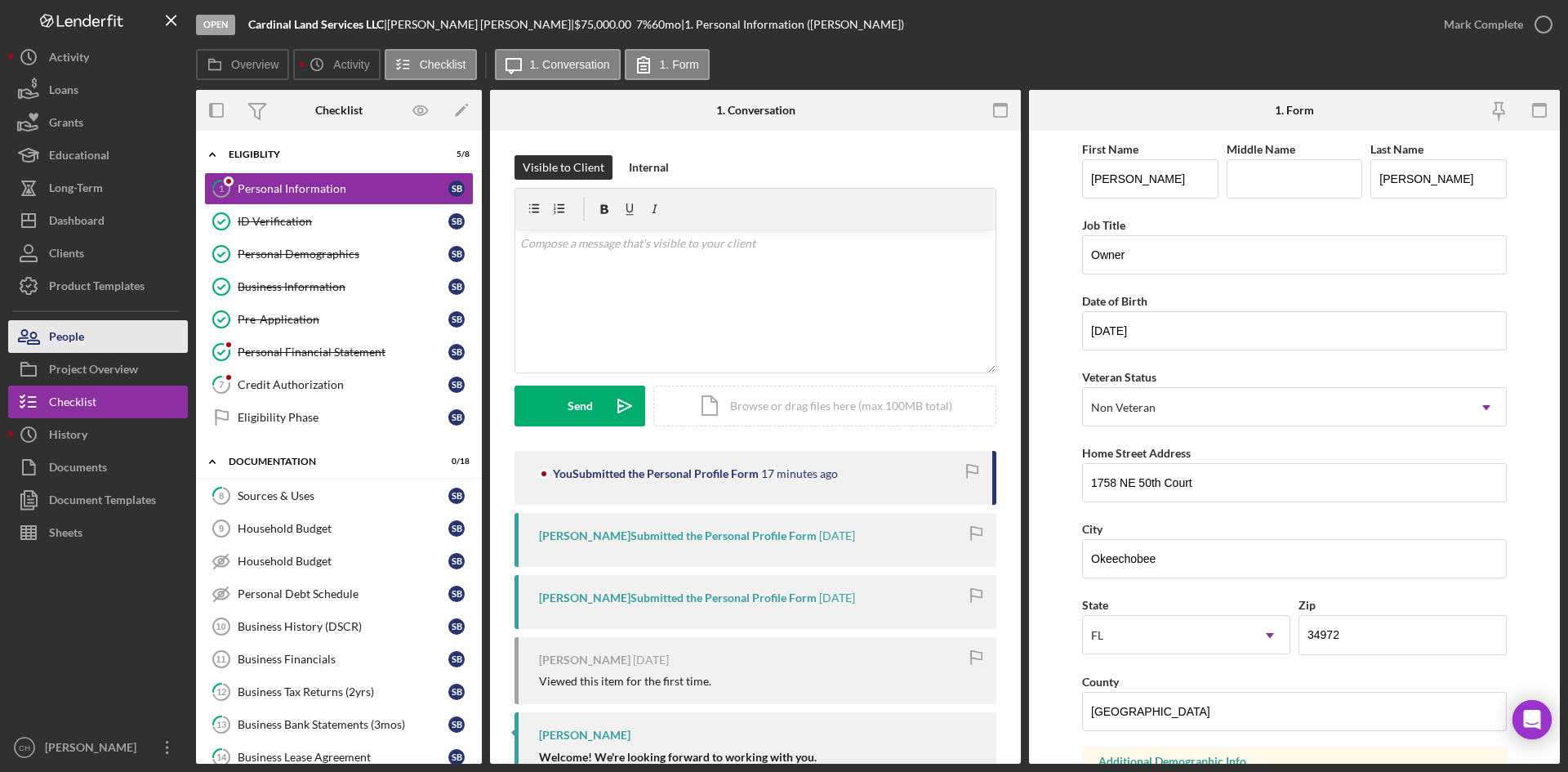
click at [99, 342] on button "People" at bounding box center [98, 337] width 180 height 33
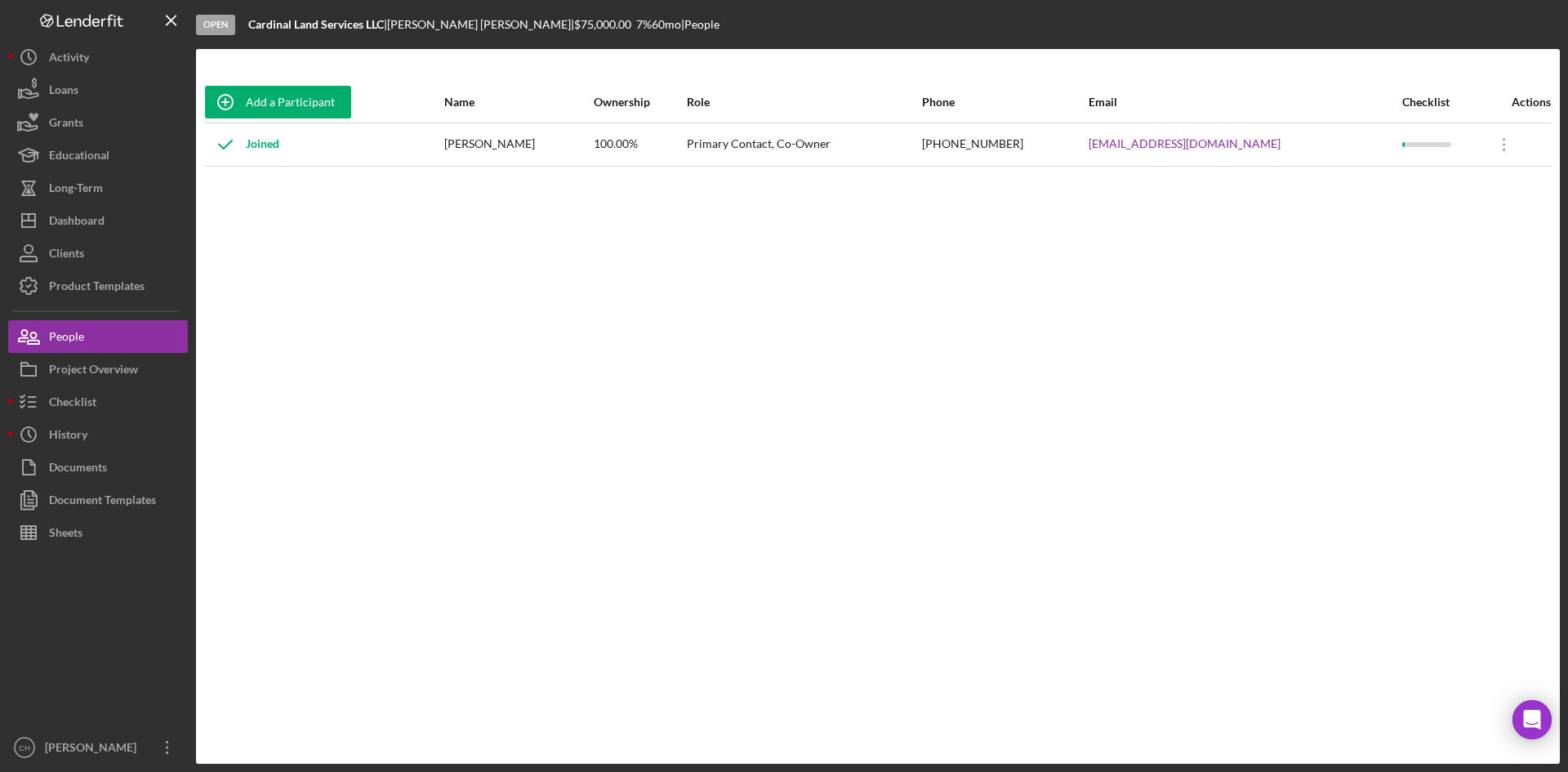
click at [356, 148] on div "Joined" at bounding box center [324, 144] width 238 height 41
click at [442, 149] on div "Joined" at bounding box center [324, 144] width 238 height 41
click at [517, 152] on div "[PERSON_NAME]" at bounding box center [518, 144] width 148 height 41
drag, startPoint x: 631, startPoint y: 139, endPoint x: 584, endPoint y: 139, distance: 47.0
click at [629, 139] on div "100.00%" at bounding box center [639, 144] width 92 height 41
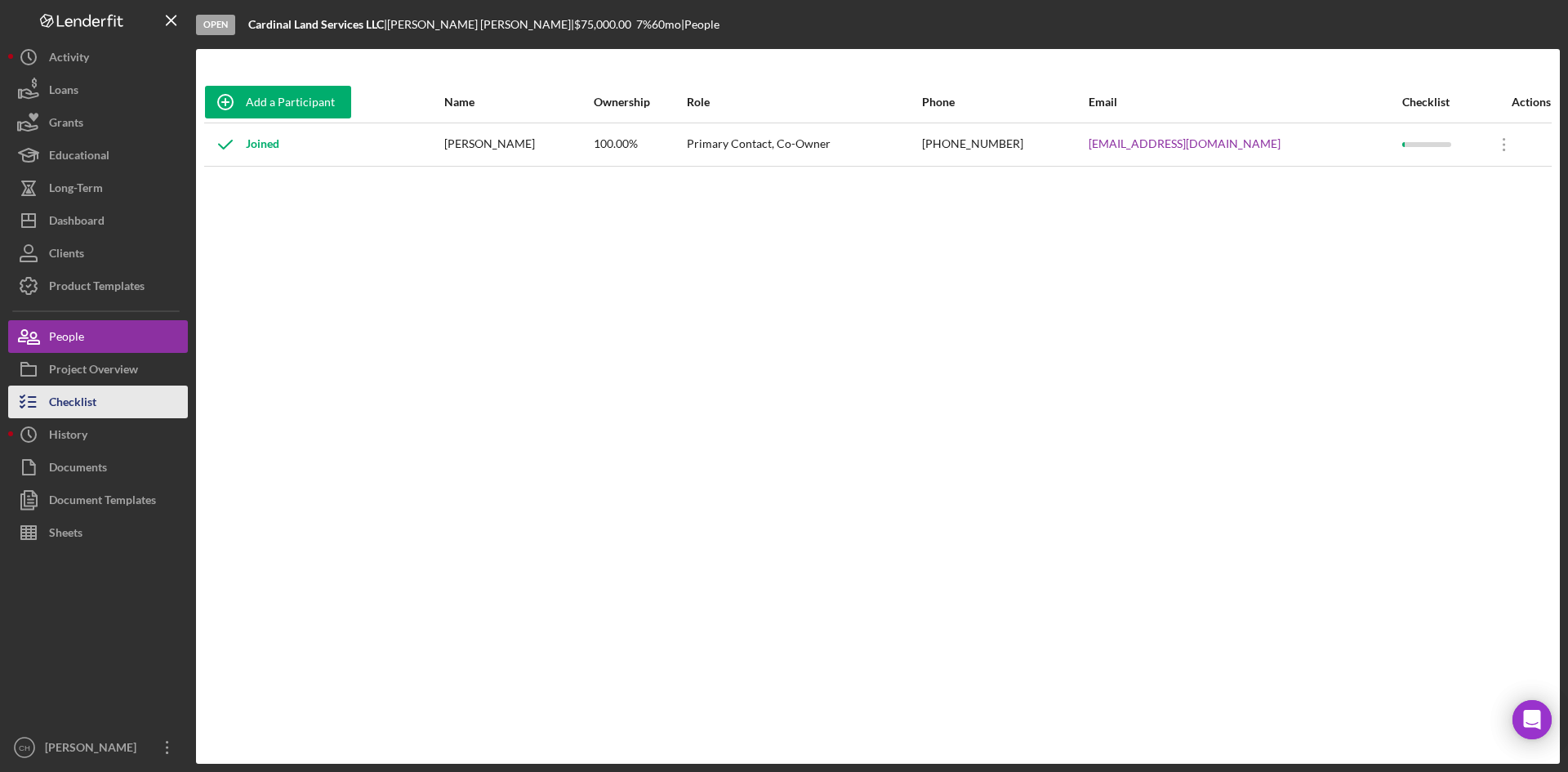
click at [86, 405] on div "Checklist" at bounding box center [72, 403] width 47 height 37
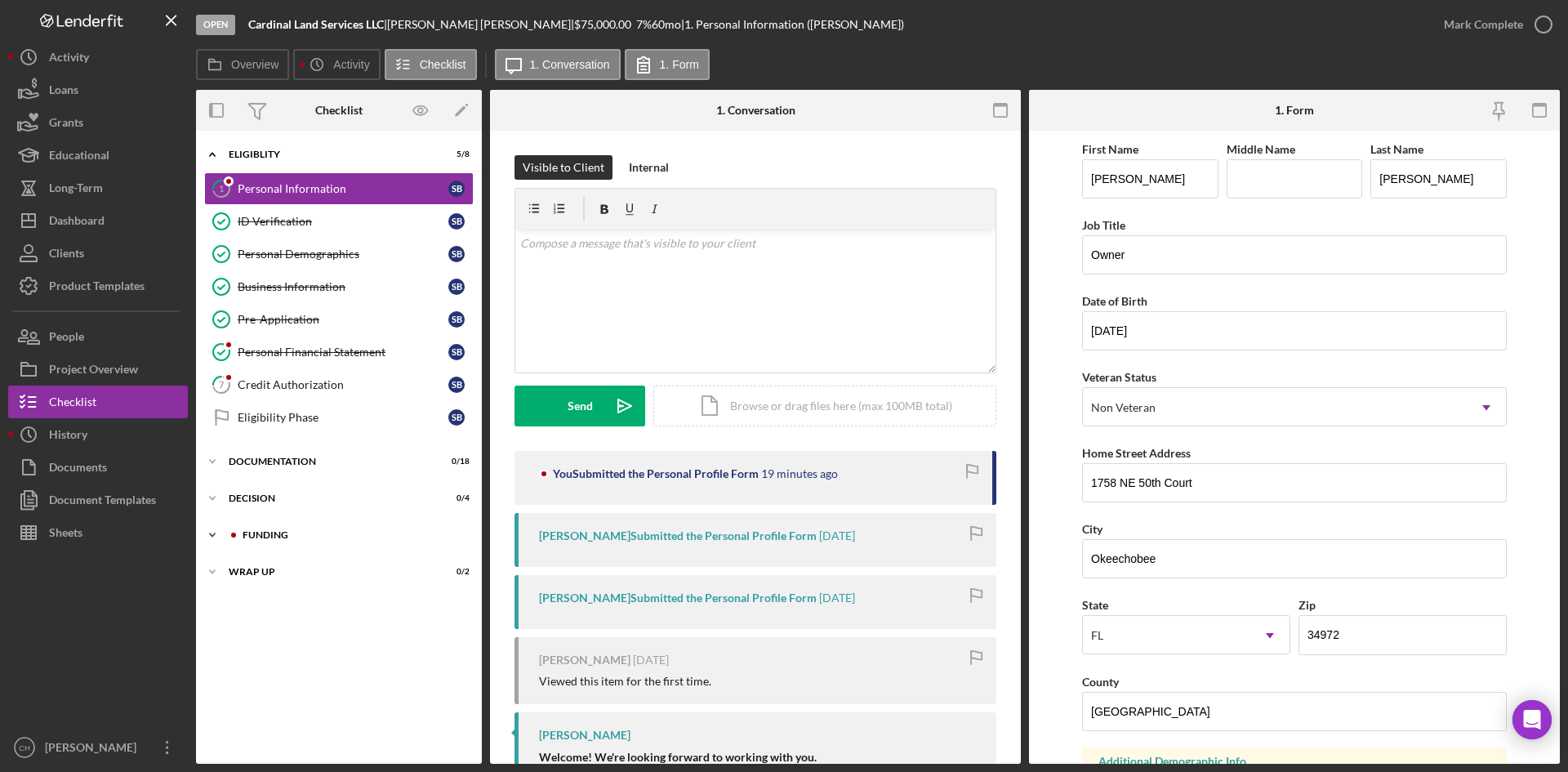
click at [274, 535] on div "Funding" at bounding box center [352, 535] width 219 height 10
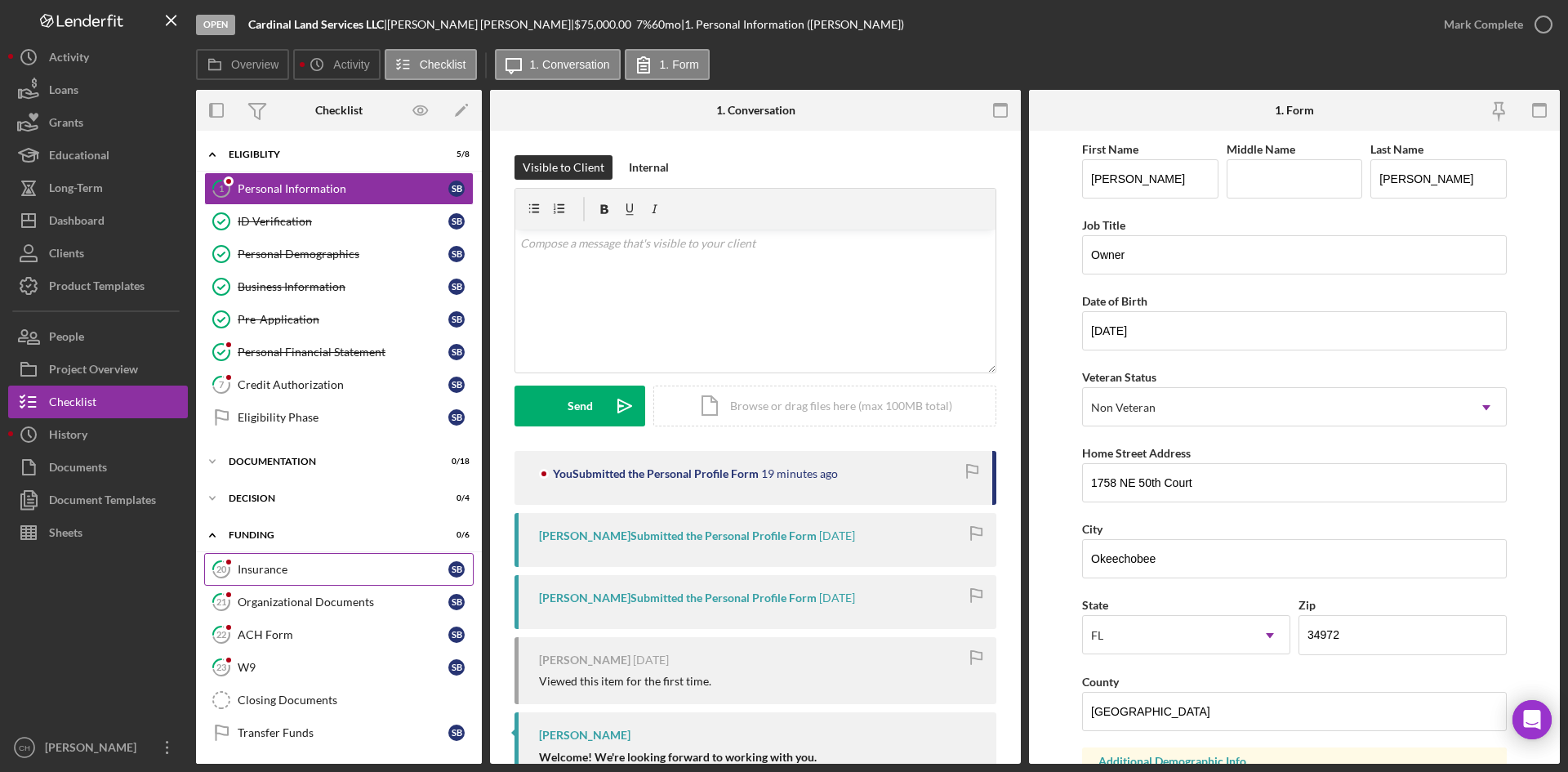
click at [279, 574] on div "Insurance" at bounding box center [343, 568] width 211 height 13
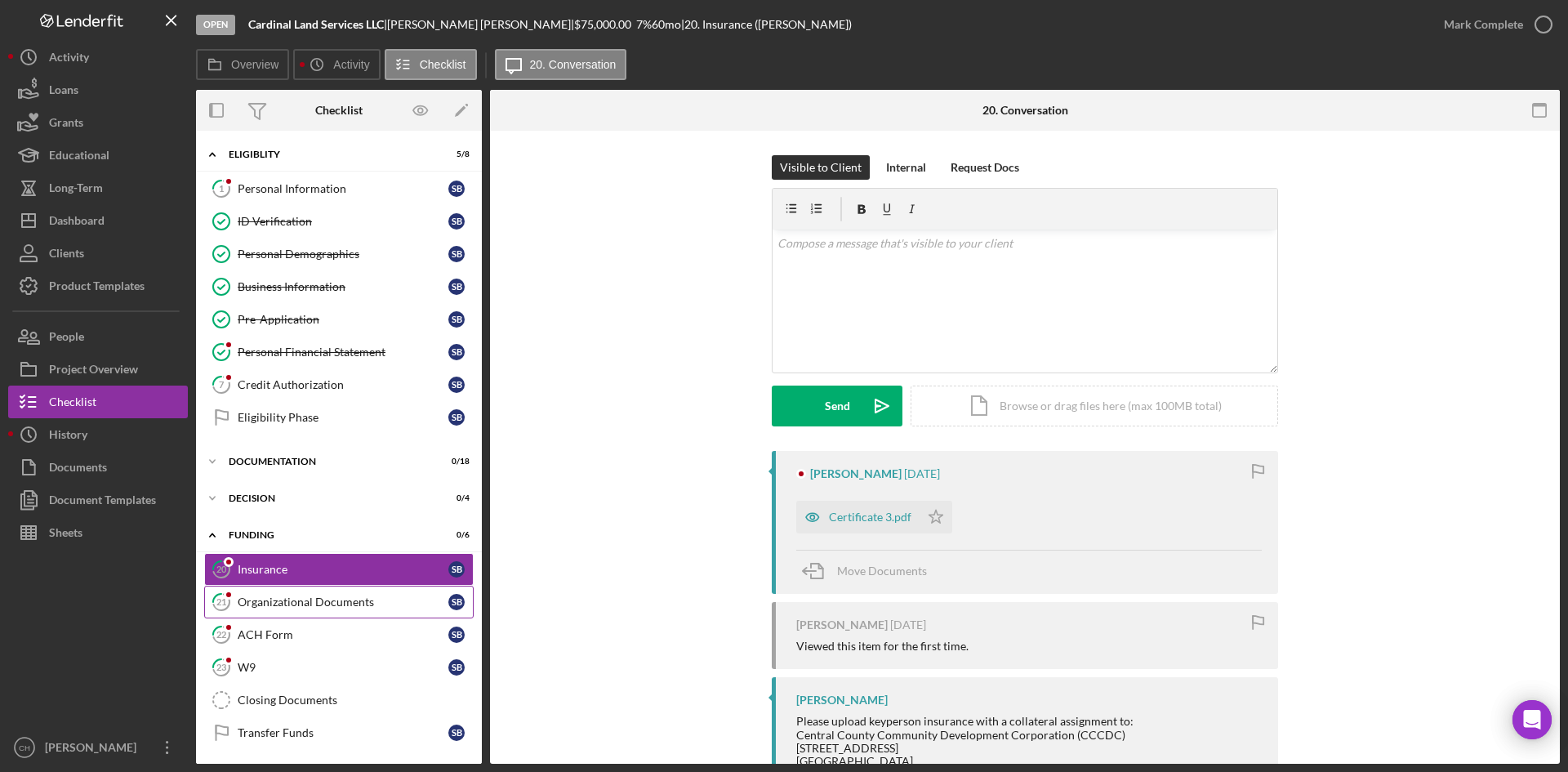
click at [307, 604] on div "Organizational Documents" at bounding box center [343, 601] width 211 height 13
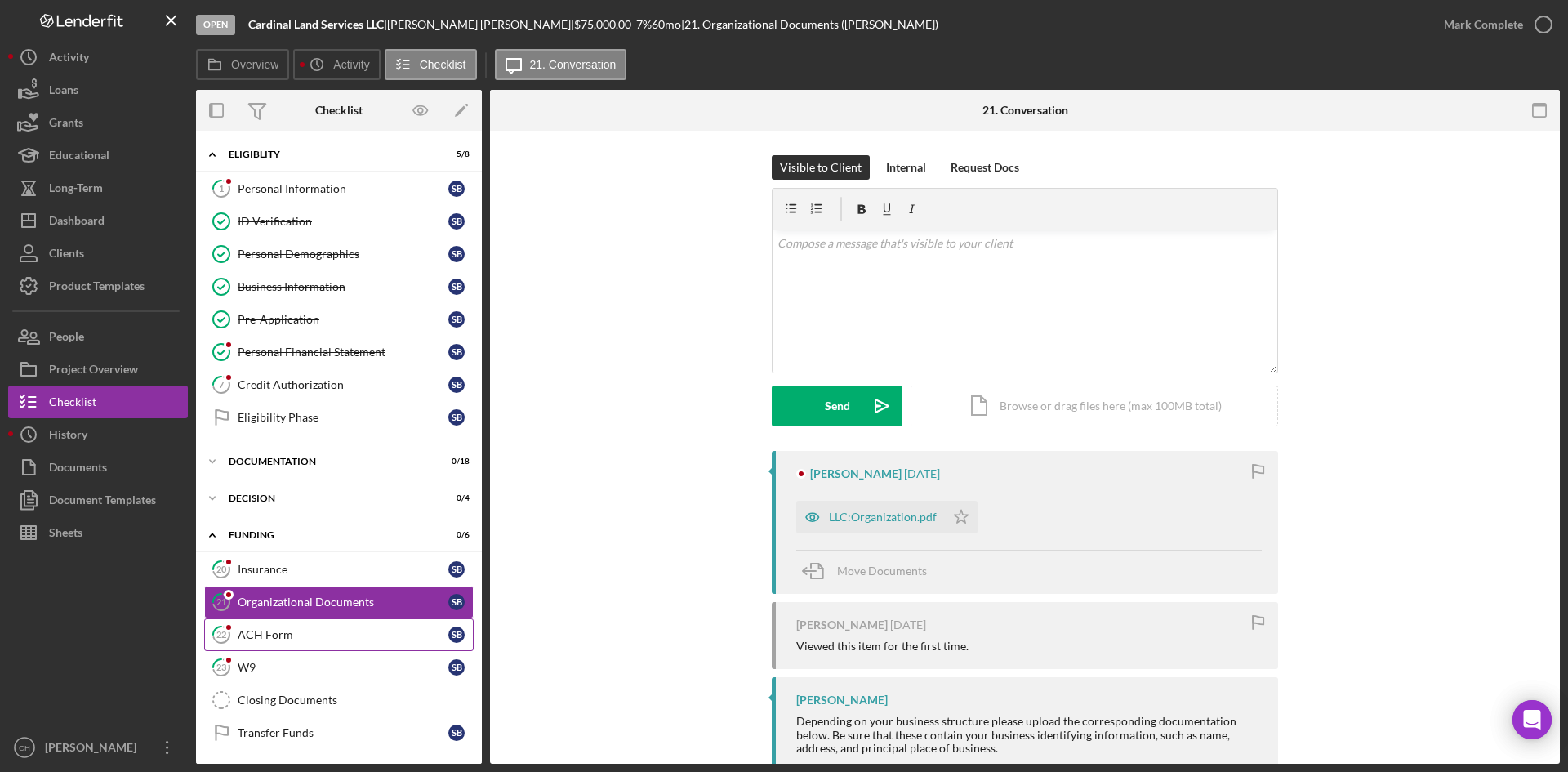
click at [294, 633] on div "ACH Form" at bounding box center [343, 634] width 211 height 13
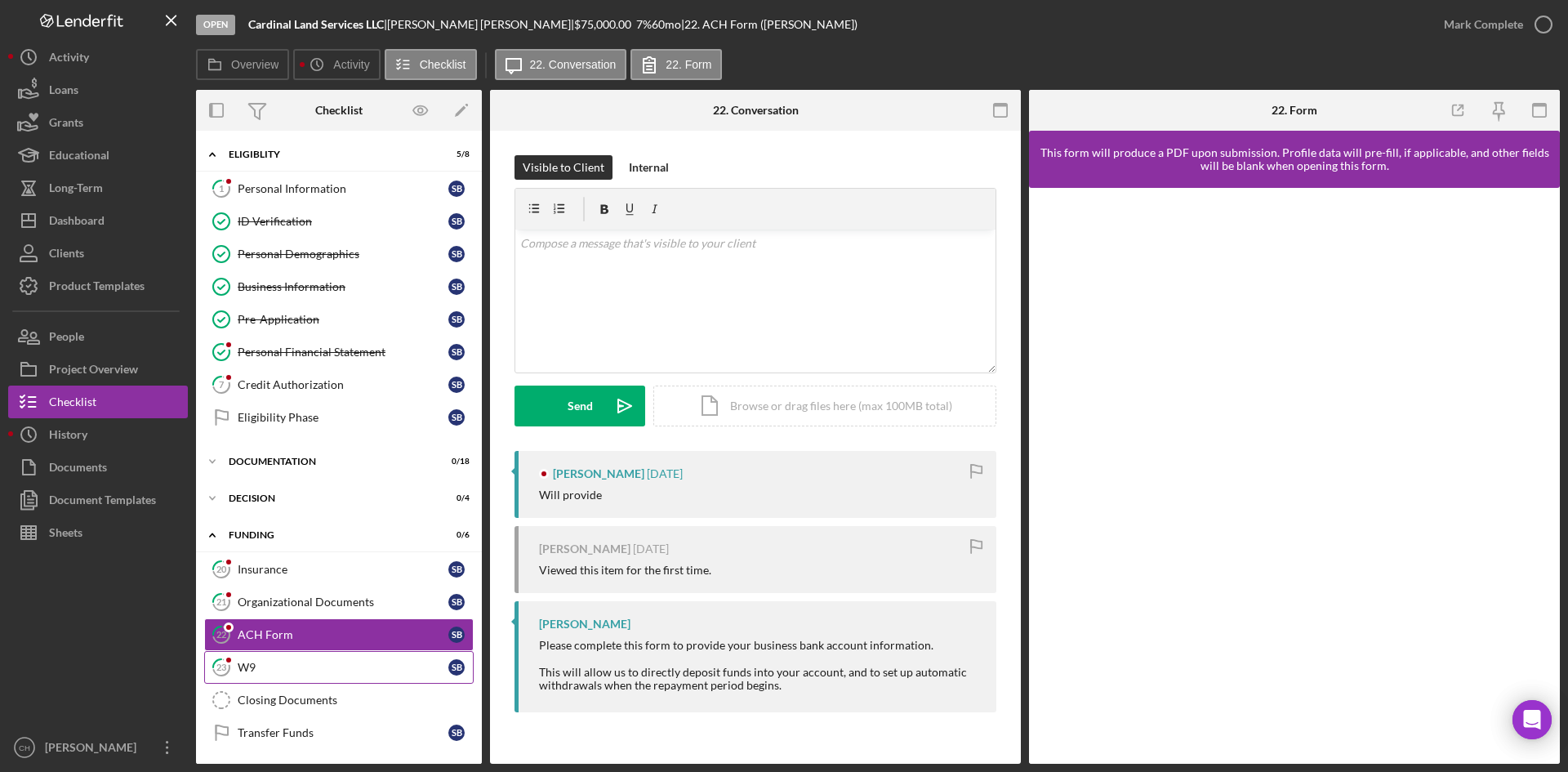
drag, startPoint x: 253, startPoint y: 664, endPoint x: 255, endPoint y: 656, distance: 8.2
click at [253, 660] on div "W9" at bounding box center [343, 666] width 211 height 13
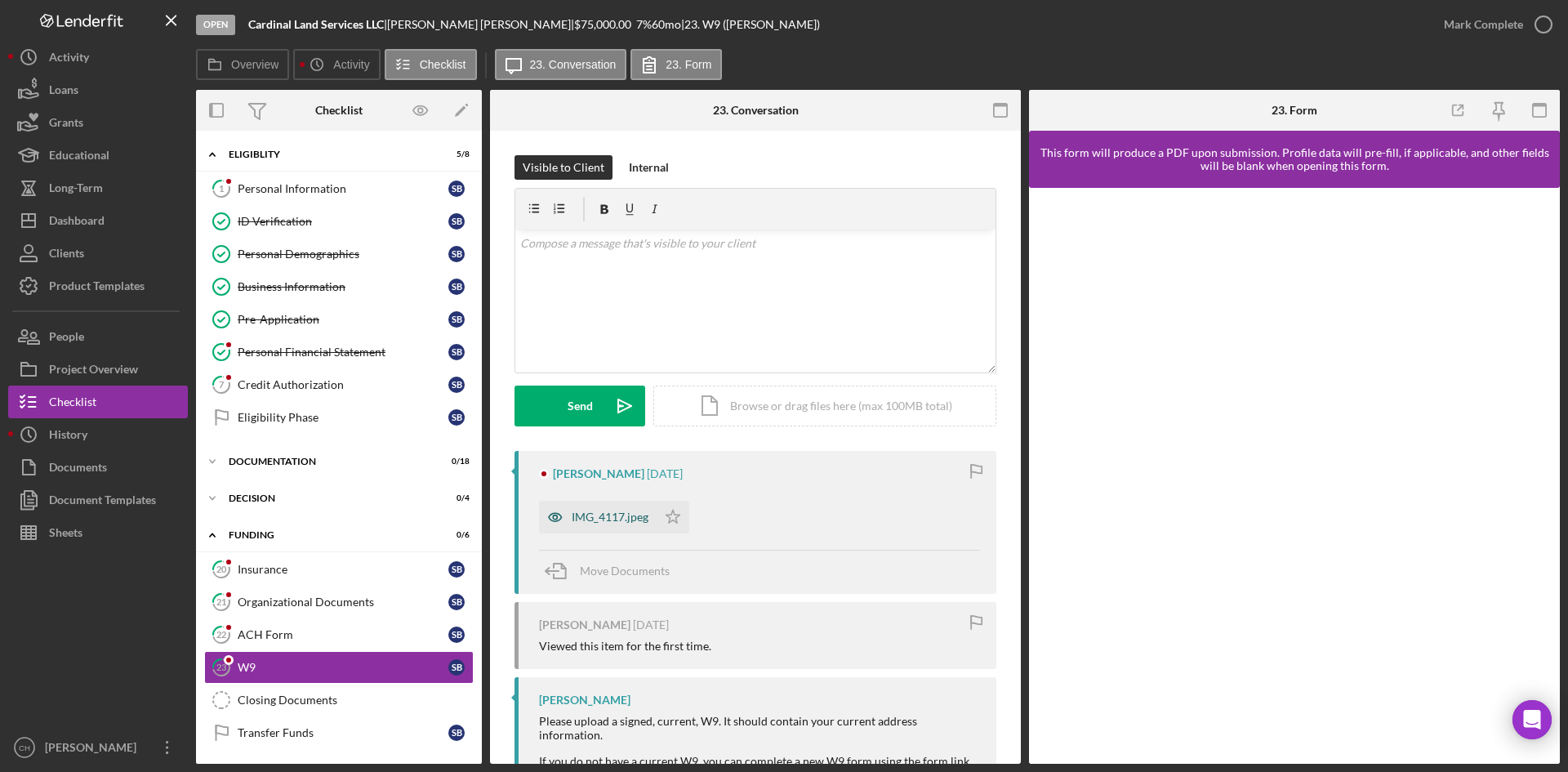
click at [618, 521] on div "IMG_4117.jpeg" at bounding box center [609, 516] width 77 height 13
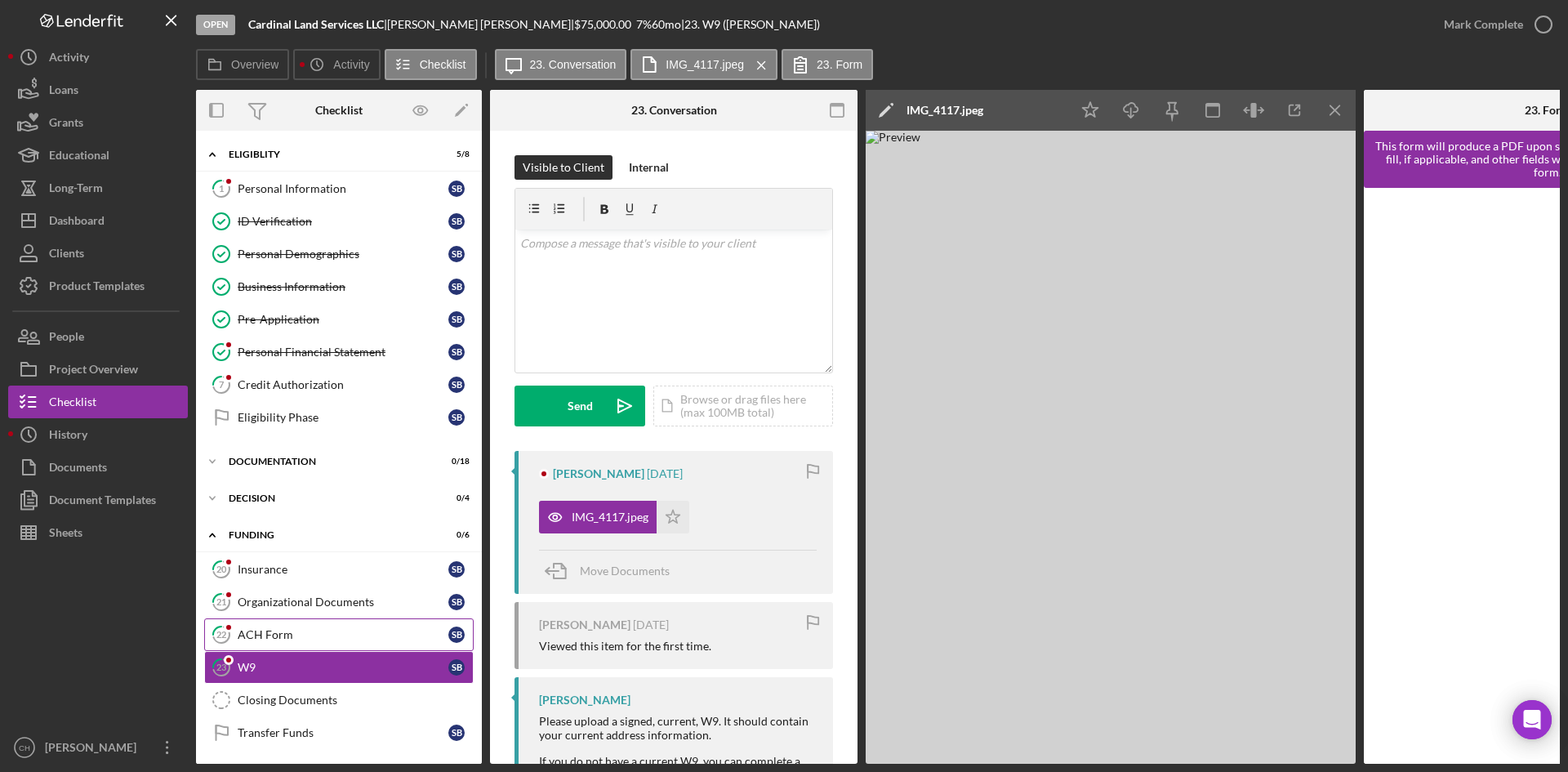
click at [302, 637] on div "ACH Form" at bounding box center [343, 634] width 211 height 13
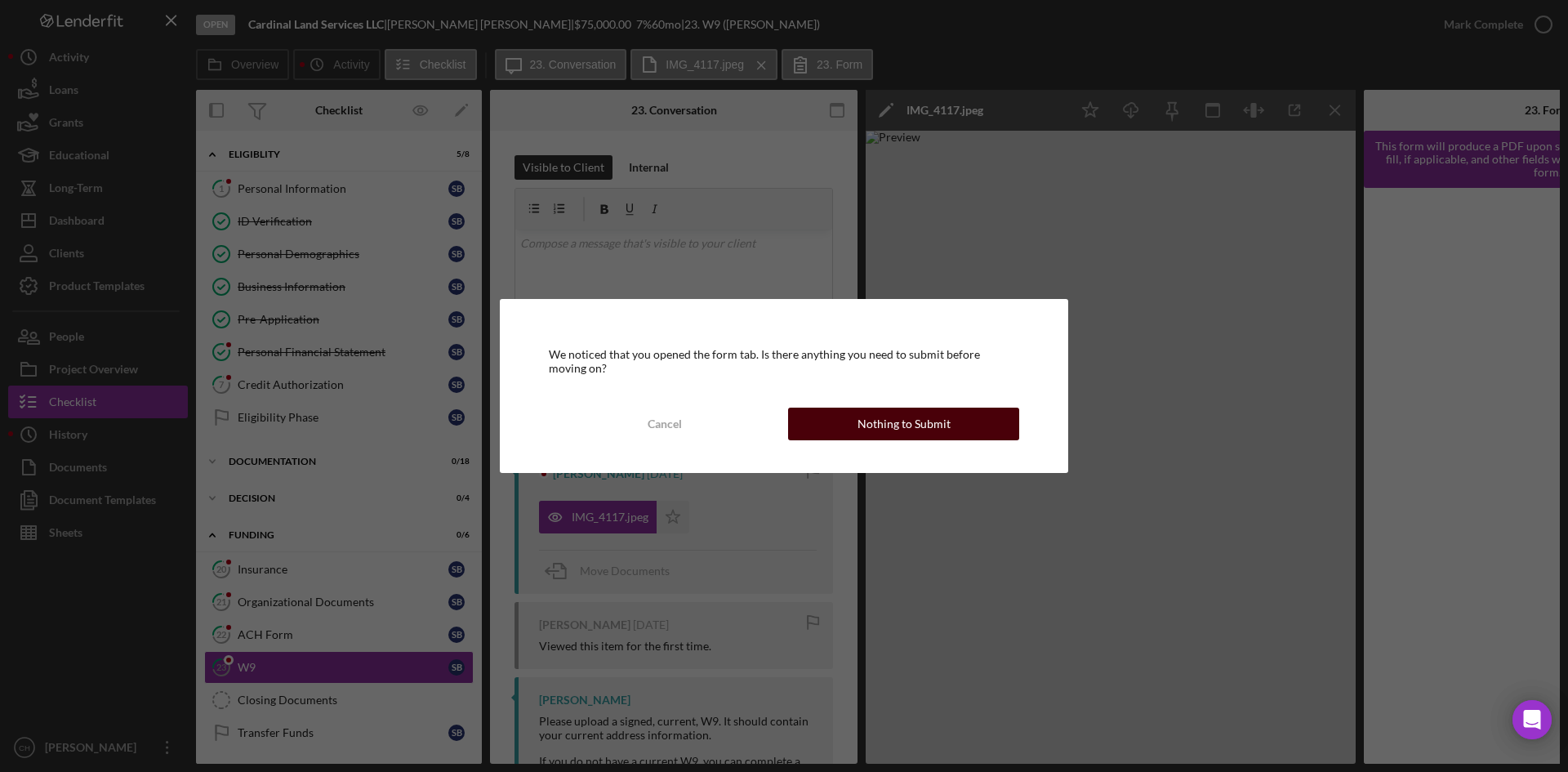
click at [845, 433] on button "Nothing to Submit" at bounding box center [903, 423] width 231 height 33
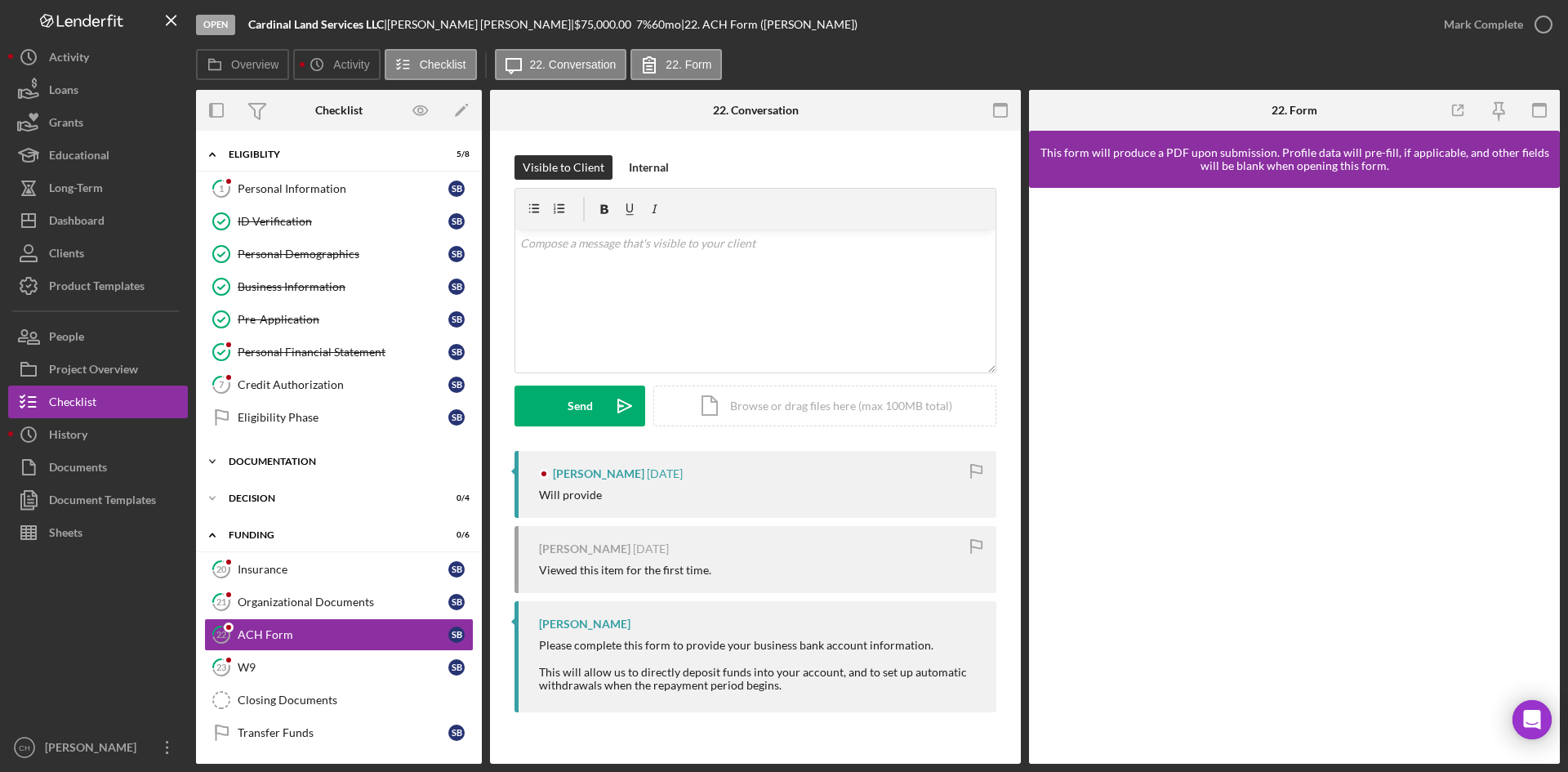
click at [288, 457] on div "Documentation" at bounding box center [345, 461] width 233 height 10
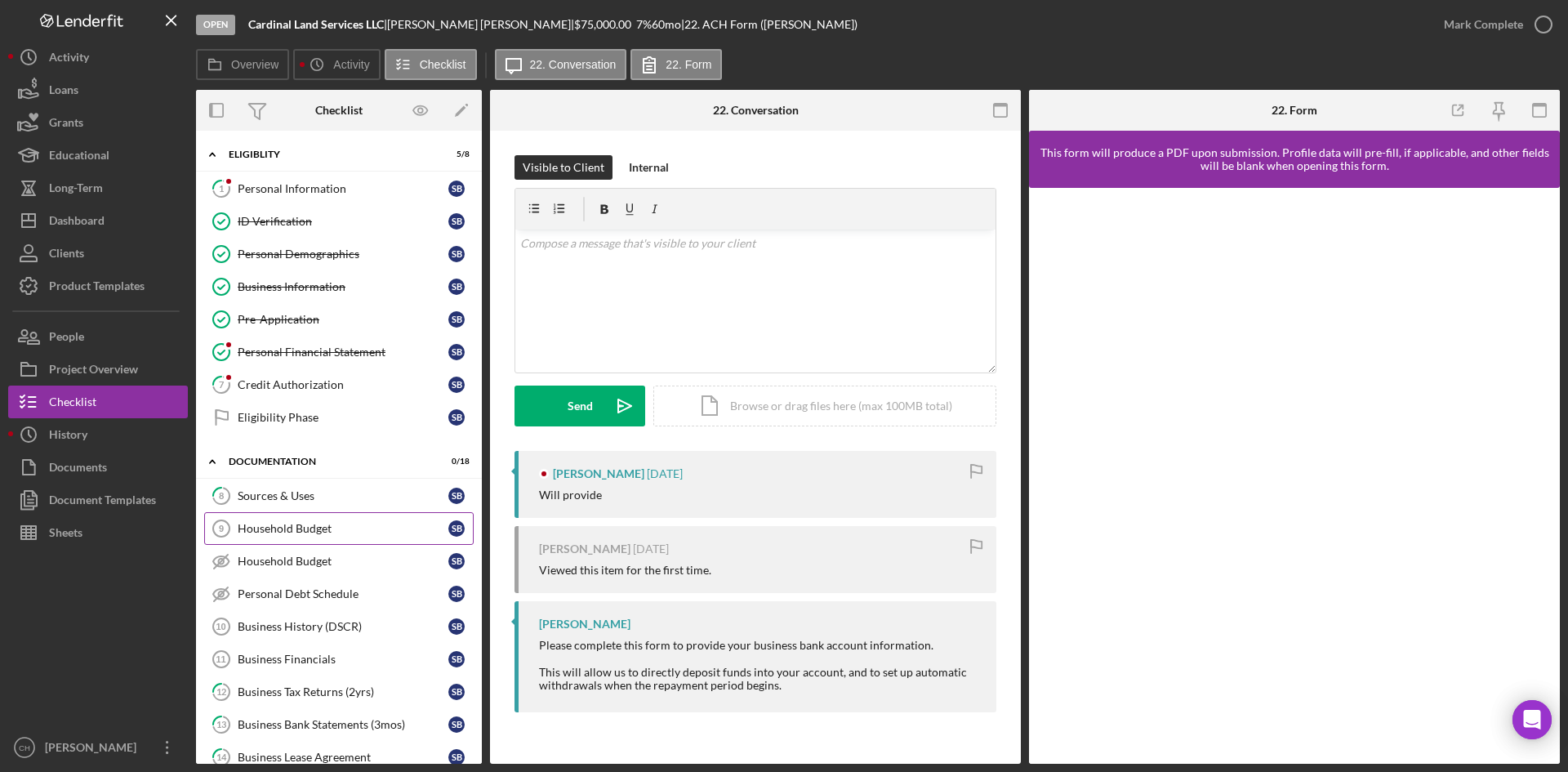
click at [327, 524] on div "Household Budget" at bounding box center [343, 527] width 211 height 13
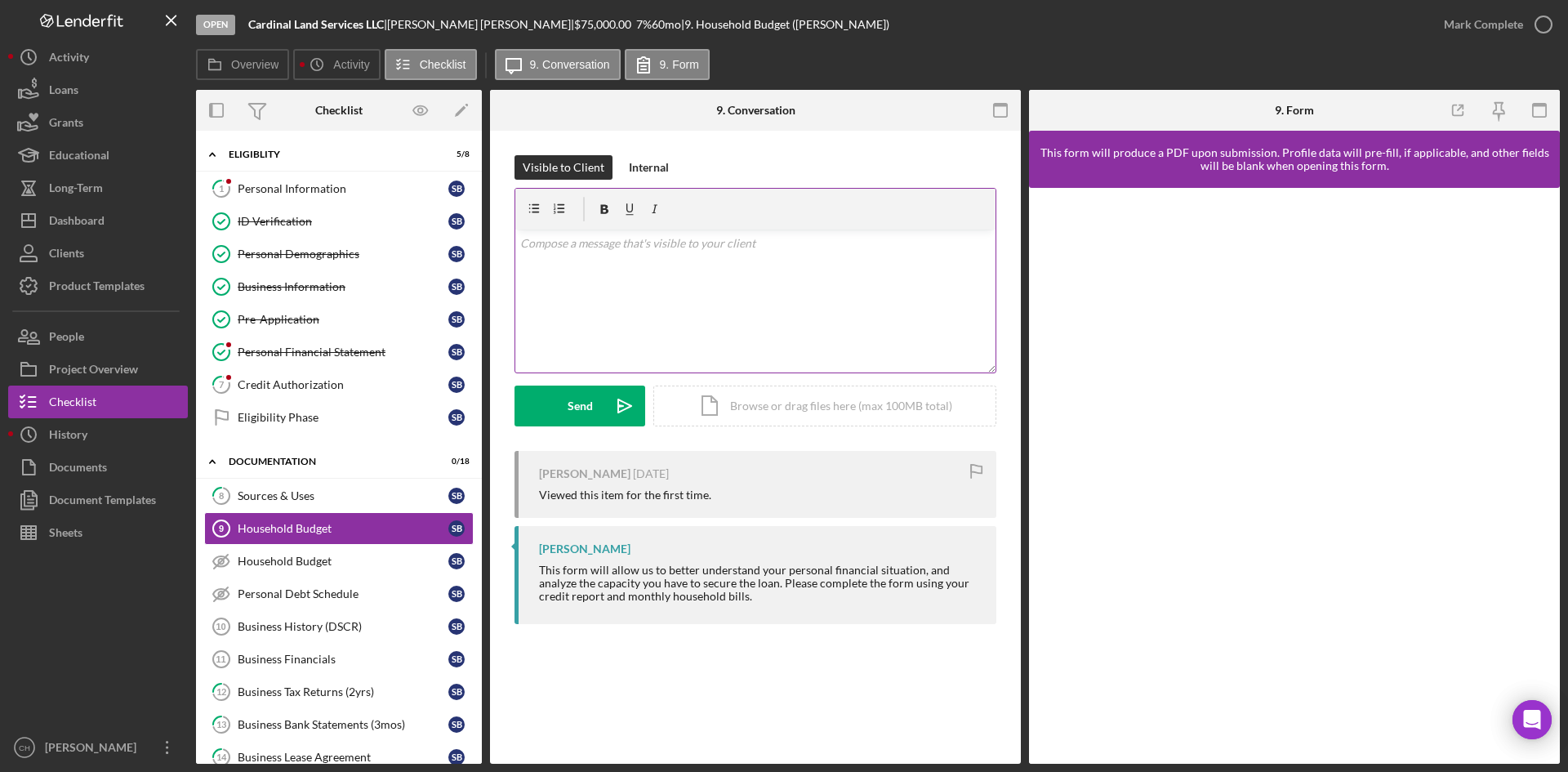
click at [661, 286] on div "v Color teal Color pink Remove color Add row above Add row below Add column bef…" at bounding box center [755, 301] width 480 height 143
click at [548, 246] on p "plesade complete" at bounding box center [756, 244] width 471 height 18
drag, startPoint x: 644, startPoint y: 250, endPoint x: 305, endPoint y: 194, distance: 343.6
click at [305, 194] on div "Overview Internal Workflow Stage Open Icon/Dropdown Arrow Archive (can unarchiv…" at bounding box center [877, 426] width 1363 height 674
click at [566, 405] on button "Send Icon/icon-invite-send" at bounding box center [579, 405] width 131 height 41
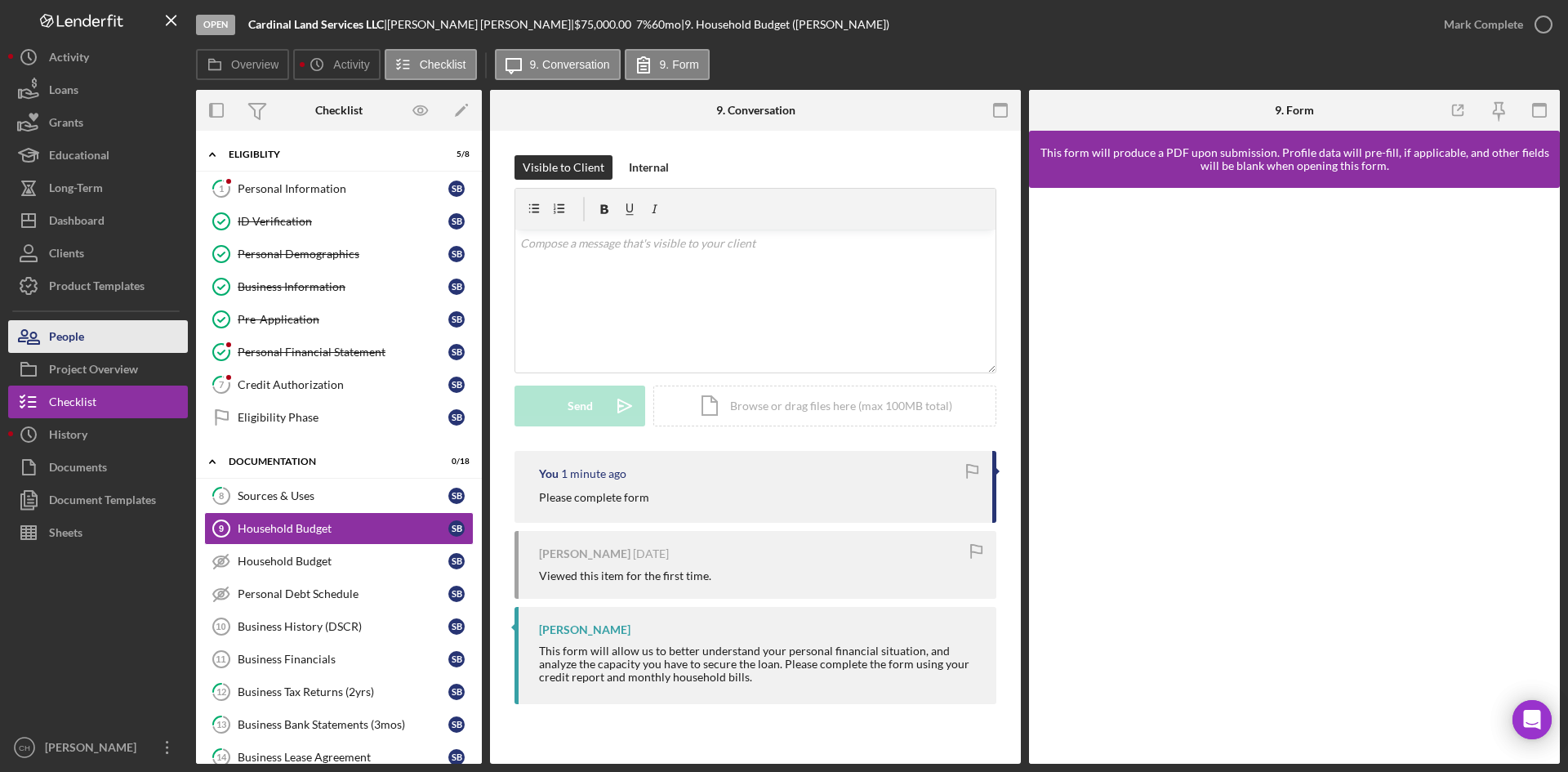
click at [90, 325] on button "People" at bounding box center [98, 337] width 180 height 33
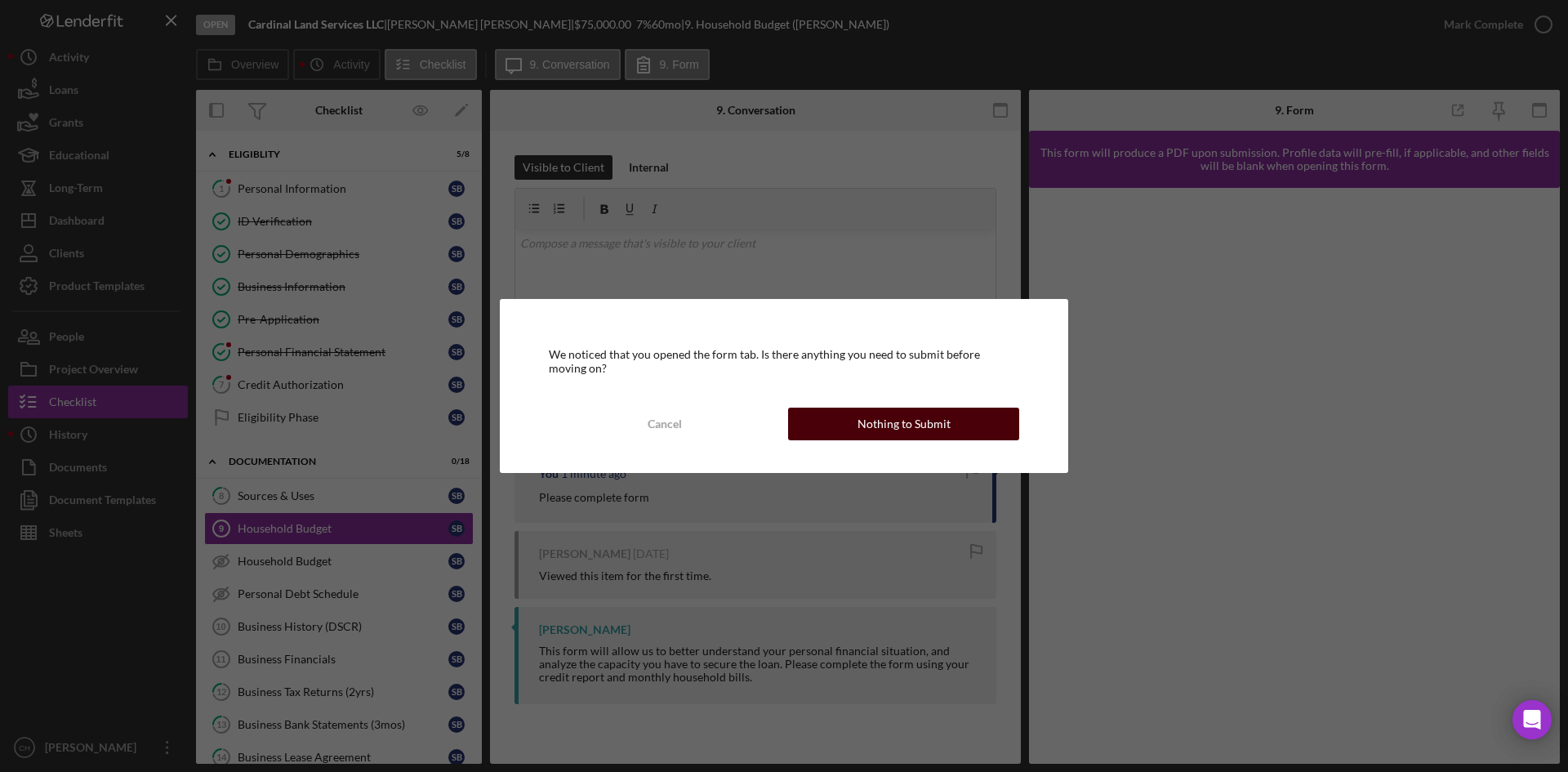
click at [917, 424] on div "Nothing to Submit" at bounding box center [903, 423] width 93 height 33
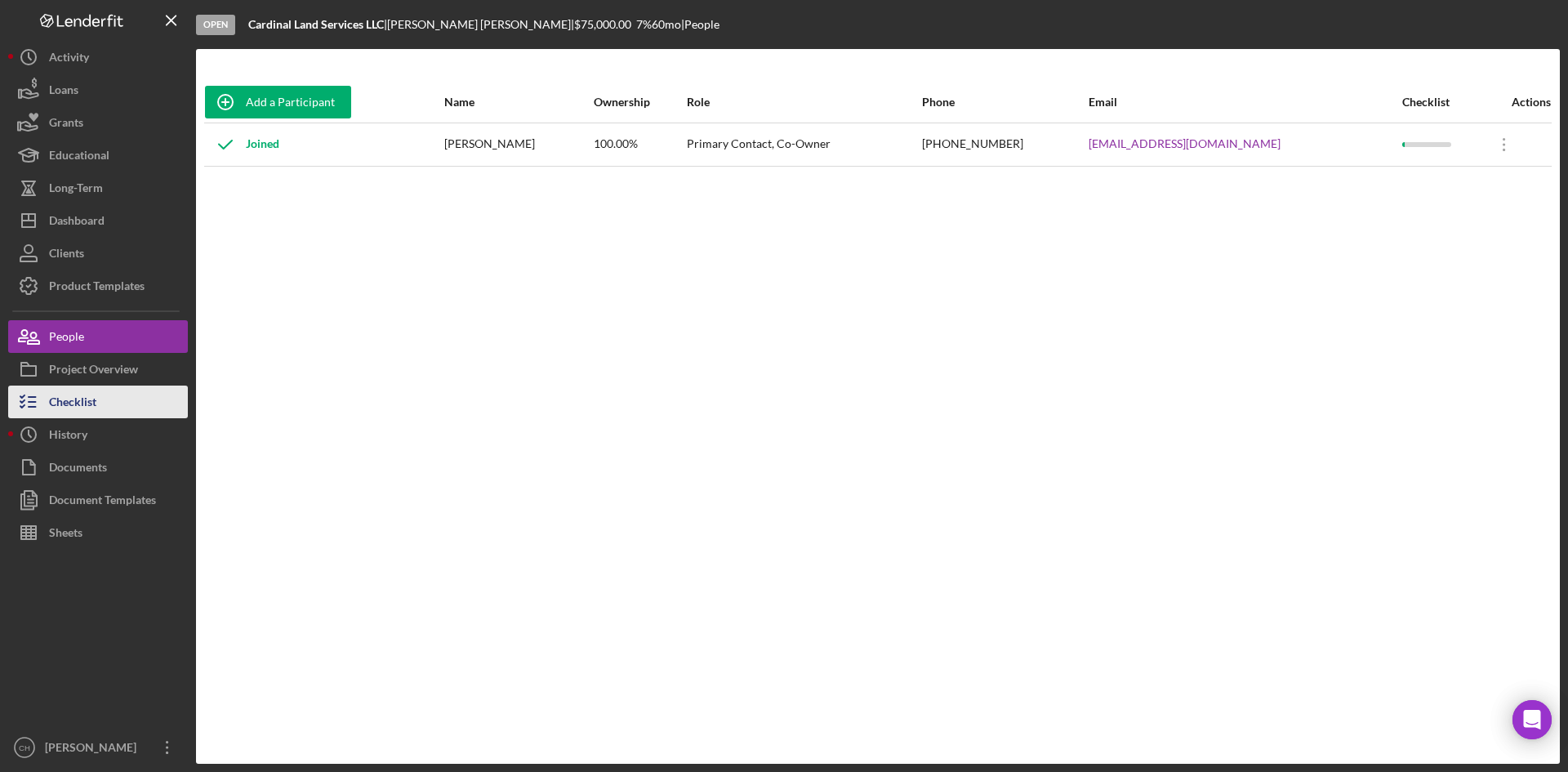
click at [52, 390] on div "Checklist" at bounding box center [72, 403] width 47 height 37
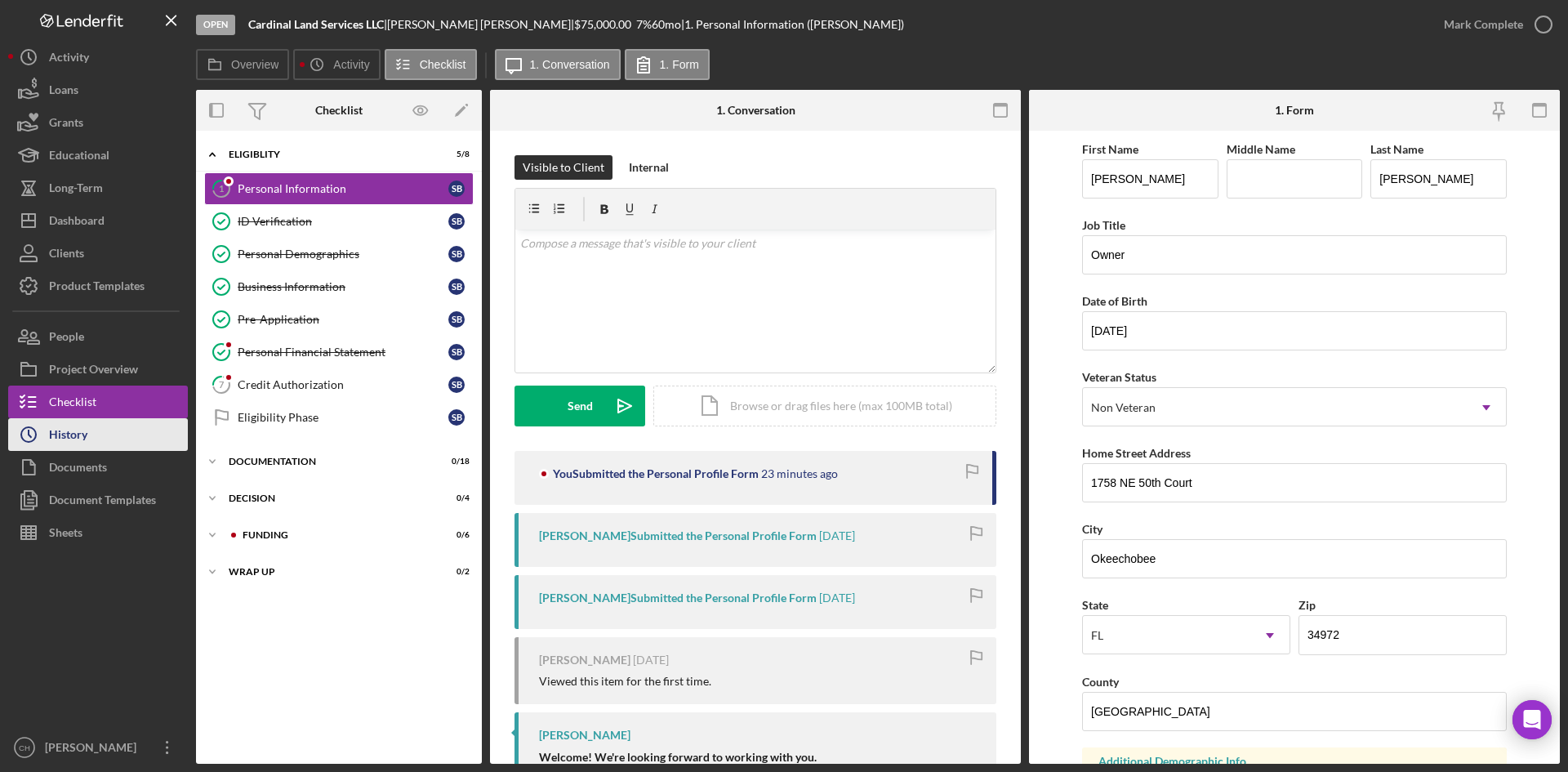
click at [93, 444] on button "Icon/History History" at bounding box center [98, 434] width 180 height 33
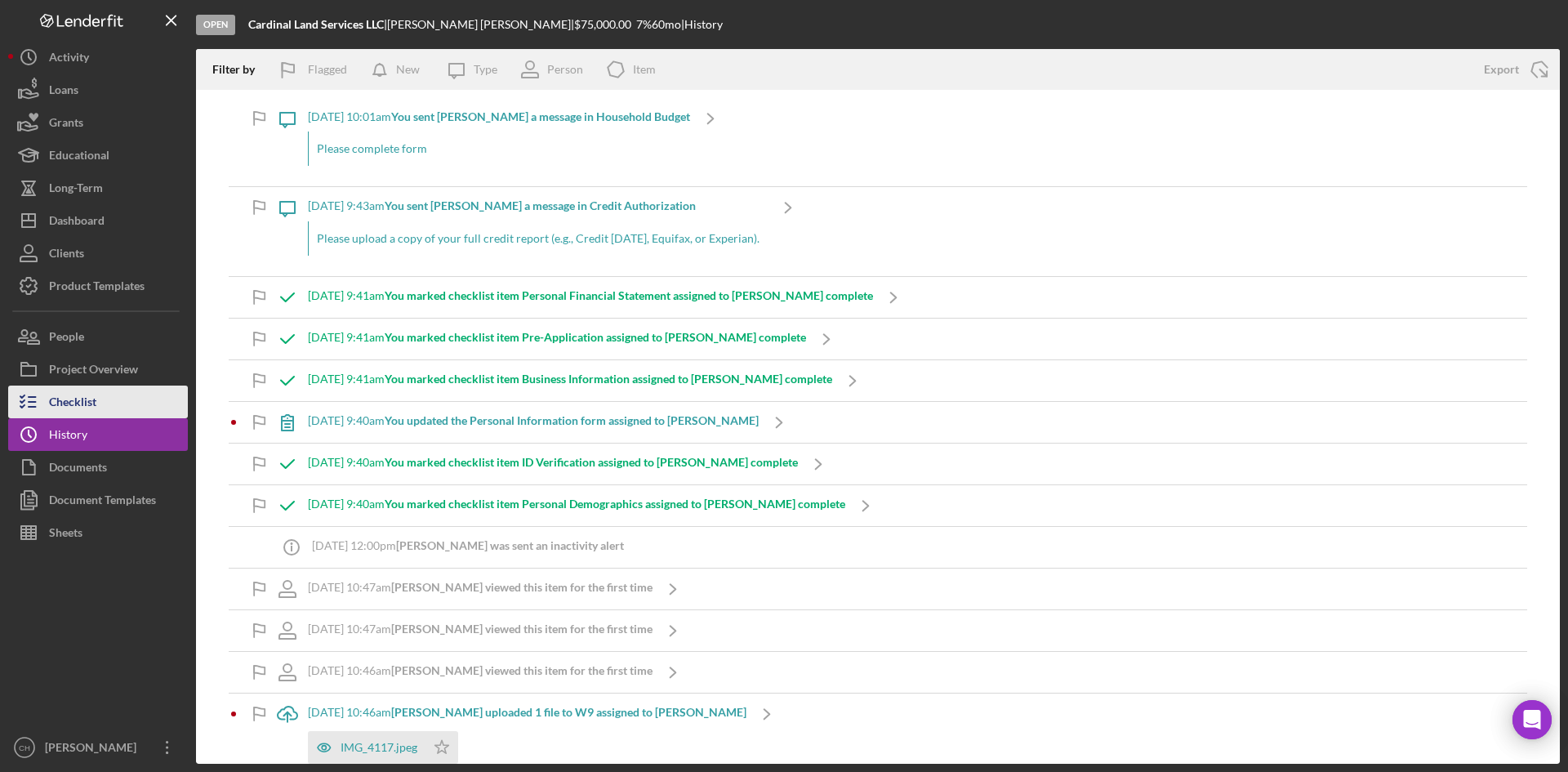
click at [117, 397] on button "Checklist" at bounding box center [98, 401] width 180 height 33
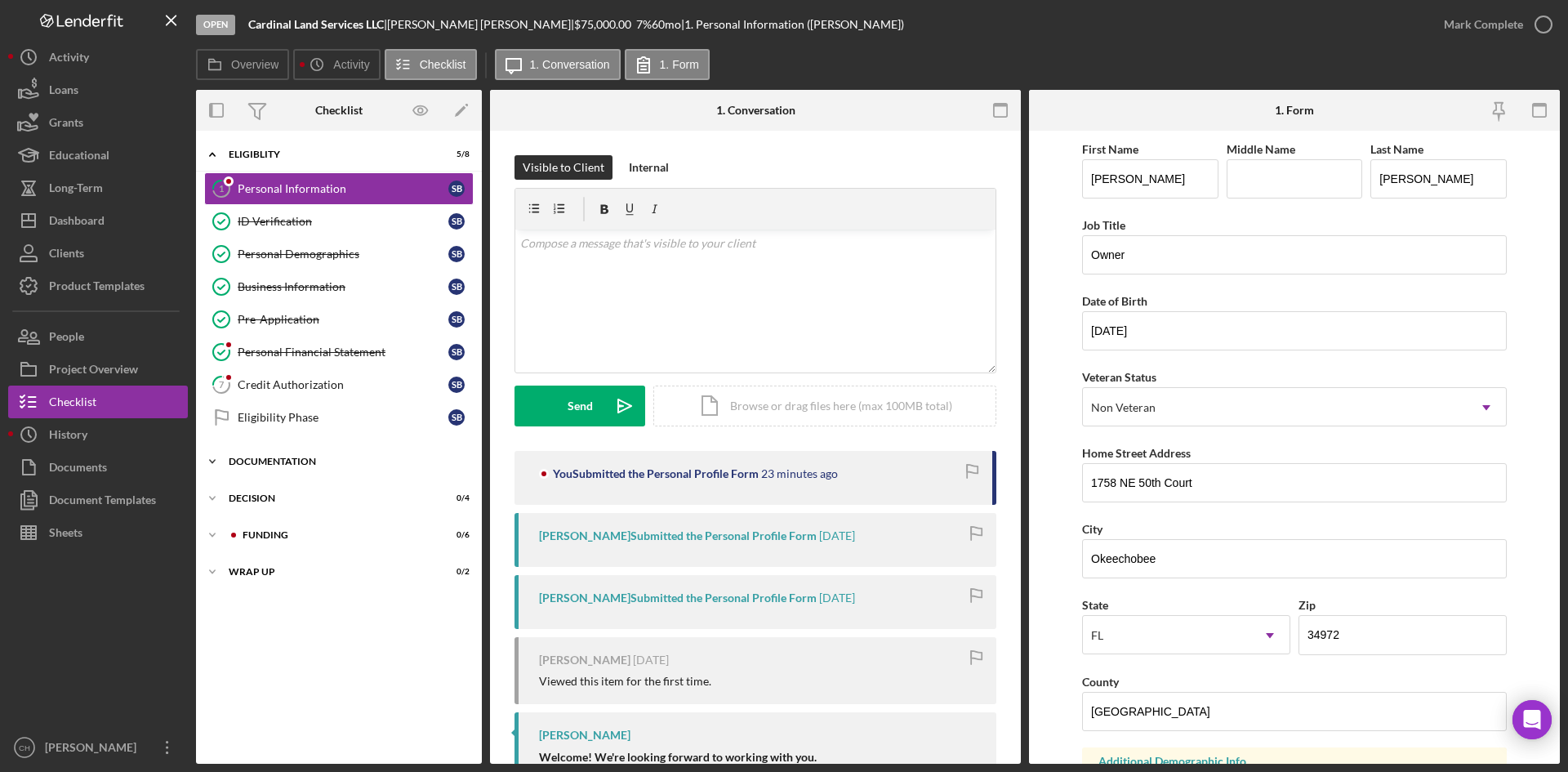
click at [352, 454] on div "Icon/Expander Documentation 0 / 18" at bounding box center [339, 461] width 286 height 33
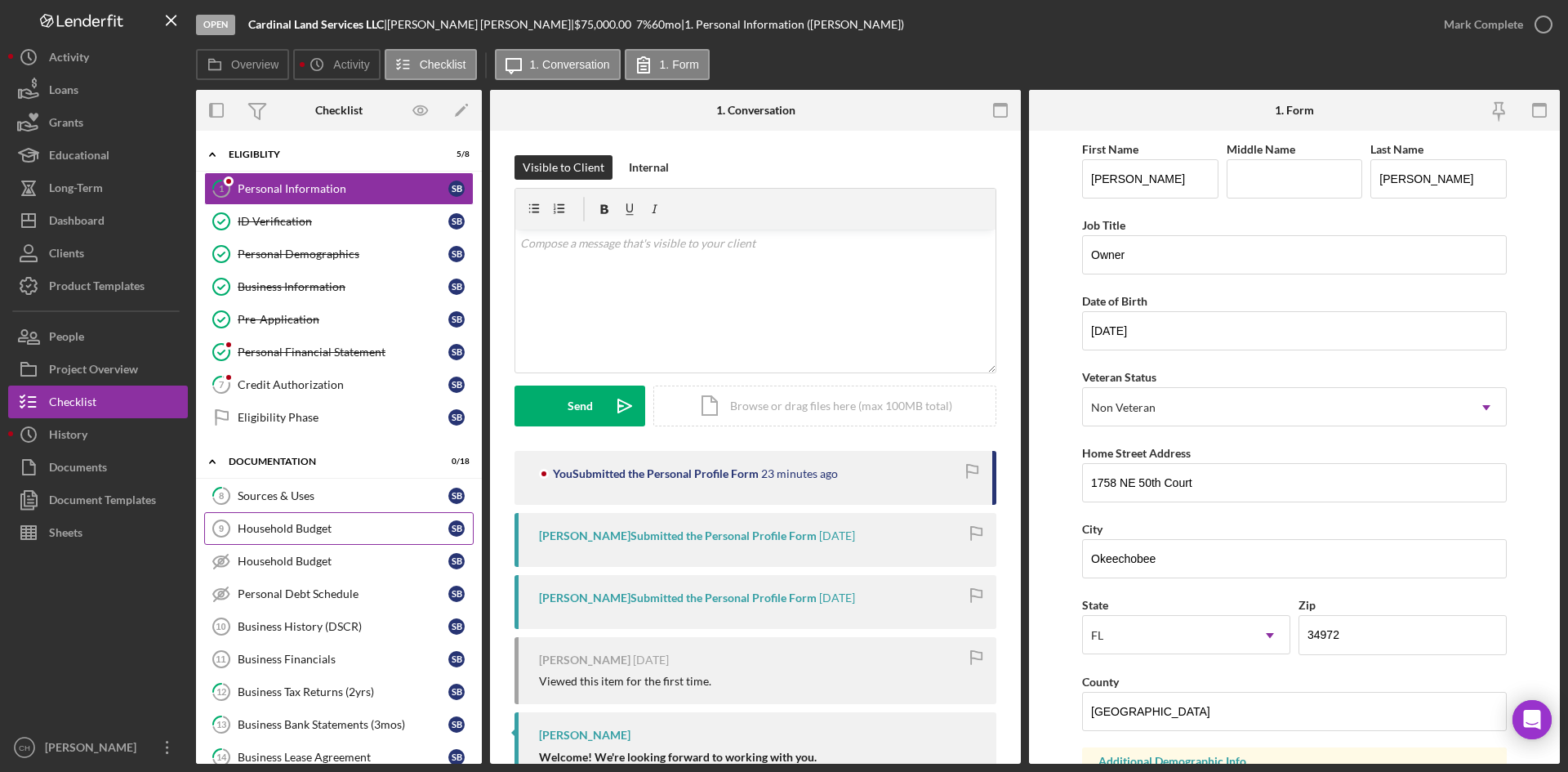
click at [288, 513] on link "Household Budget 9 Household Budget S B" at bounding box center [339, 528] width 270 height 33
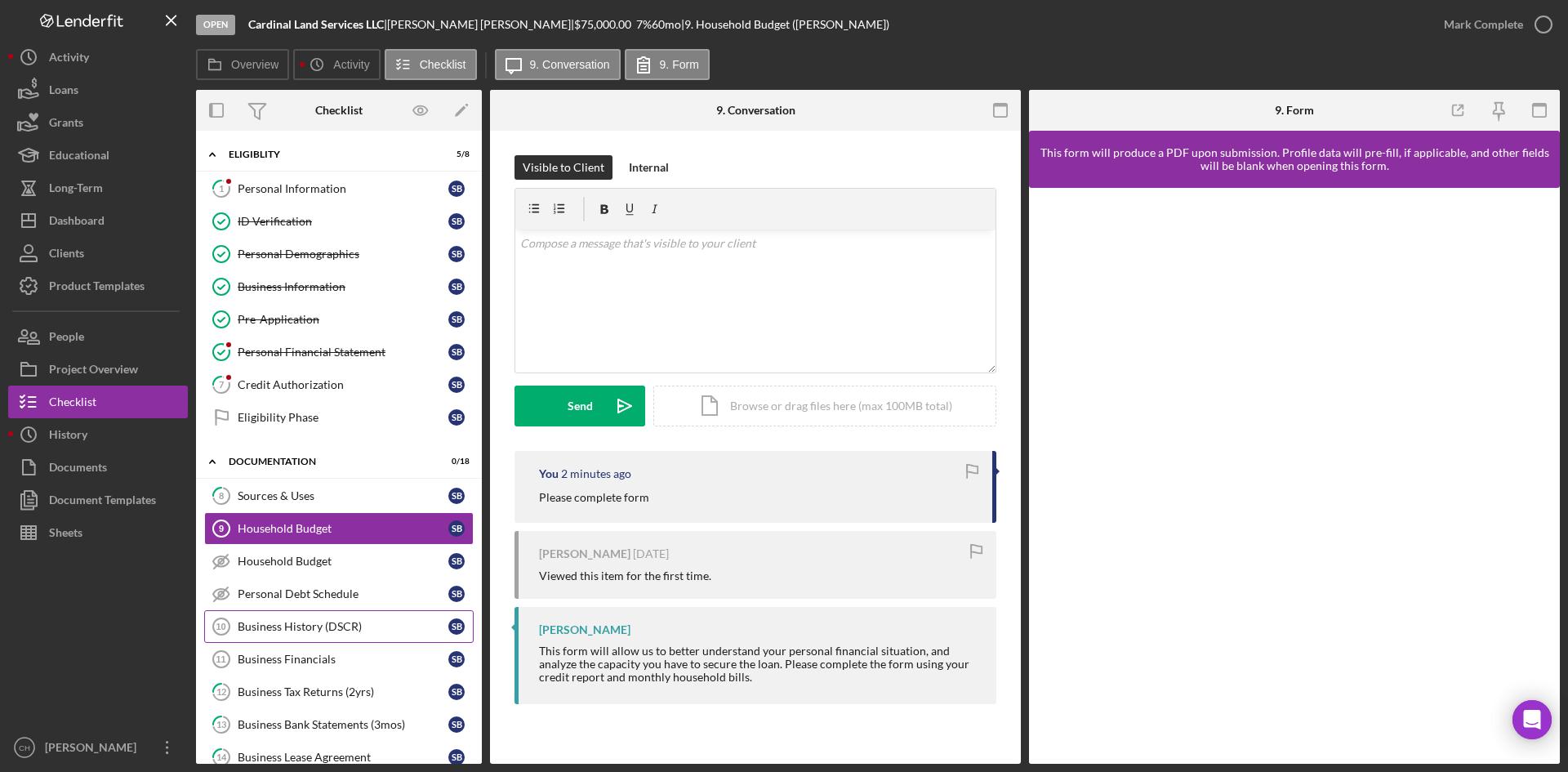
click at [334, 628] on div "Business History (DSCR)" at bounding box center [343, 626] width 211 height 13
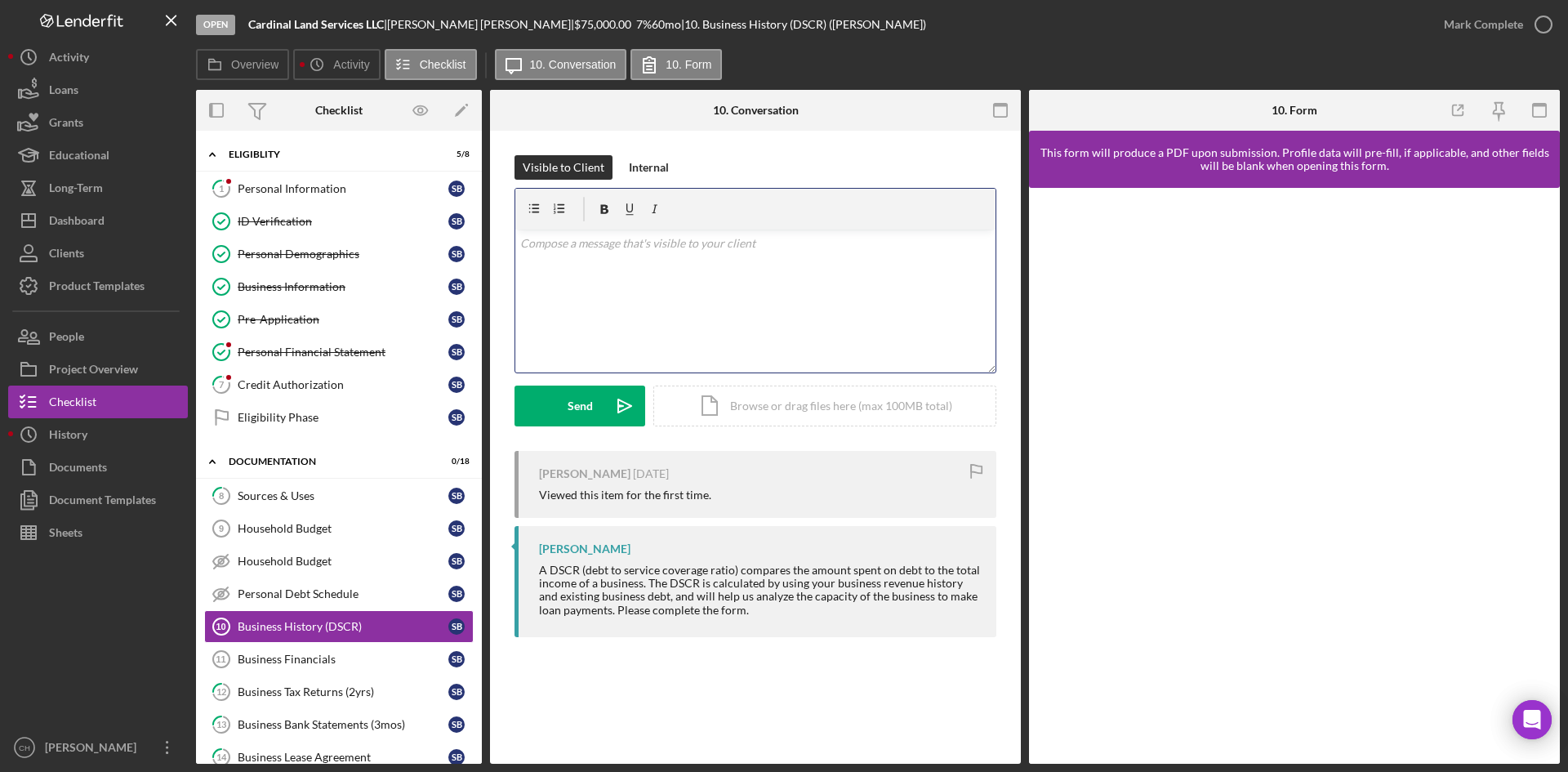
click at [600, 285] on div "v Color teal Color pink Remove color Add row above Add row below Add column bef…" at bounding box center [755, 301] width 480 height 143
click at [590, 240] on p "please complkete" at bounding box center [756, 244] width 471 height 18
click at [577, 400] on div "Send" at bounding box center [579, 405] width 25 height 41
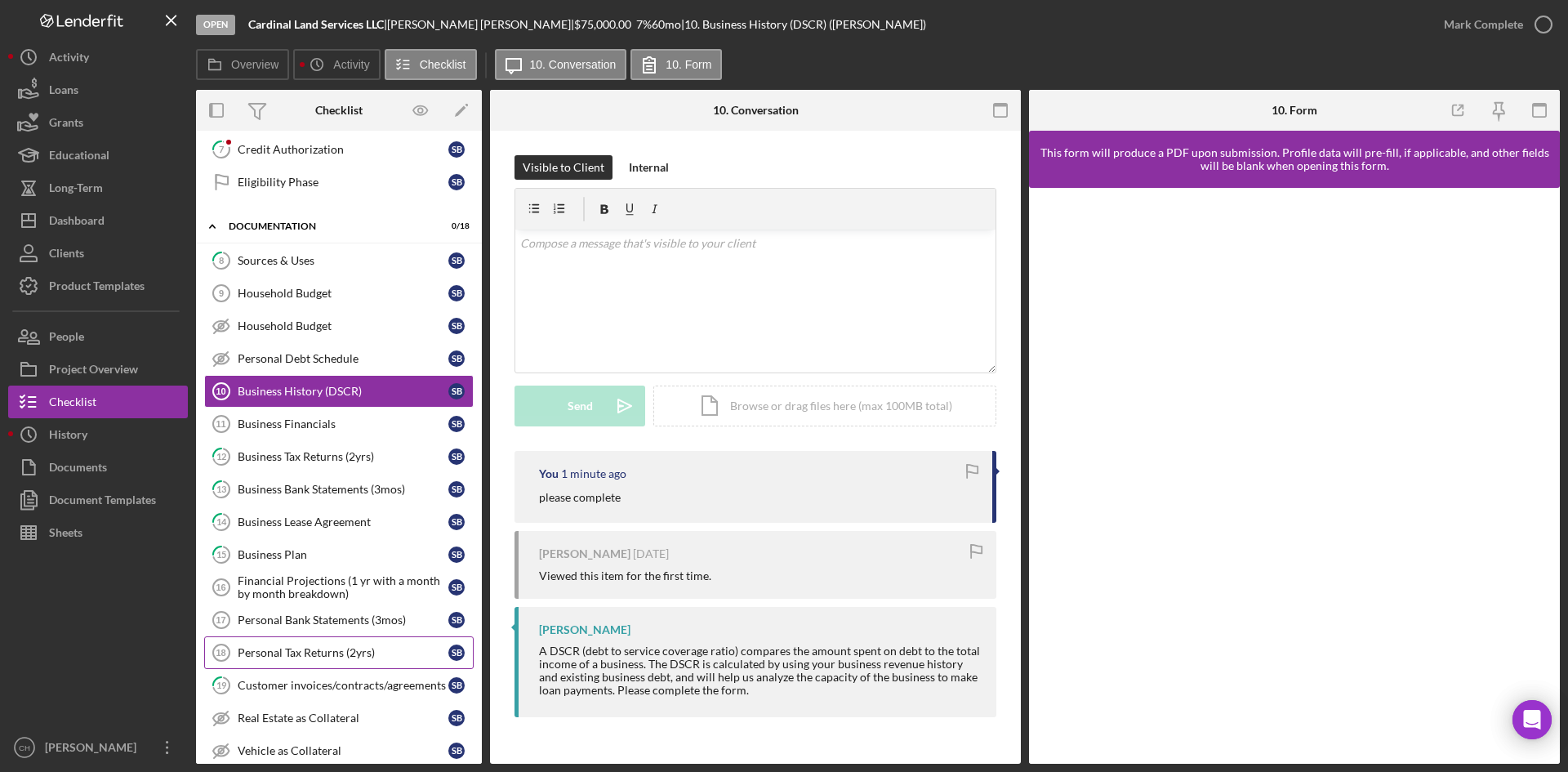
scroll to position [245, 0]
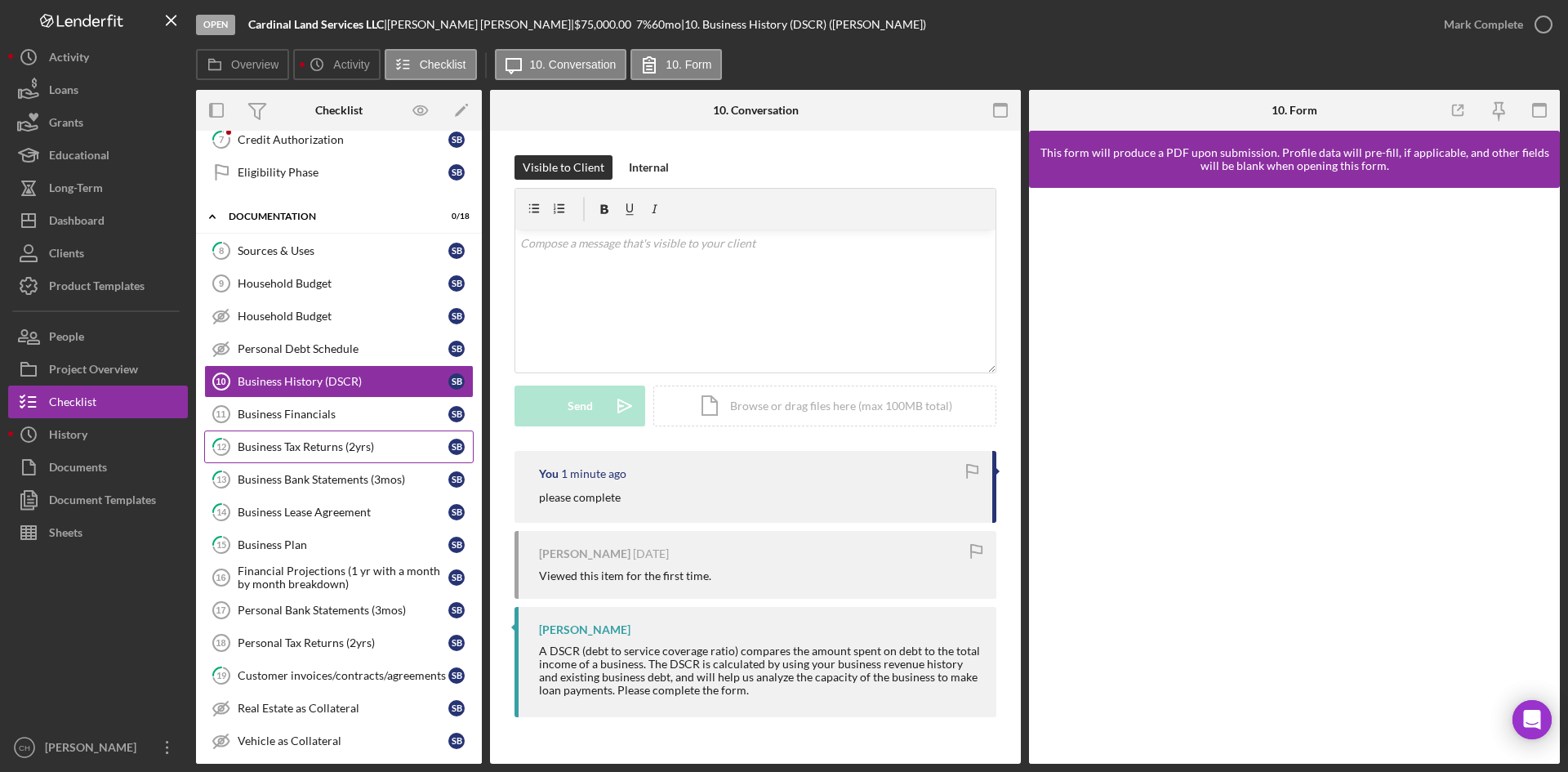
click at [310, 441] on div "Business Tax Returns (2yrs)" at bounding box center [343, 446] width 211 height 13
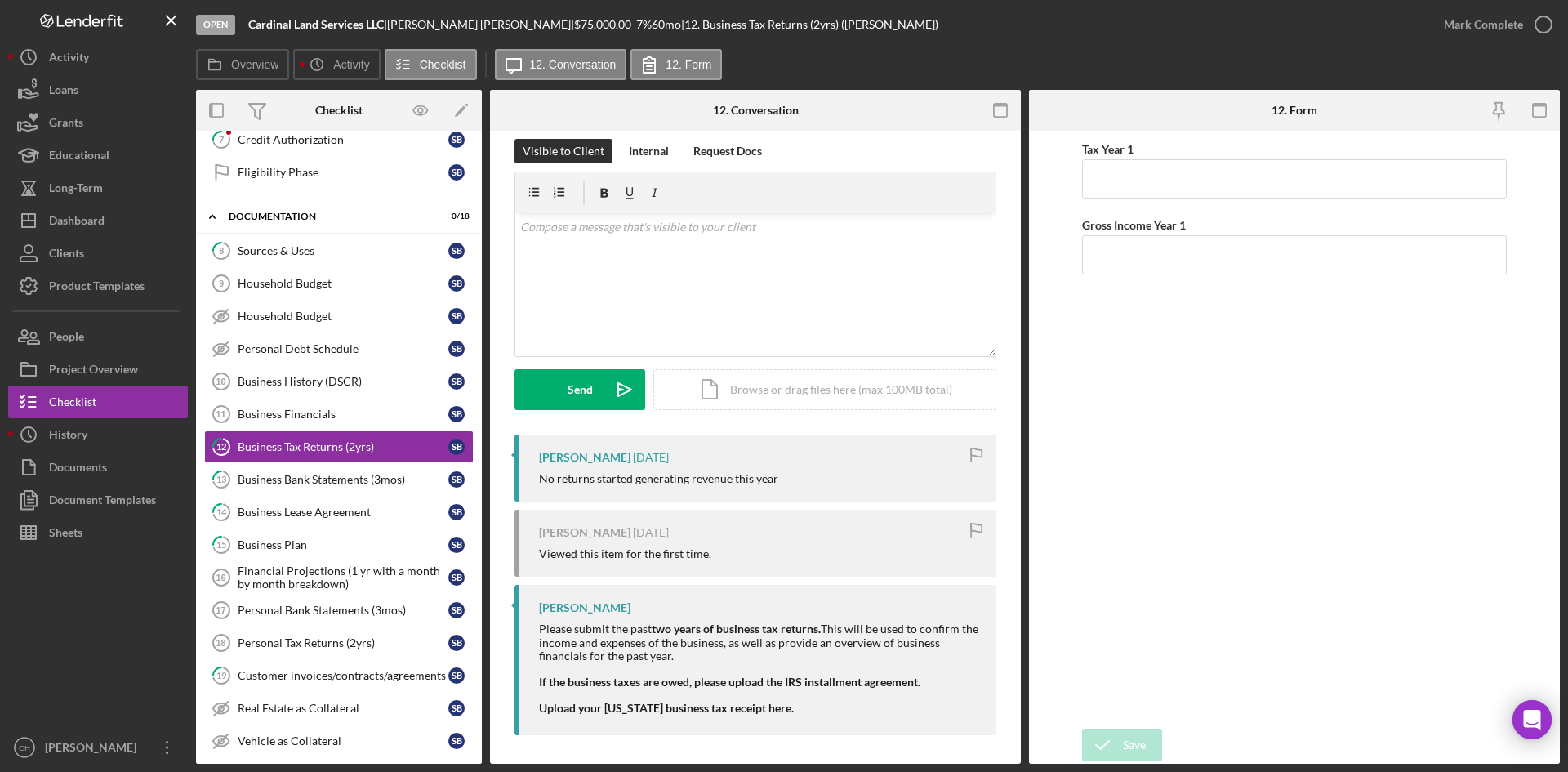
scroll to position [20, 0]
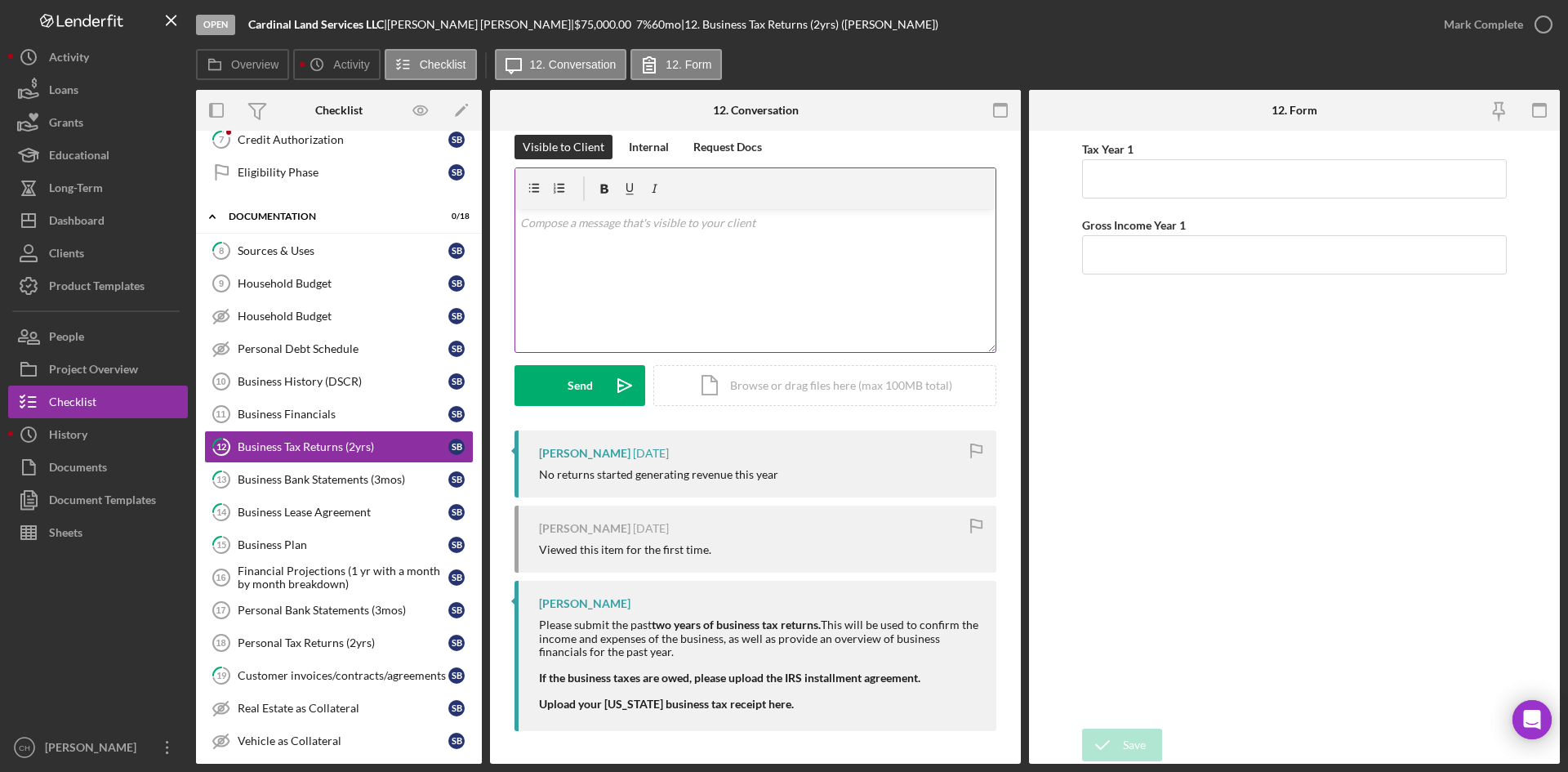
click at [661, 267] on div "v Color teal Color pink Remove color Add row above Add row below Add column bef…" at bounding box center [755, 280] width 480 height 143
click at [343, 481] on div "Business Bank Statements (3mos)" at bounding box center [343, 478] width 211 height 13
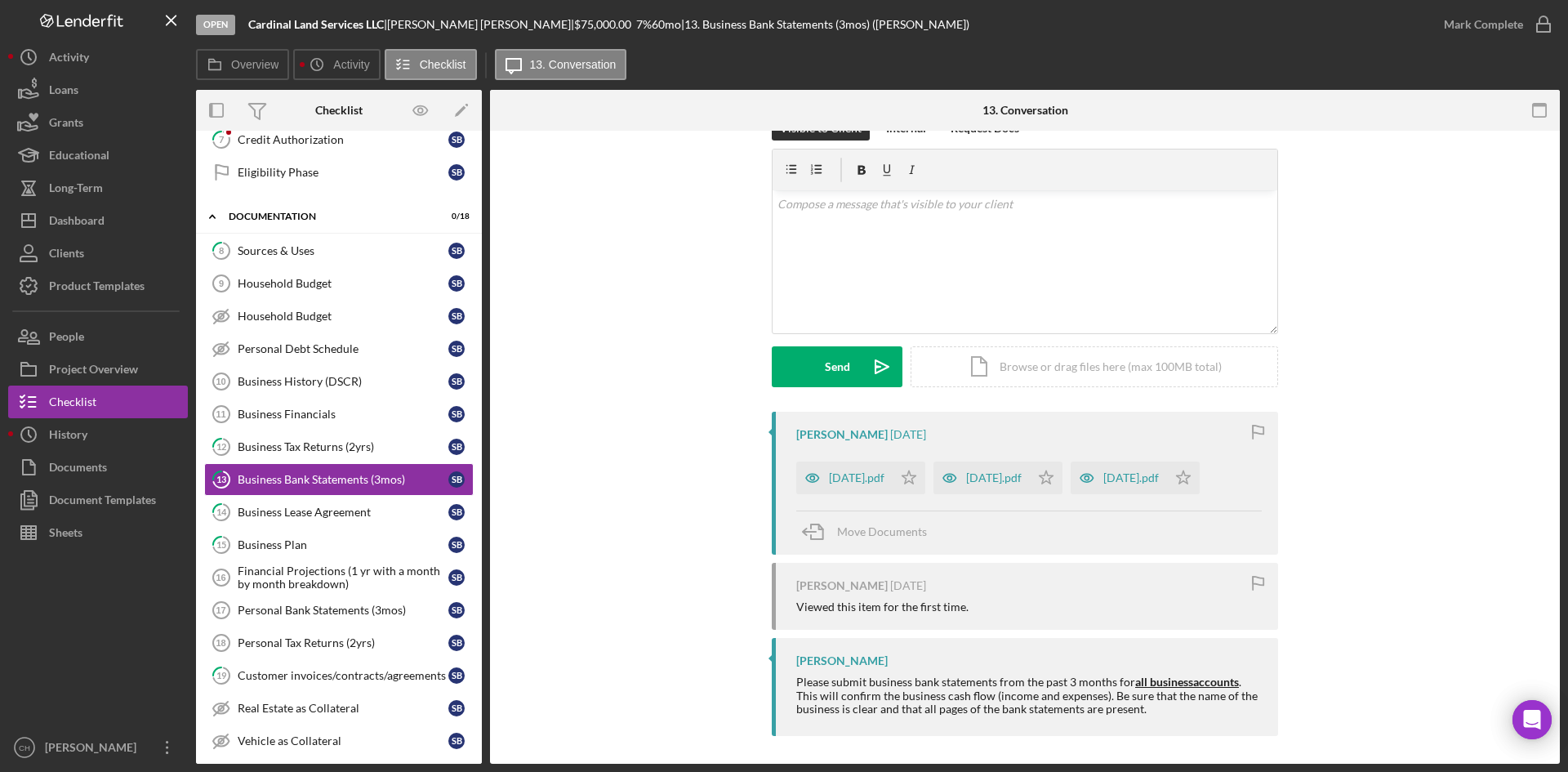
scroll to position [44, 0]
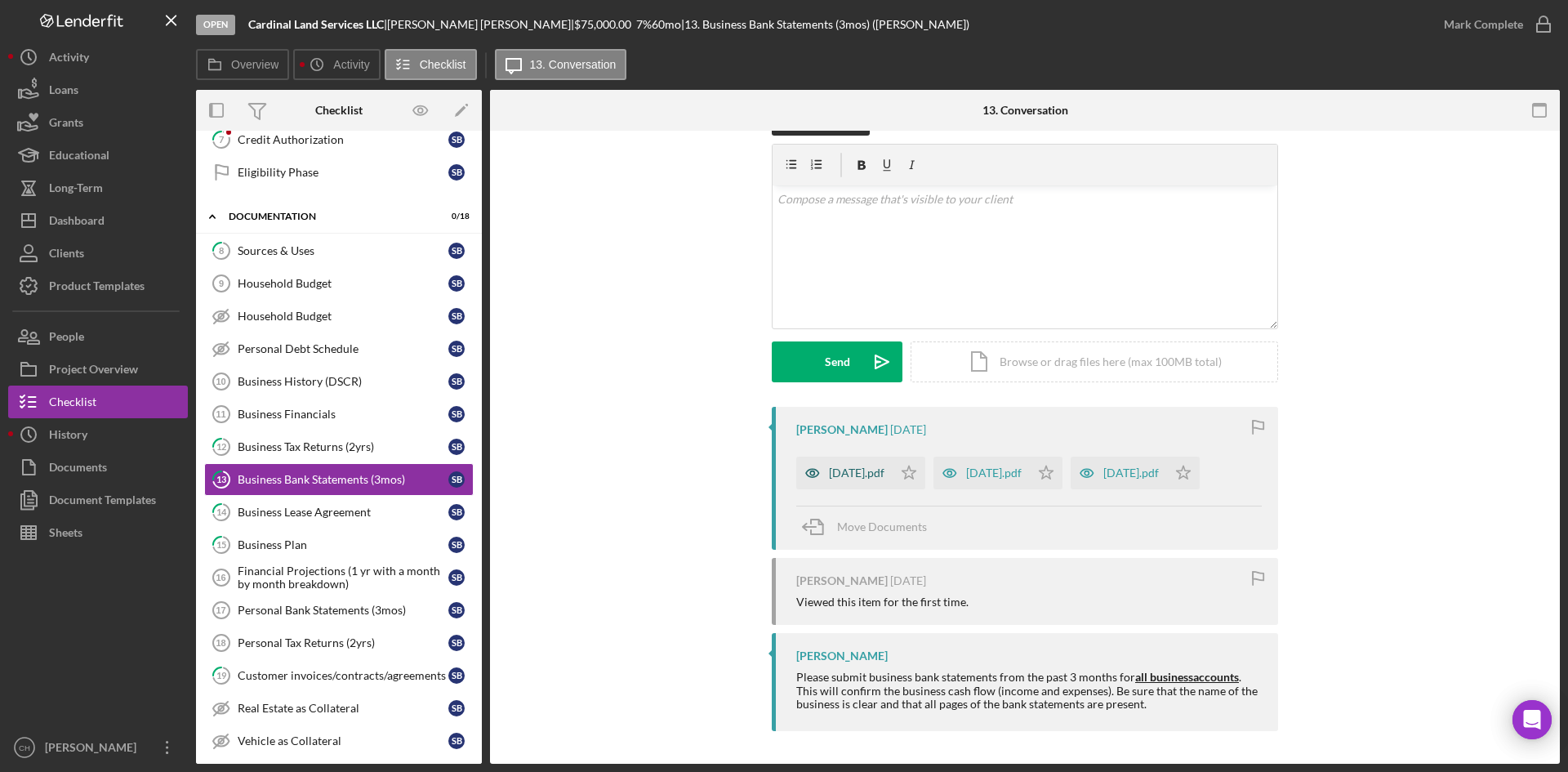
click at [866, 475] on div "[DATE].pdf" at bounding box center [857, 472] width 56 height 13
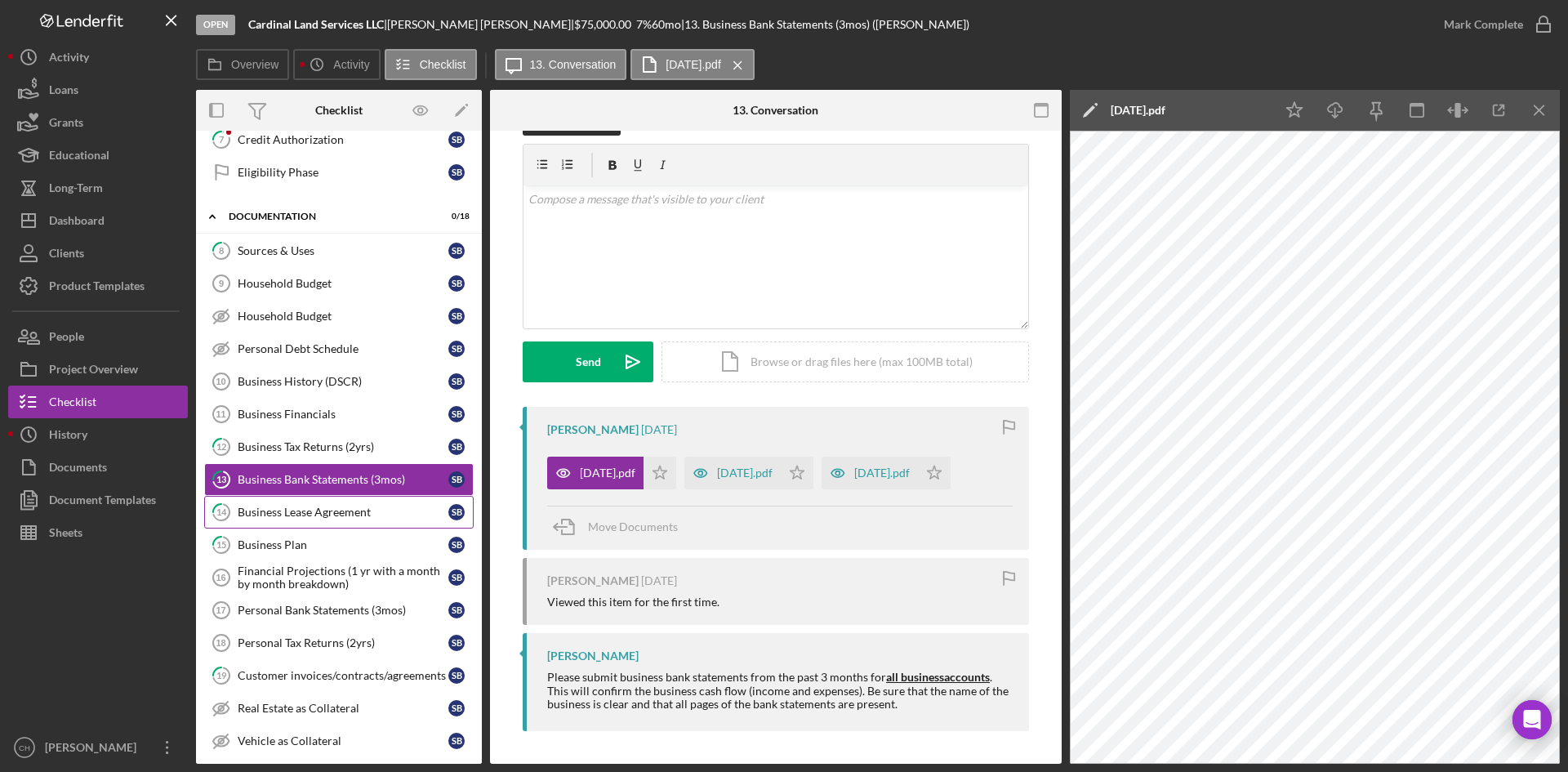
click at [329, 510] on div "Business Lease Agreement" at bounding box center [343, 511] width 211 height 13
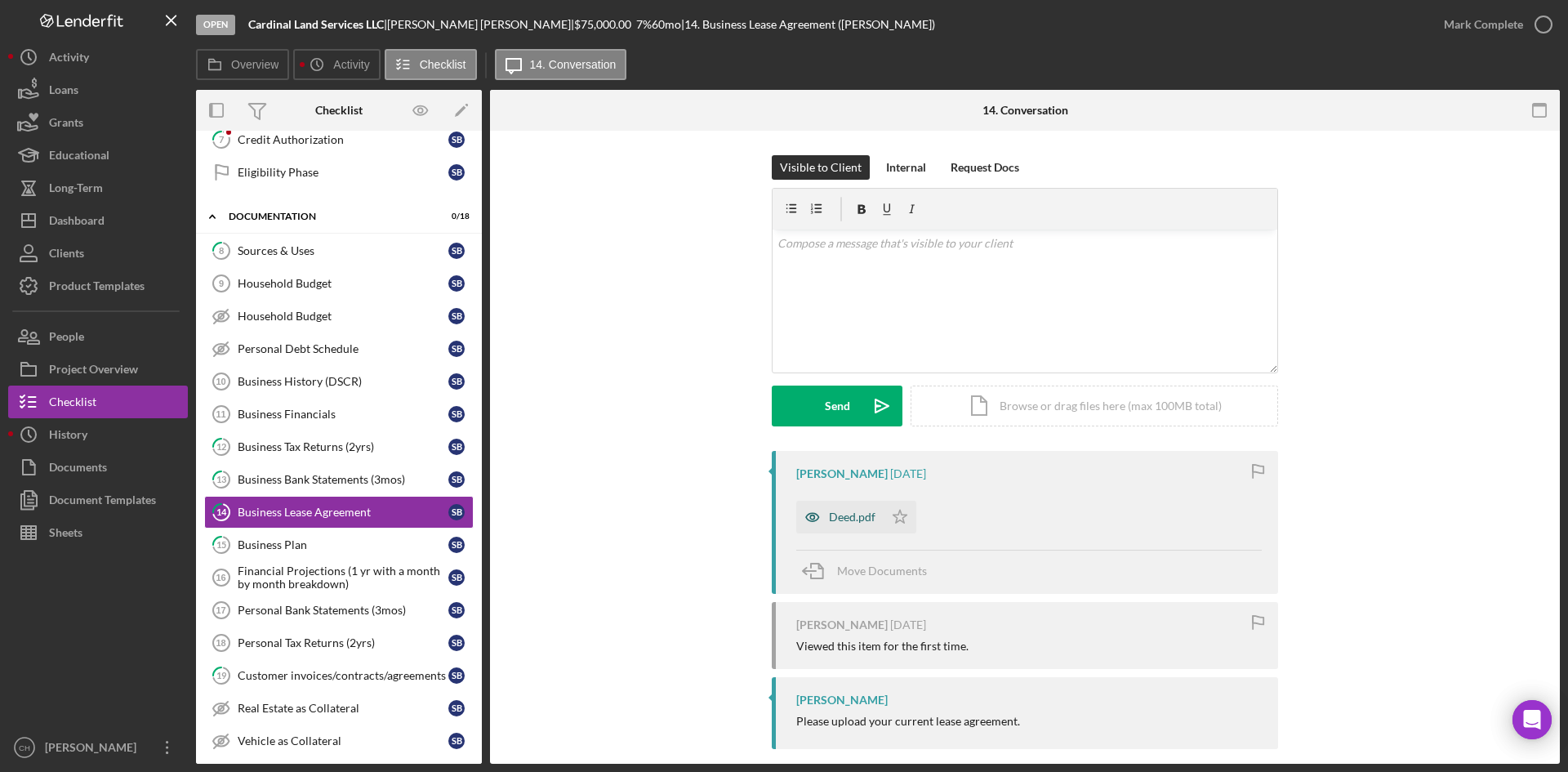
click at [840, 520] on div "Deed.pdf" at bounding box center [852, 516] width 47 height 13
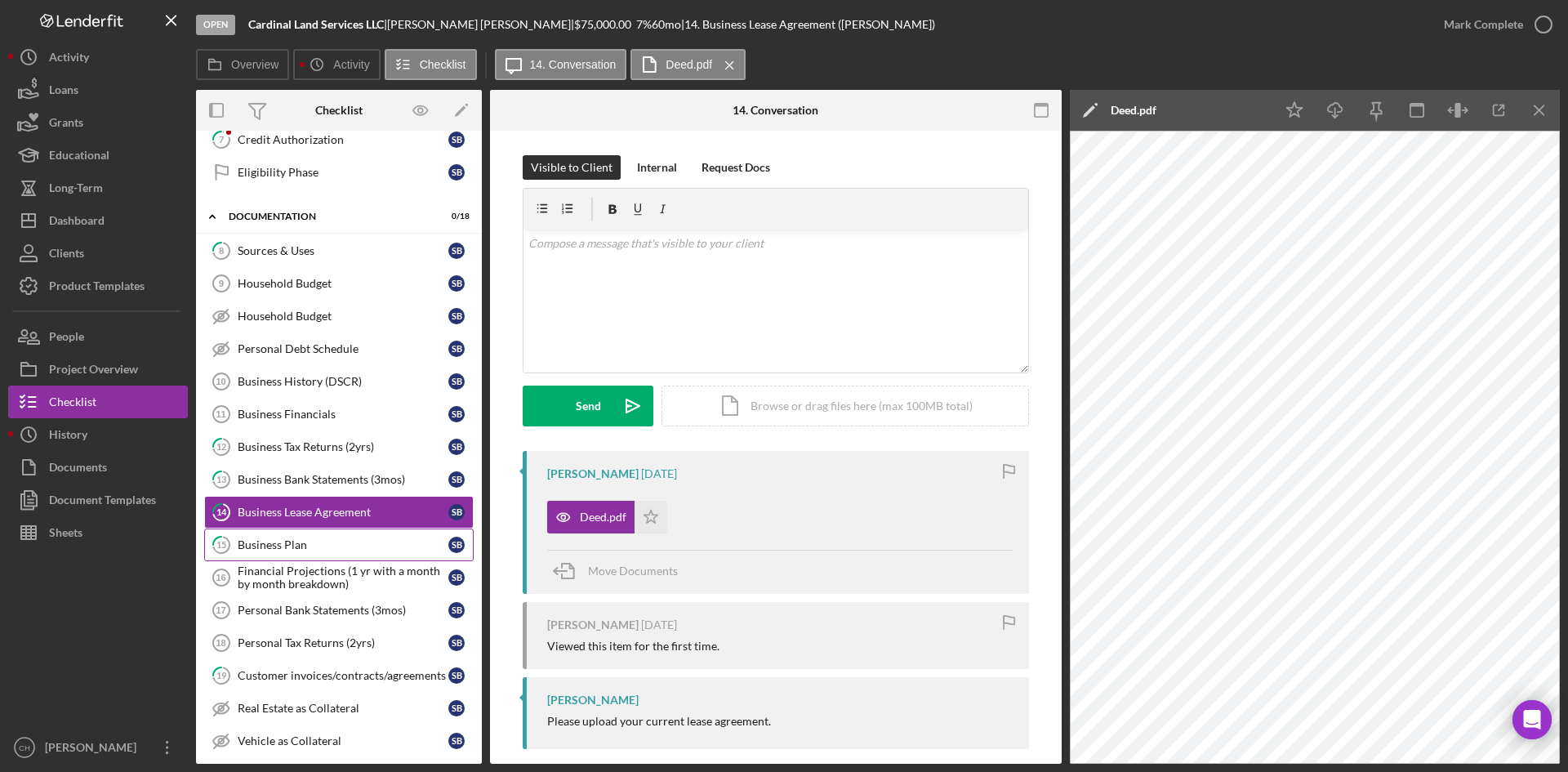
click at [289, 543] on div "Business Plan" at bounding box center [343, 544] width 211 height 13
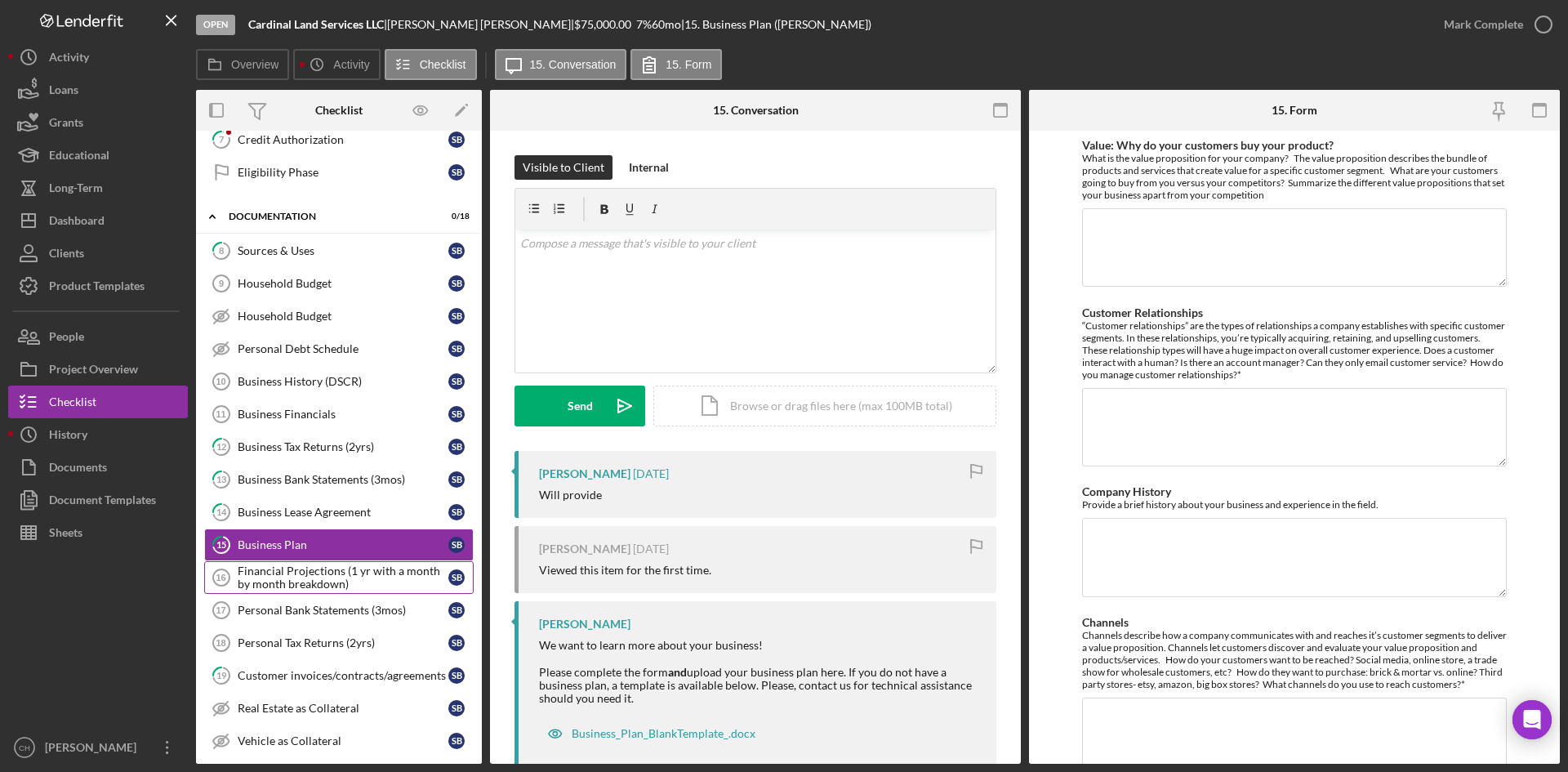
click at [345, 570] on div "Financial Projections (1 yr with a month by month breakdown)" at bounding box center [343, 577] width 211 height 26
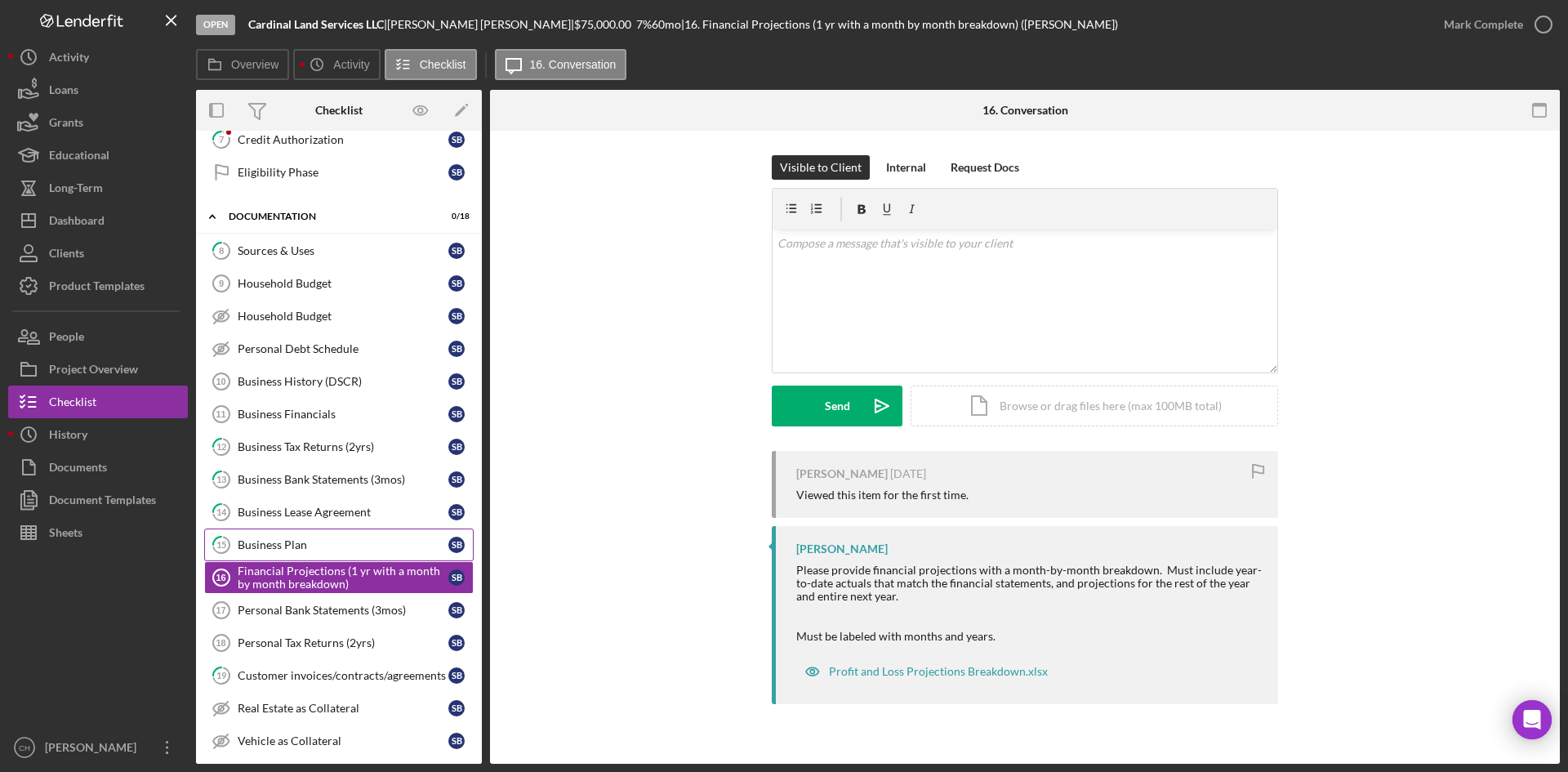
click at [283, 539] on div "Business Plan" at bounding box center [343, 544] width 211 height 13
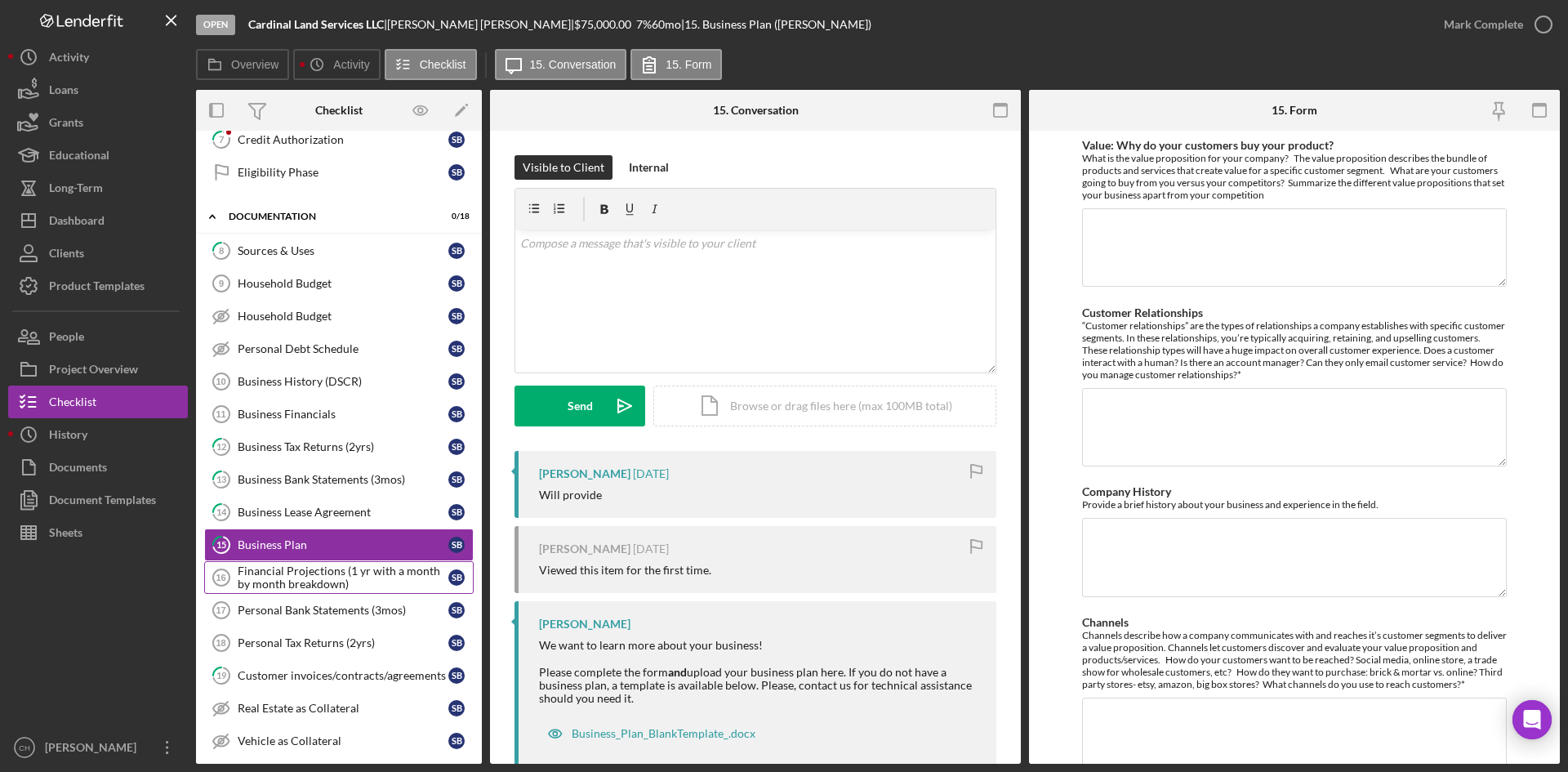
click at [330, 578] on div "Financial Projections (1 yr with a month by month breakdown)" at bounding box center [343, 577] width 211 height 26
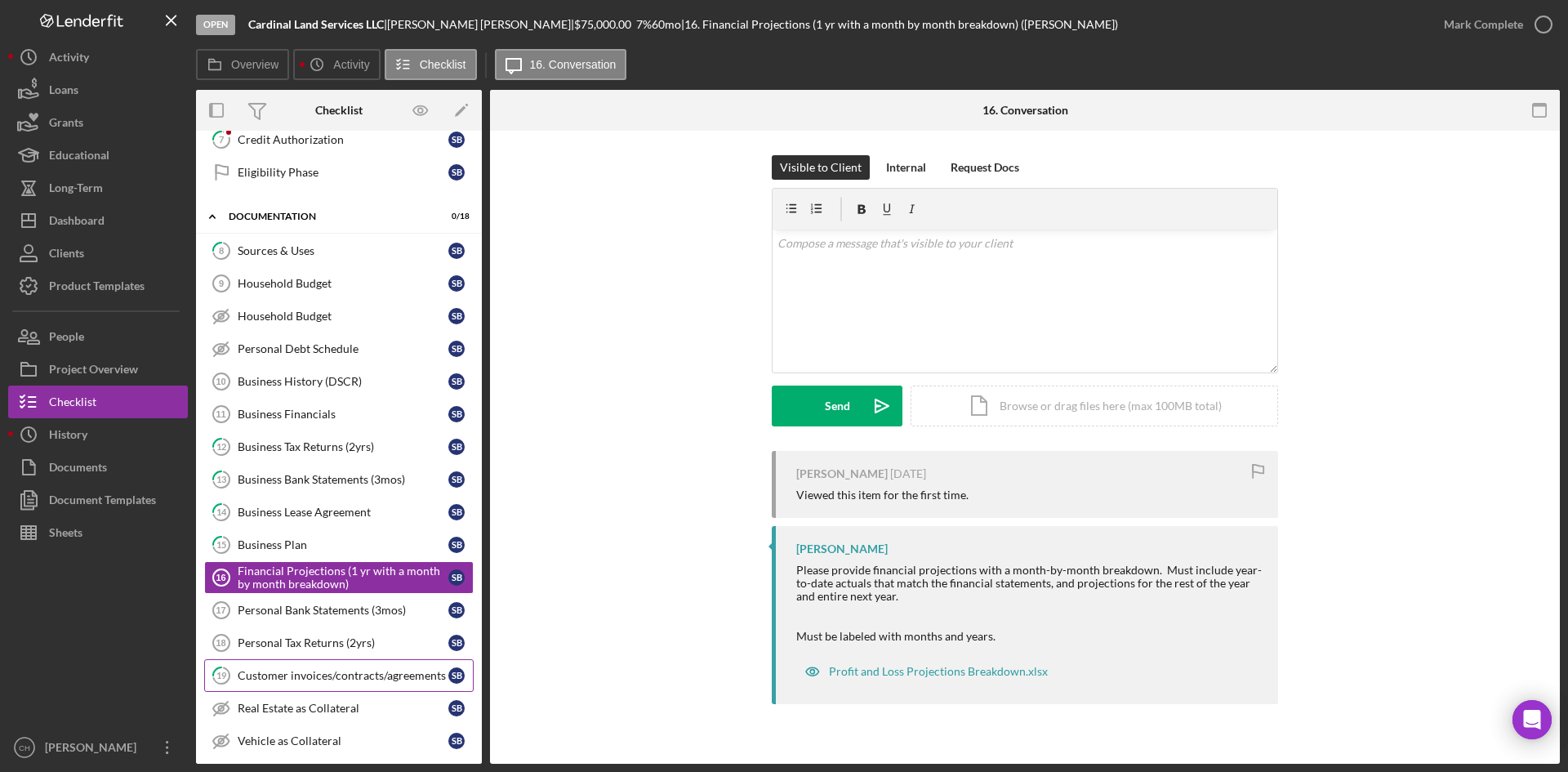
click at [314, 683] on link "19 Customer invoices/contracts/agreements S B" at bounding box center [339, 675] width 270 height 33
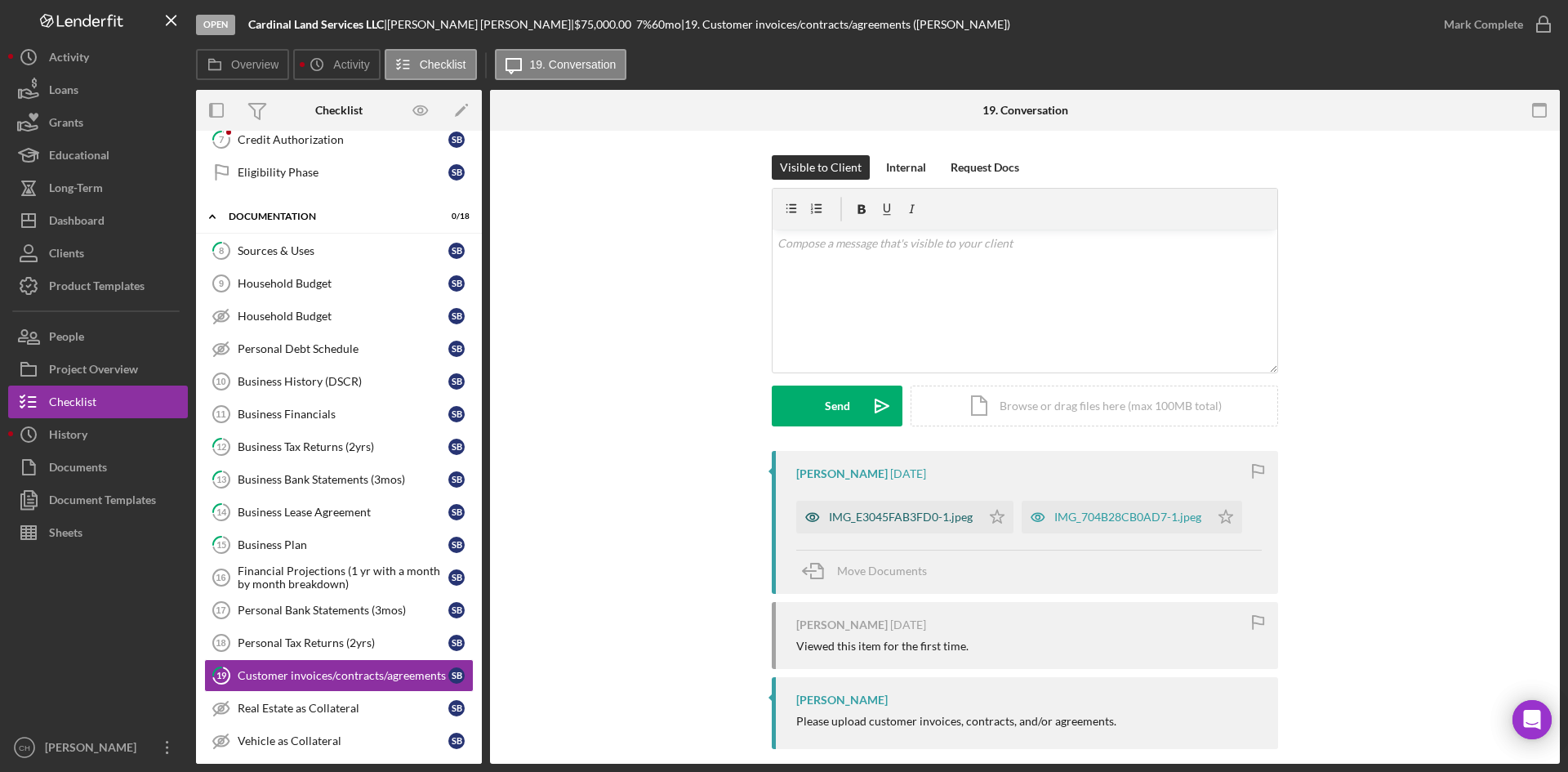
click at [871, 525] on div "IMG_E3045FAB3FD0-1.jpeg" at bounding box center [888, 516] width 185 height 33
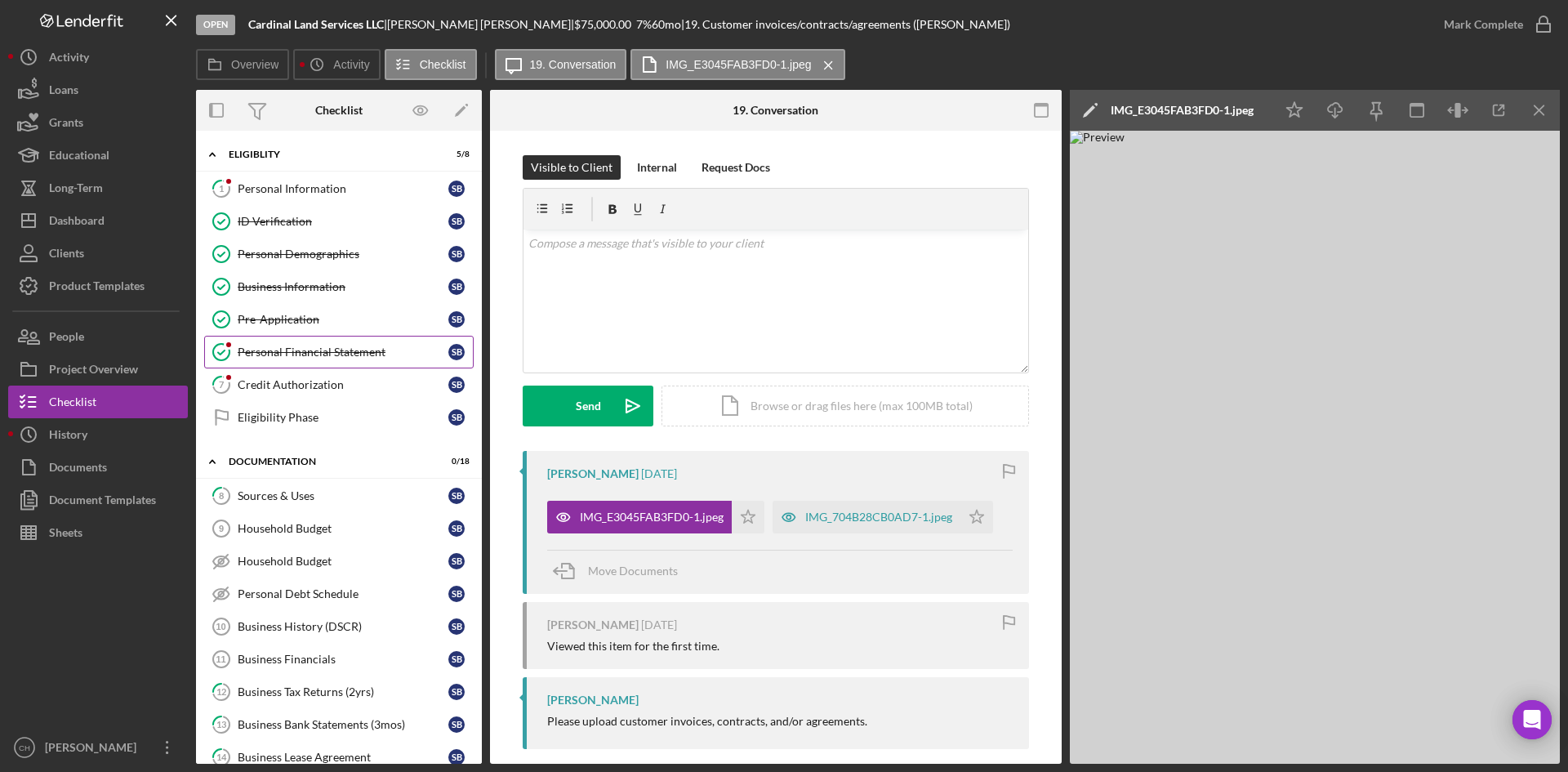
click at [296, 351] on div "Personal Financial Statement" at bounding box center [343, 352] width 211 height 13
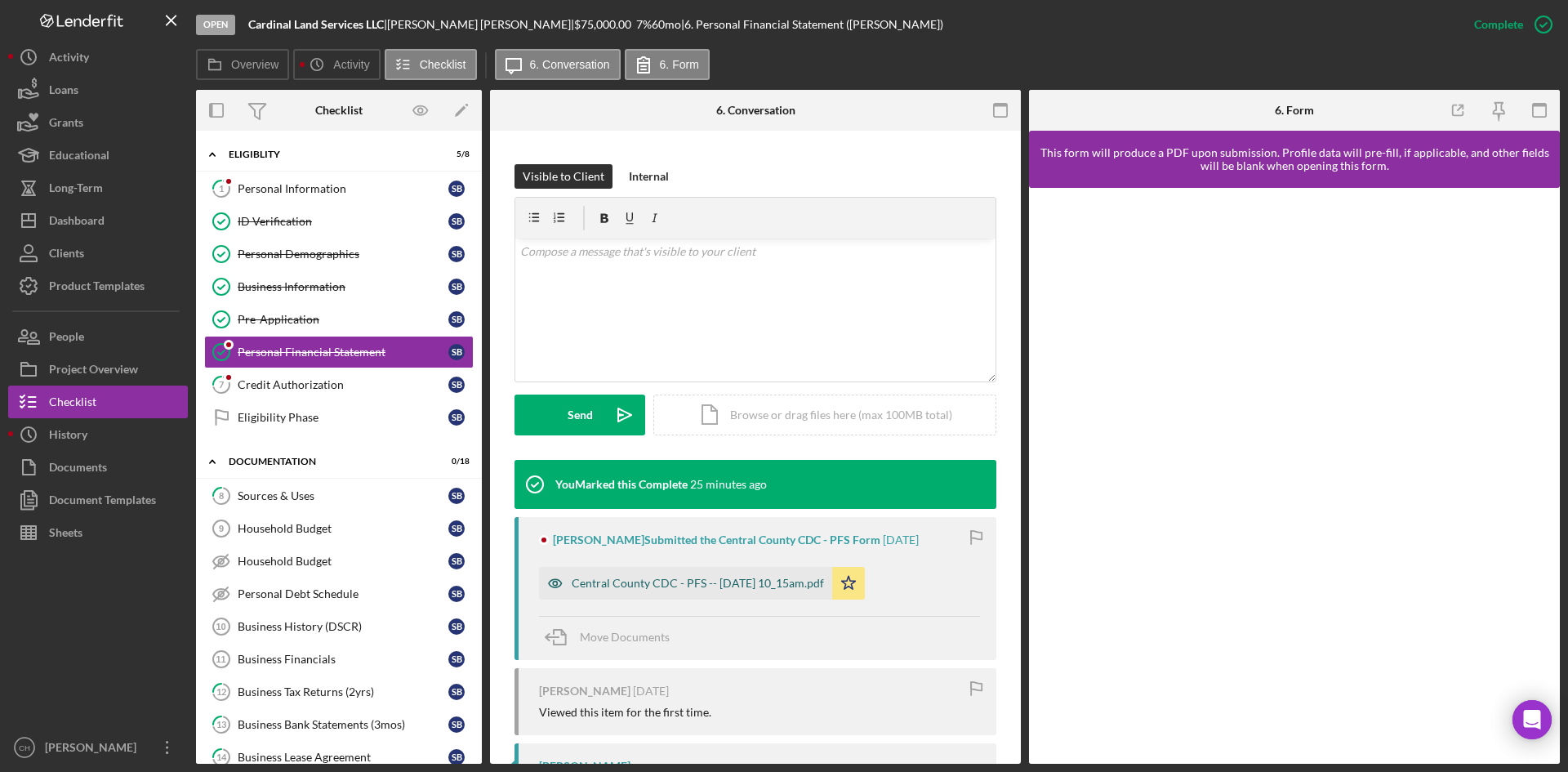
scroll to position [245, 0]
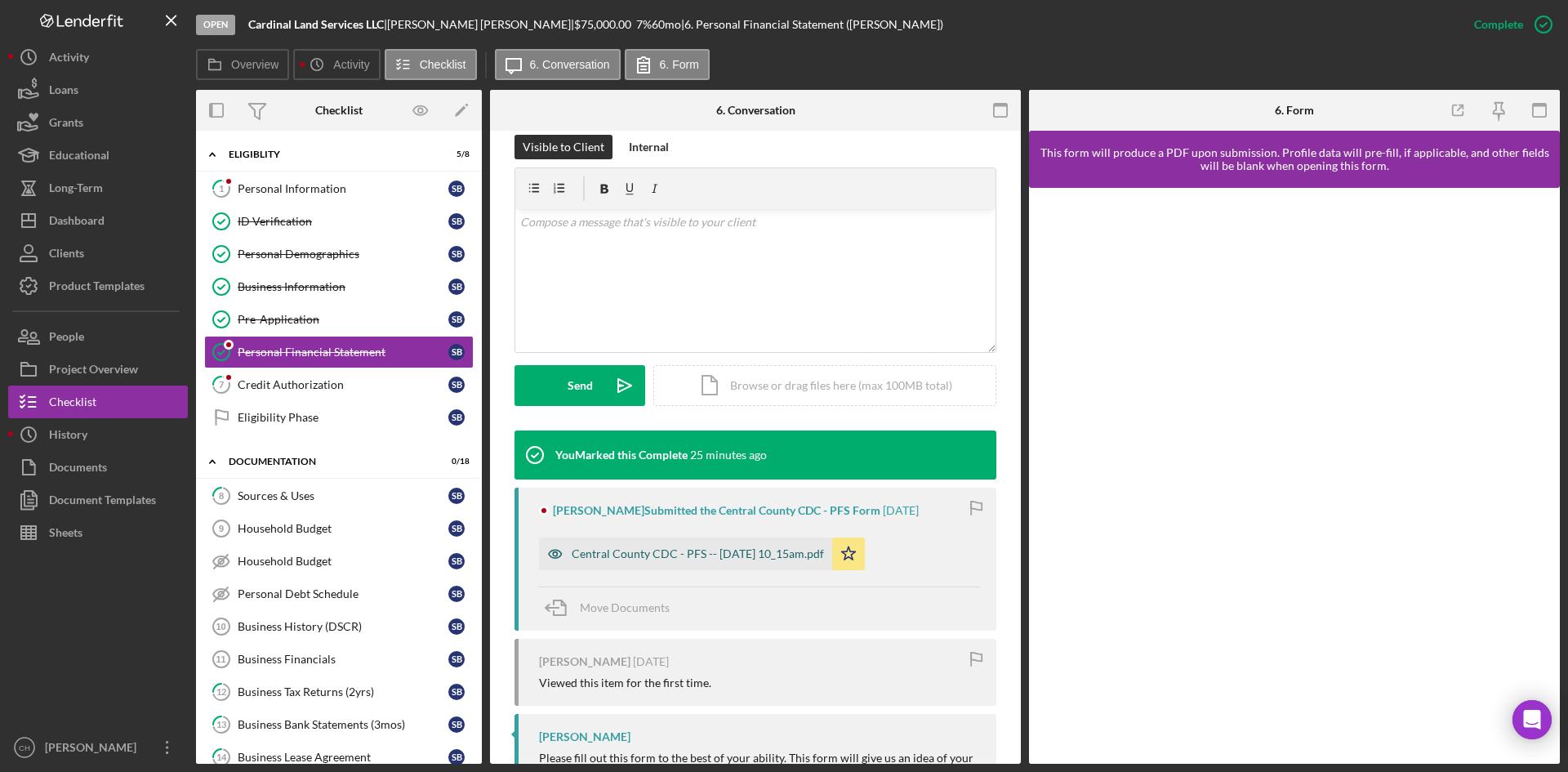
click at [709, 562] on div "Central County CDC - PFS -- [DATE] 10_15am.pdf" at bounding box center [686, 553] width 294 height 33
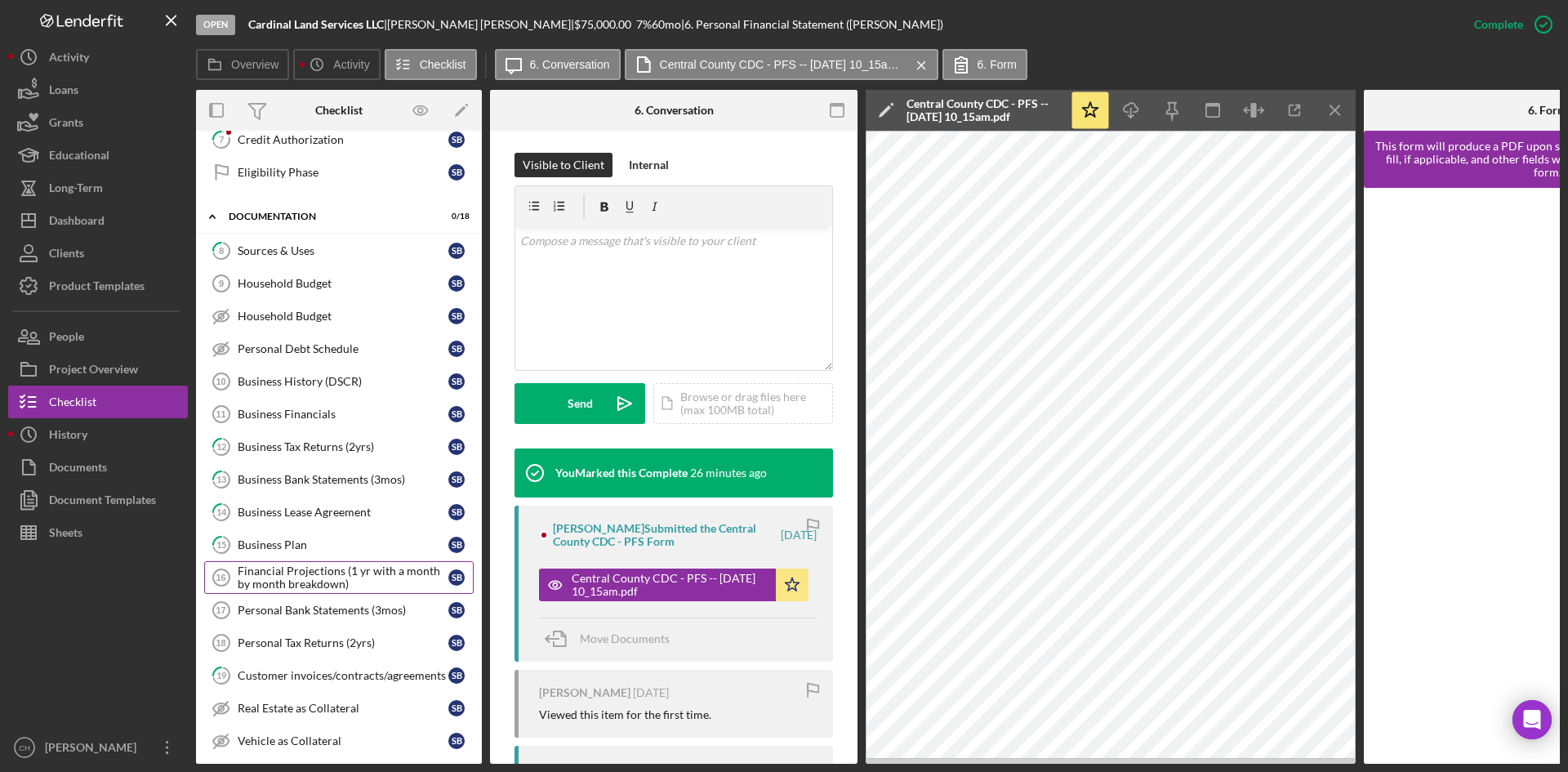
click at [299, 583] on div "Financial Projections (1 yr with a month by month breakdown)" at bounding box center [343, 577] width 211 height 26
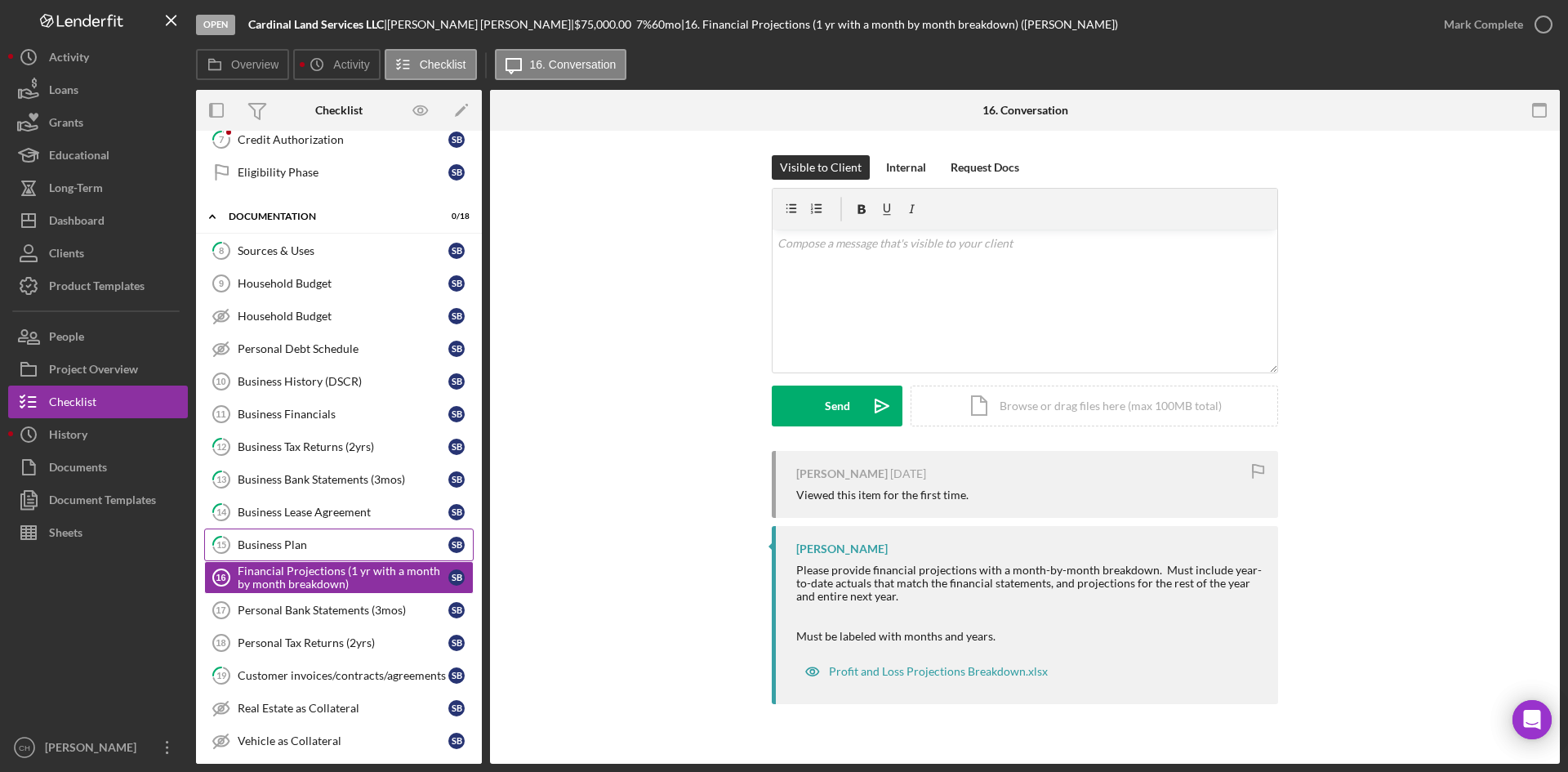
click at [283, 540] on div "Business Plan" at bounding box center [343, 544] width 211 height 13
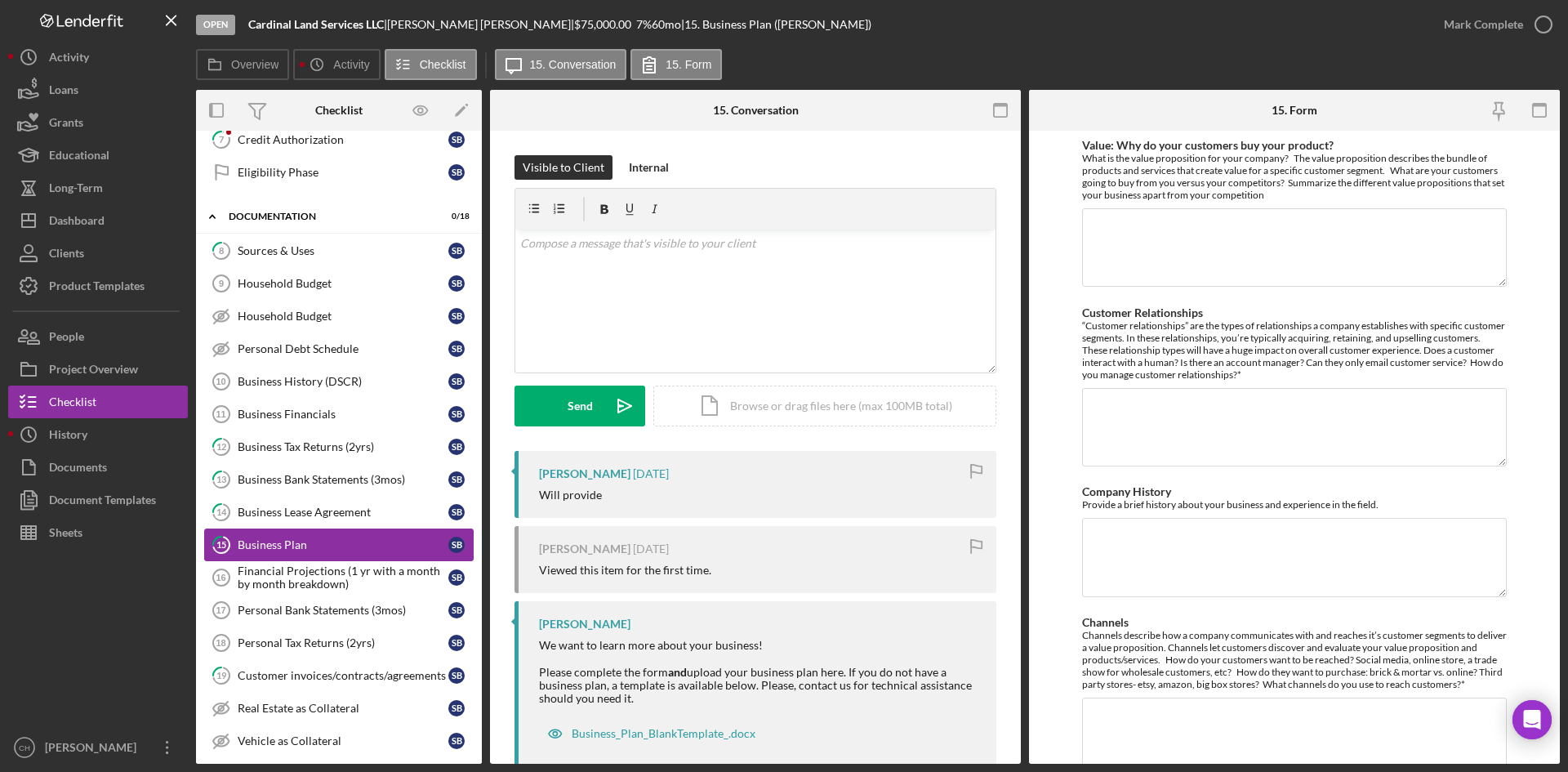
click at [331, 544] on div "Business Plan" at bounding box center [343, 544] width 211 height 13
click at [345, 573] on div "Financial Projections (1 yr with a month by month breakdown)" at bounding box center [343, 577] width 211 height 26
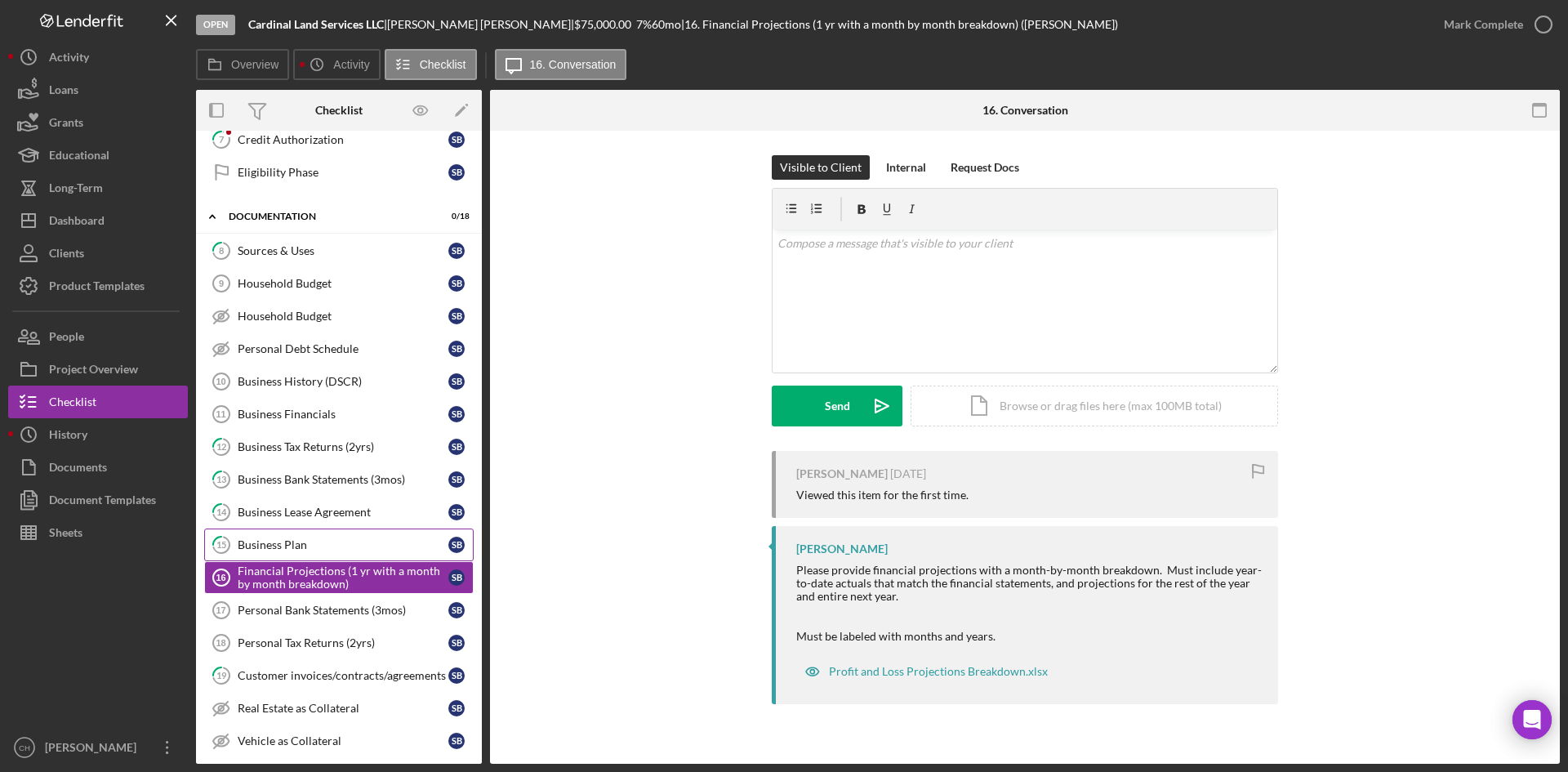
click at [333, 545] on div "Business Plan" at bounding box center [343, 544] width 211 height 13
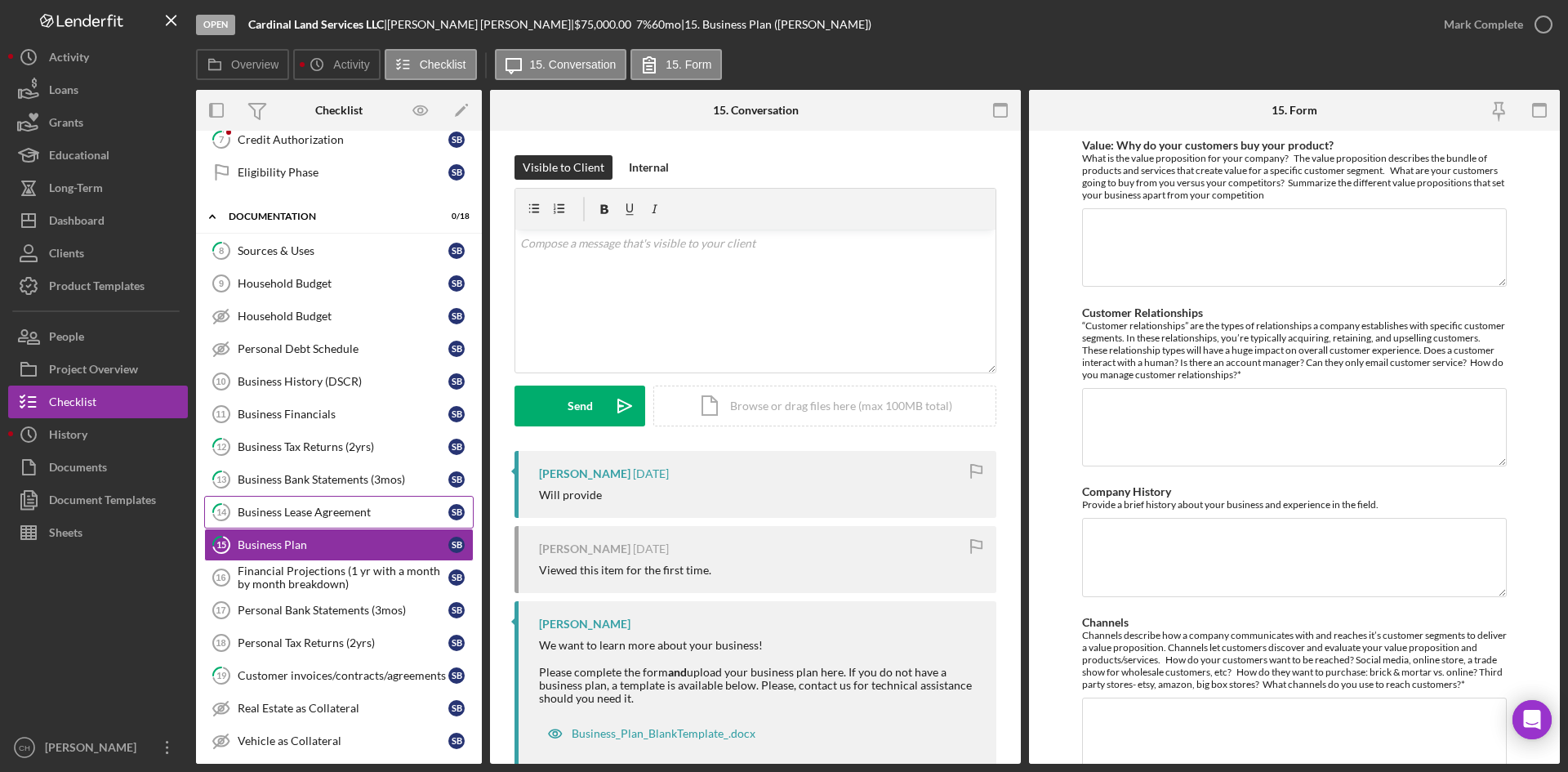
click at [336, 514] on div "Business Lease Agreement" at bounding box center [343, 511] width 211 height 13
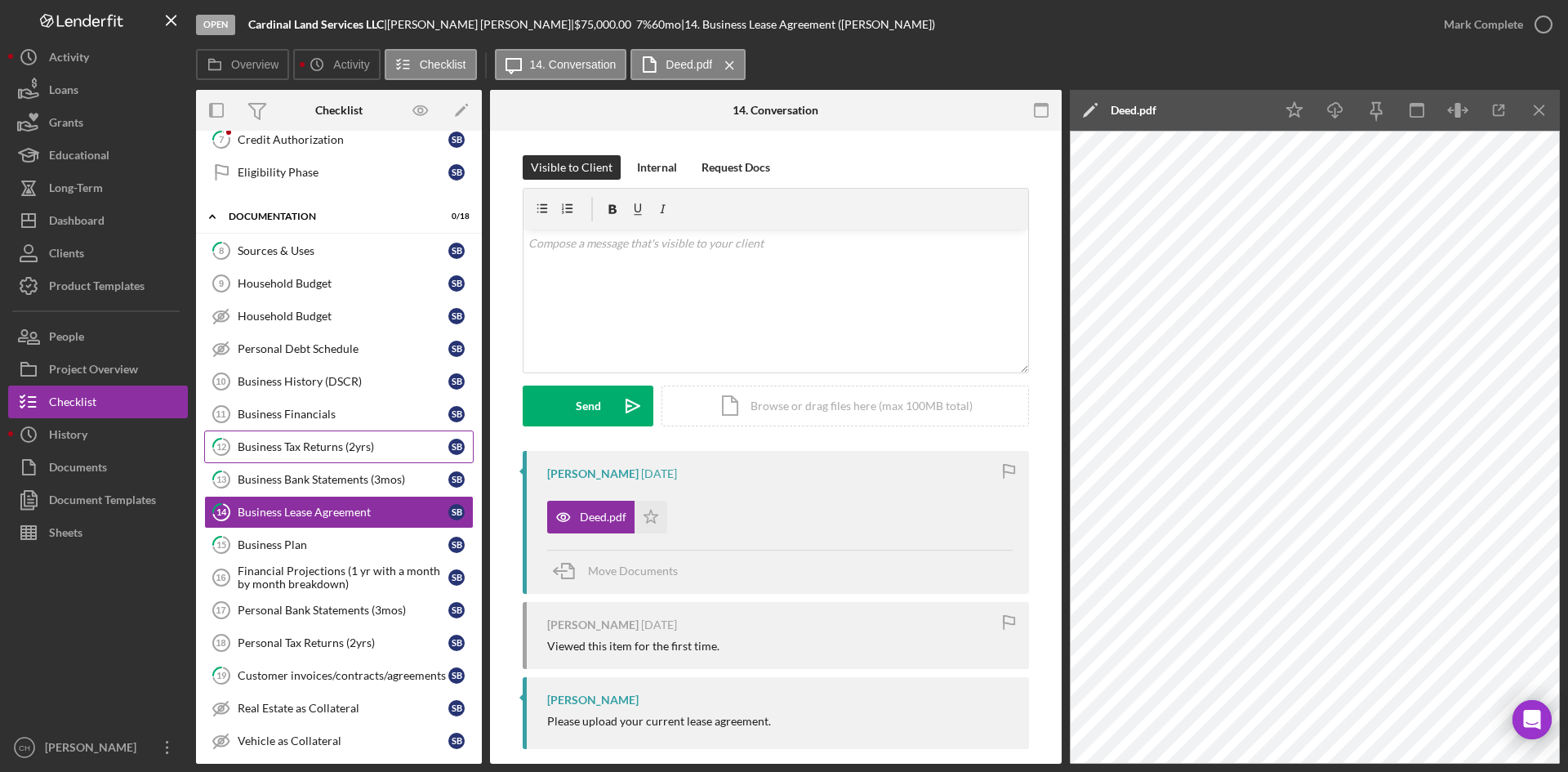
click at [318, 444] on div "Business Tax Returns (2yrs)" at bounding box center [343, 446] width 211 height 13
